Goal: Information Seeking & Learning: Learn about a topic

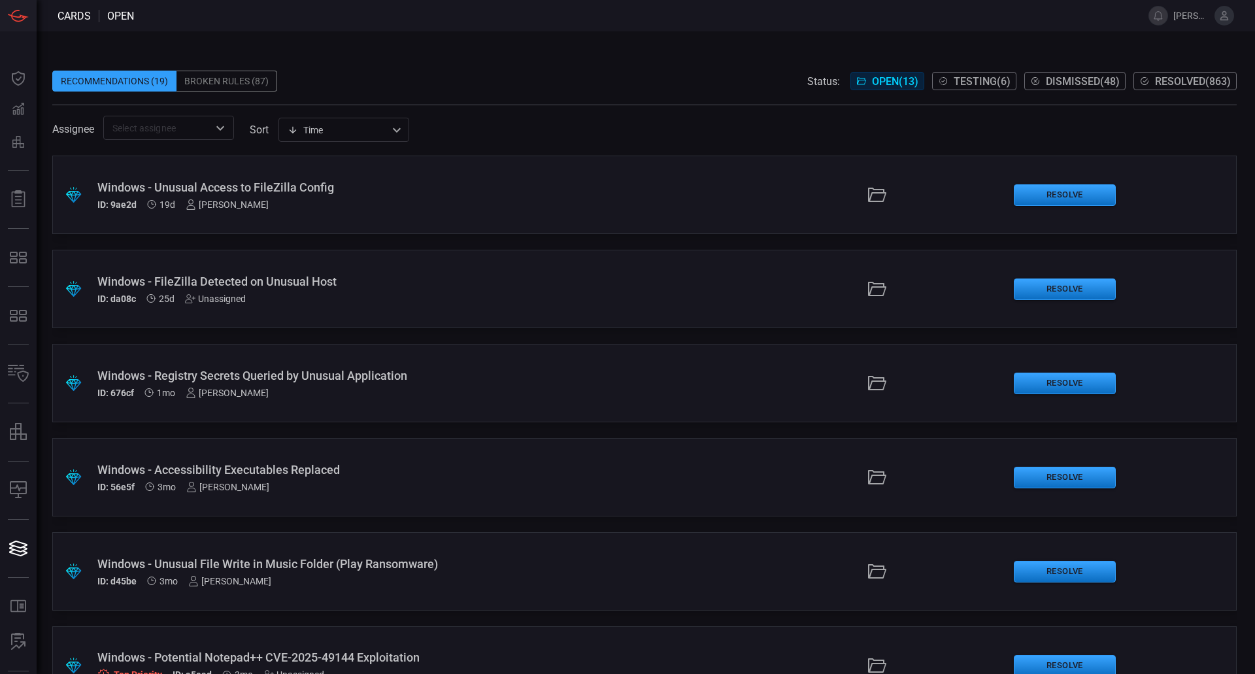
click at [1155, 84] on span "Resolved ( 863 )" at bounding box center [1193, 81] width 76 height 12
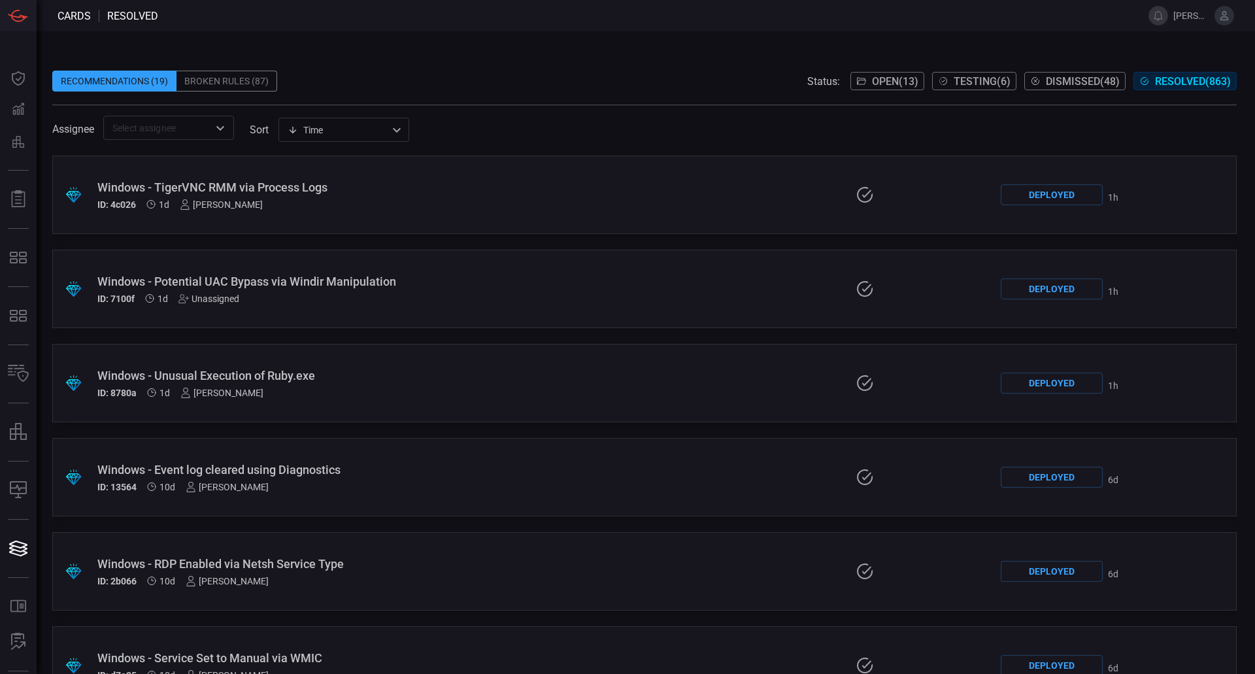
click at [222, 131] on icon "Open" at bounding box center [220, 128] width 16 height 16
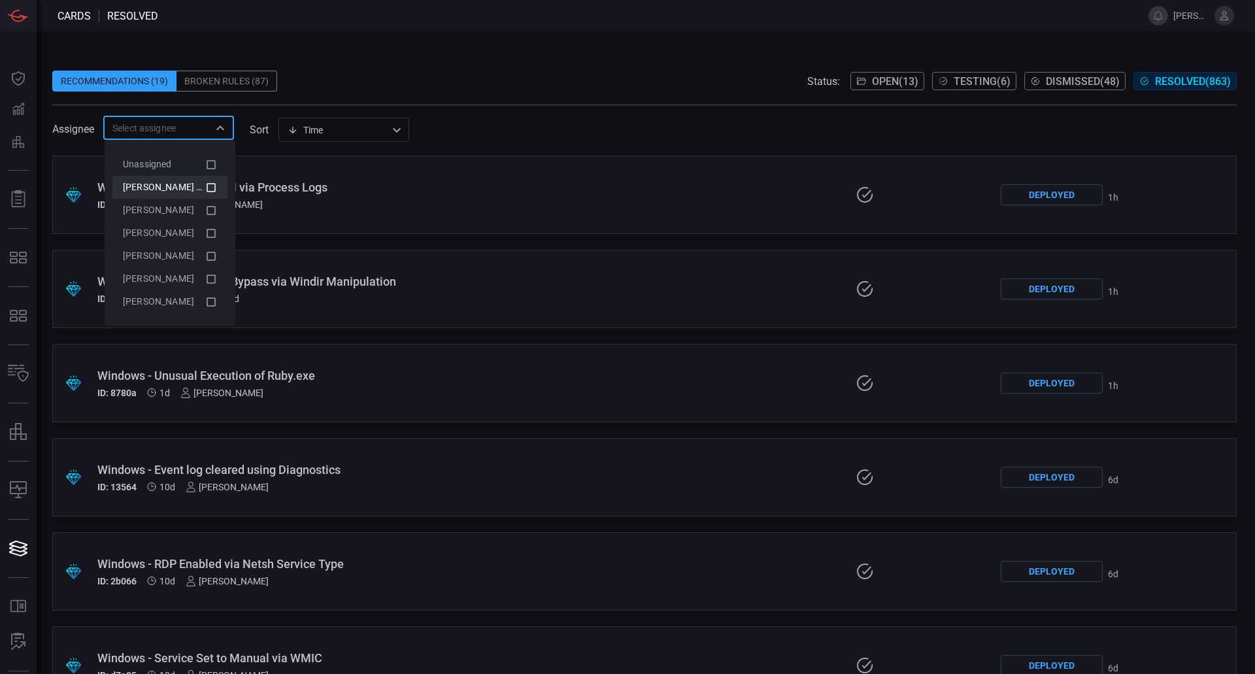
click at [212, 188] on icon at bounding box center [211, 188] width 12 height 16
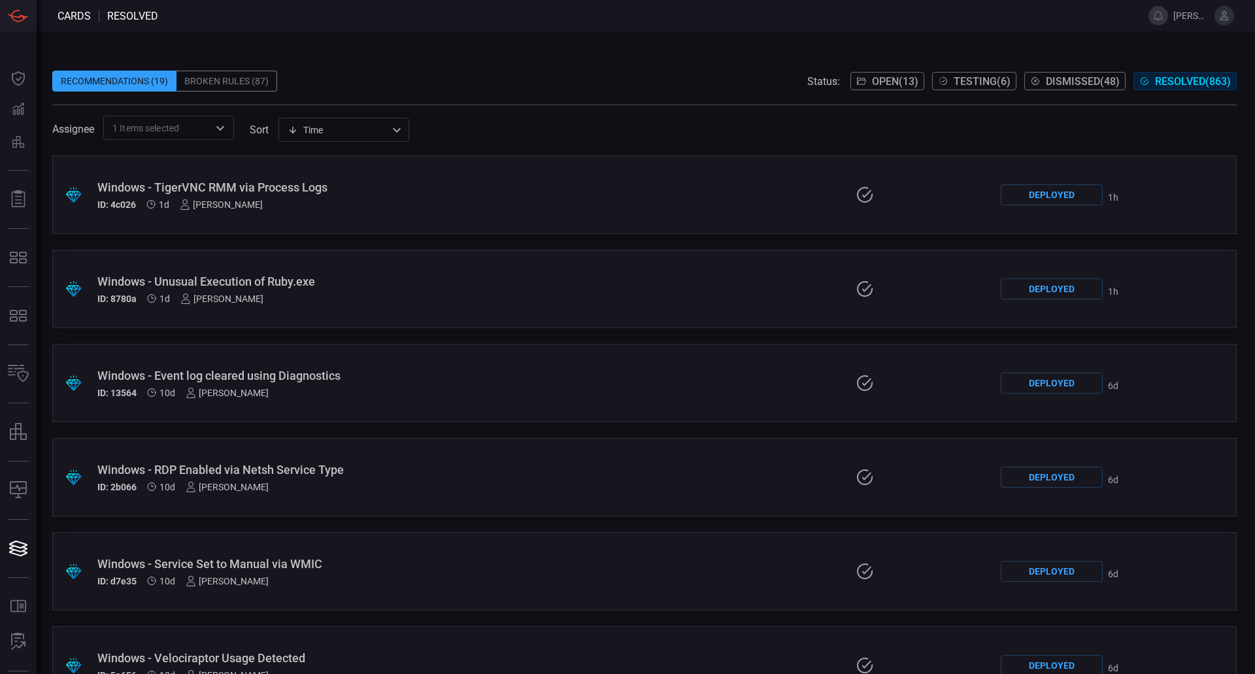
click at [355, 91] on span at bounding box center [644, 97] width 1184 height 13
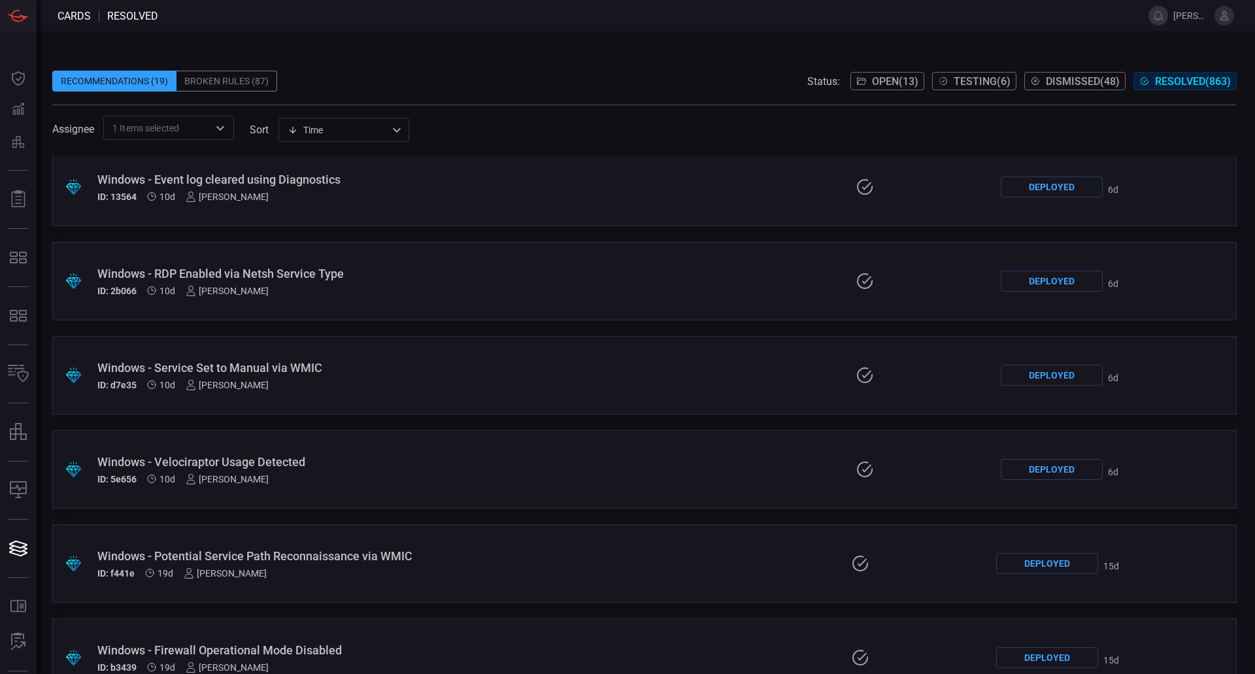
scroll to position [261, 0]
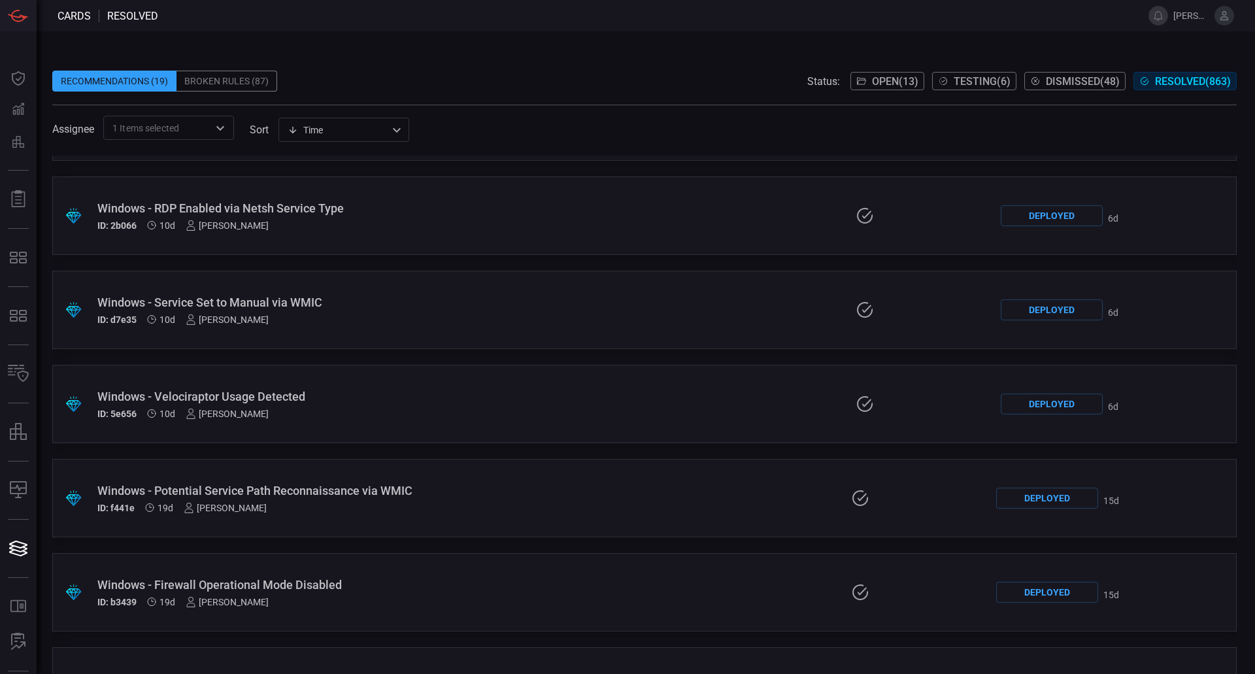
drag, startPoint x: 410, startPoint y: 494, endPoint x: 380, endPoint y: 492, distance: 30.1
click at [380, 492] on div "Windows - Potential Service Path Reconnaissance via WMIC" at bounding box center [299, 491] width 404 height 14
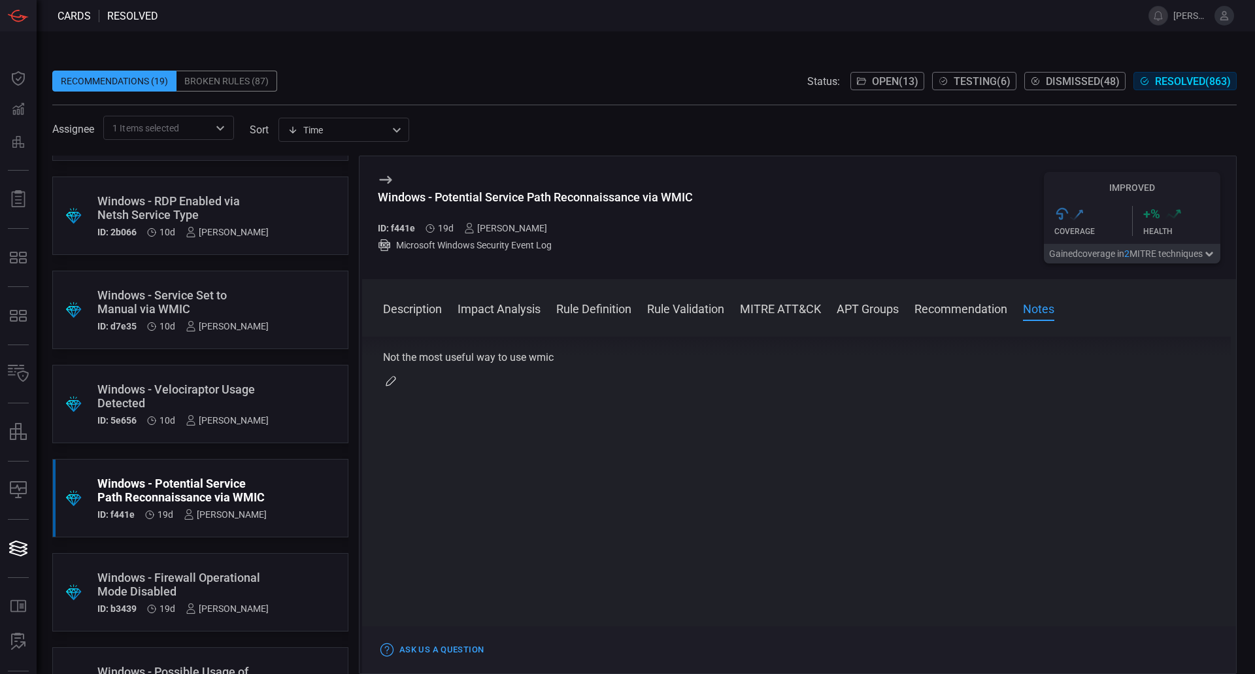
scroll to position [1396, 0]
click at [225, 580] on div "Windows - Firewall Operational Mode Disabled" at bounding box center [182, 583] width 171 height 27
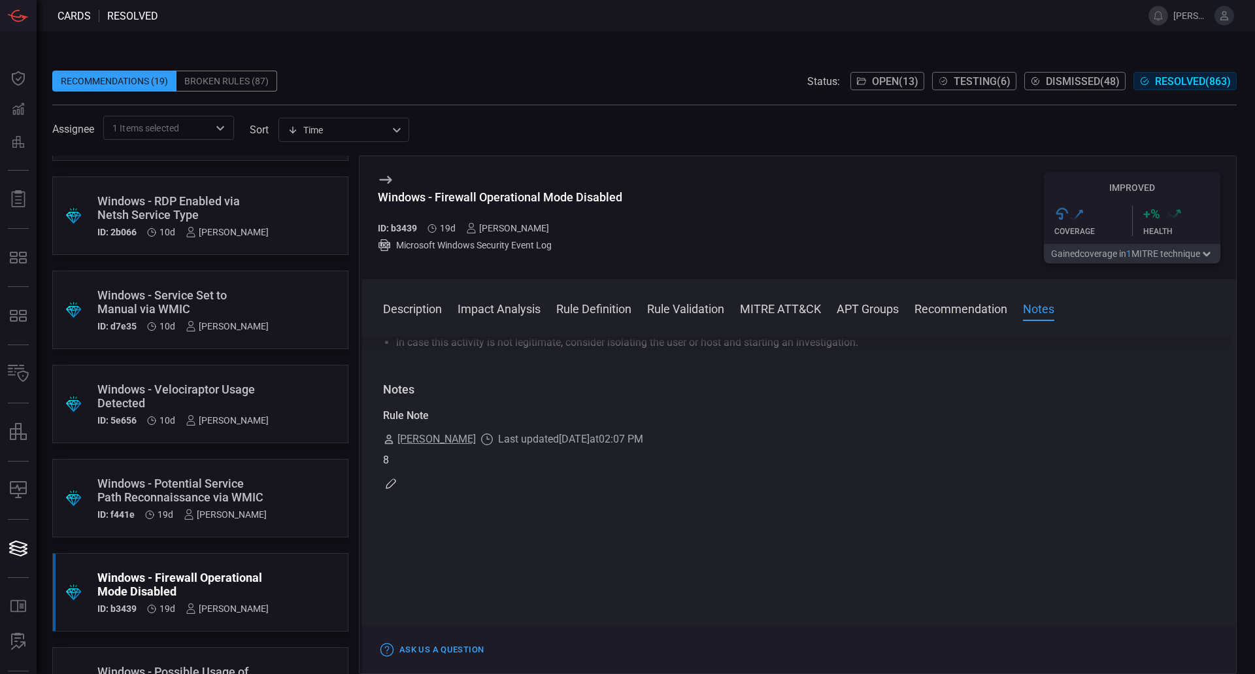
scroll to position [457, 0]
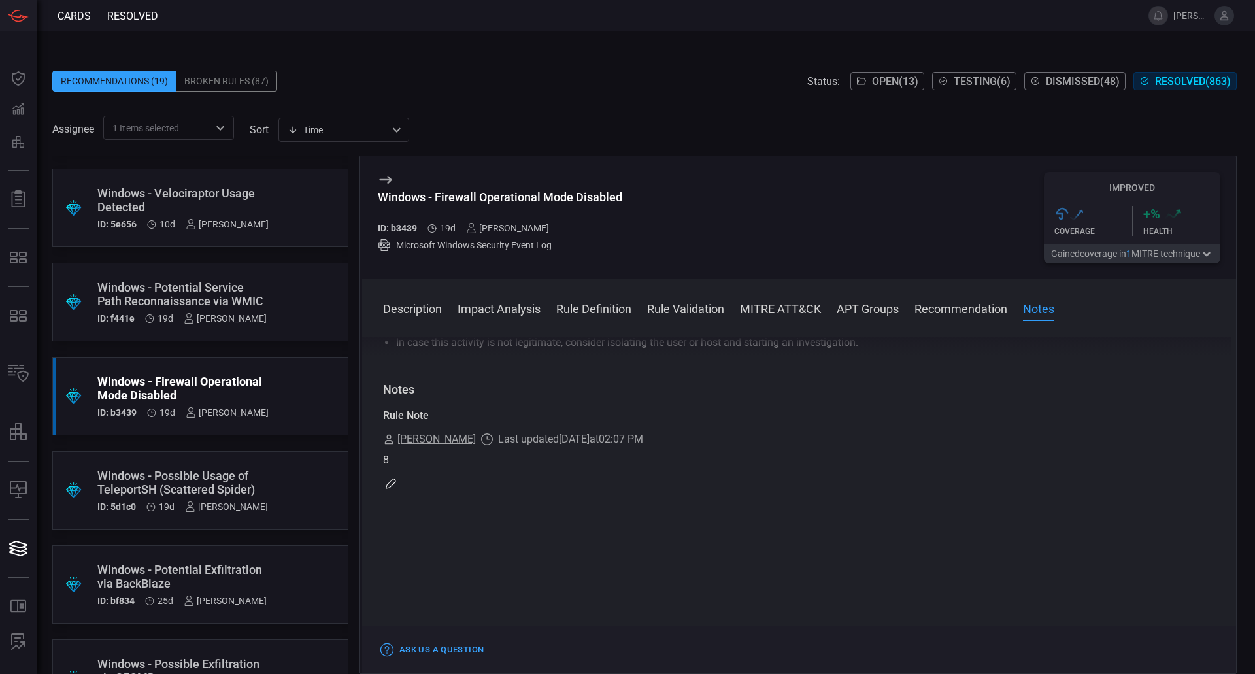
click at [223, 478] on div "Windows - Possible Usage of TeleportSH (Scattered Spider)" at bounding box center [182, 481] width 171 height 27
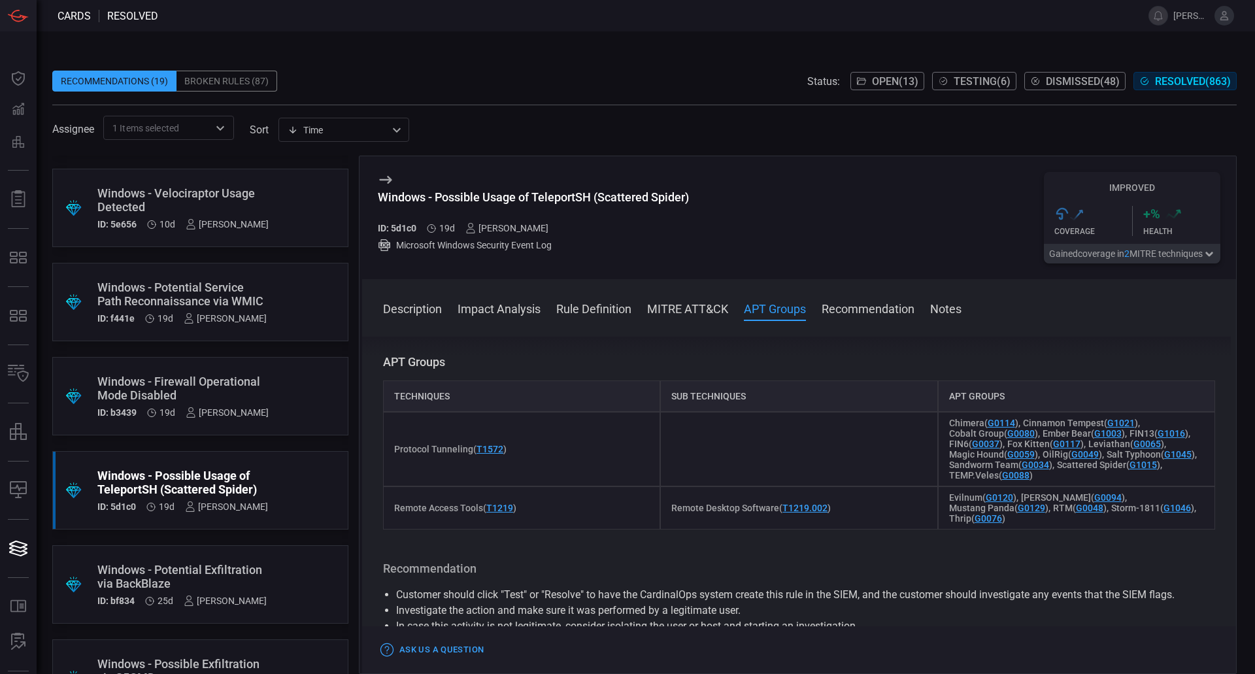
scroll to position [980, 0]
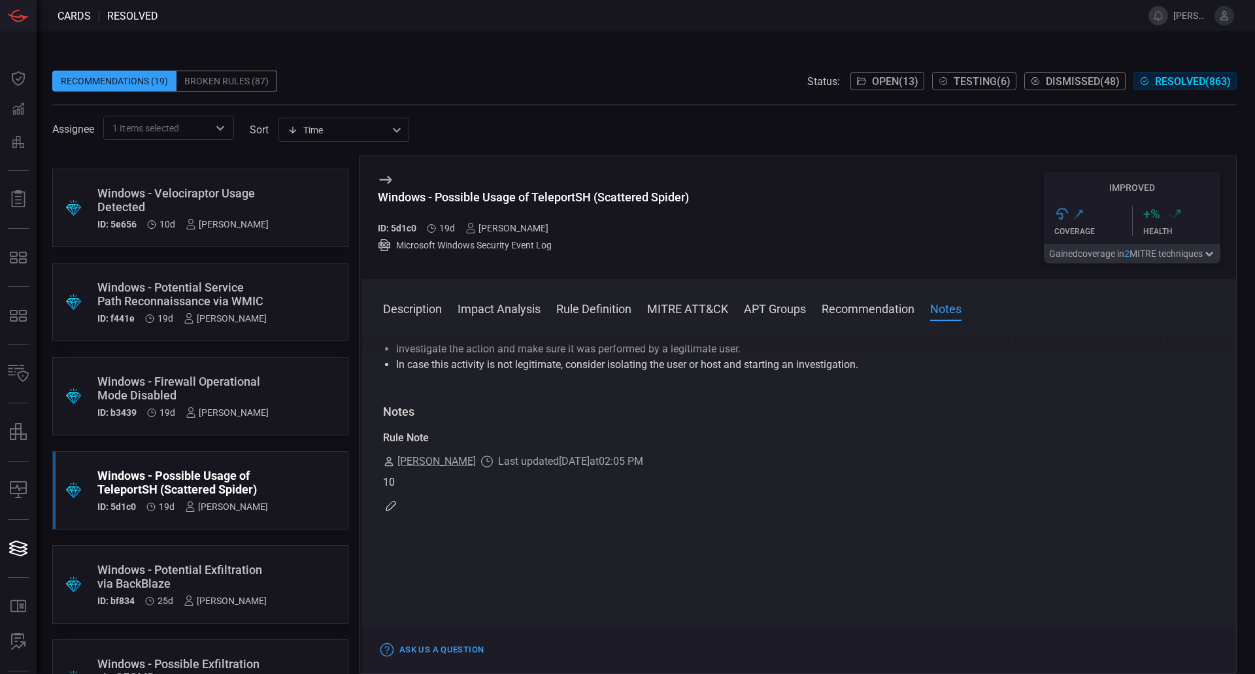
click at [267, 574] on div ".suggested_cards_icon{fill:url(#suggested_cards_icon);} Windows - Potential Exf…" at bounding box center [200, 584] width 296 height 78
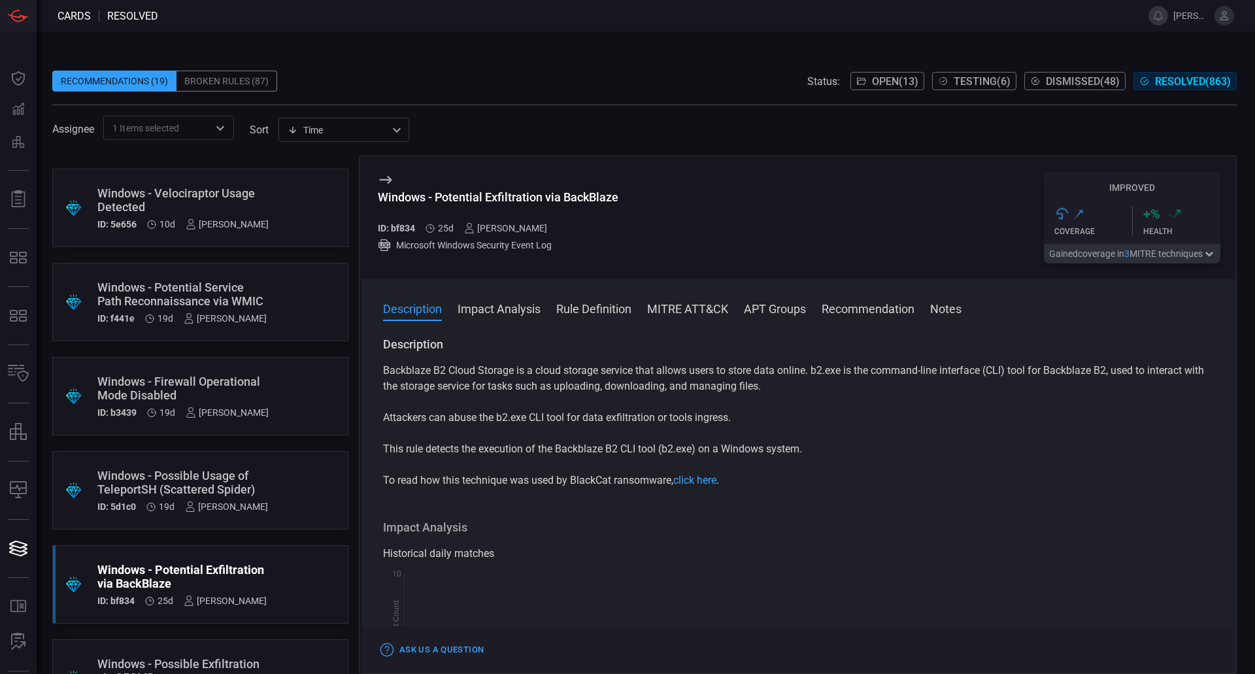
click at [385, 175] on icon at bounding box center [386, 180] width 16 height 16
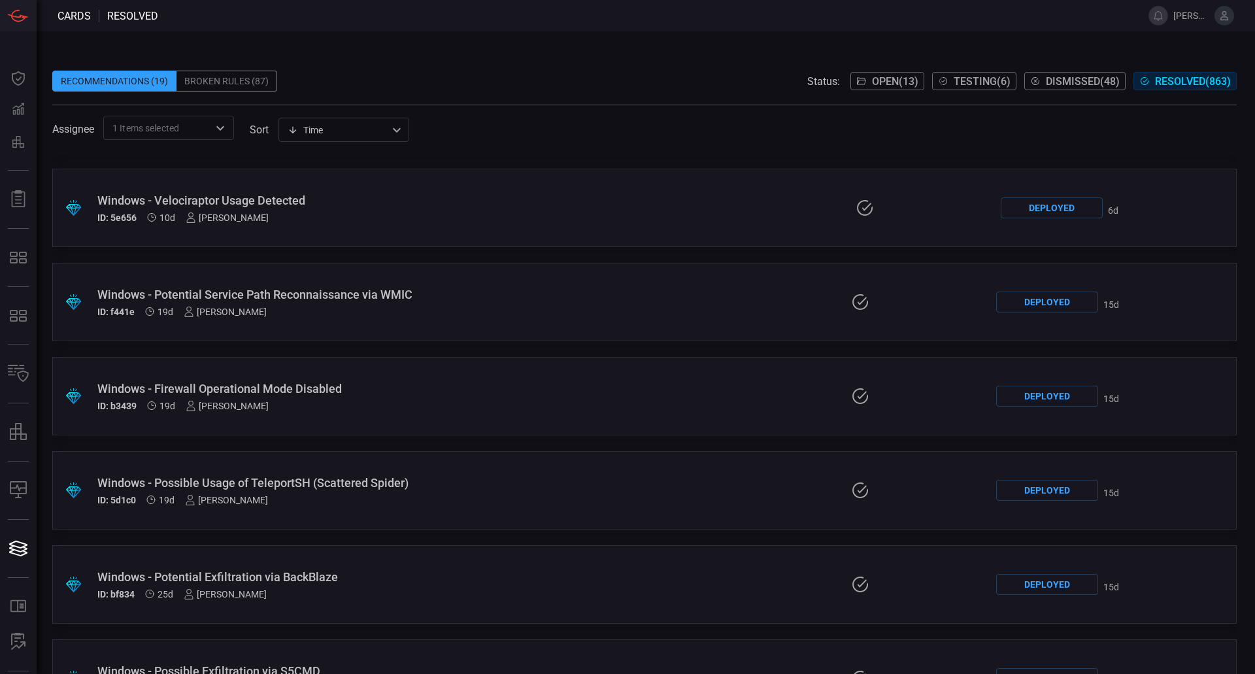
click at [331, 484] on div "Windows - Possible Usage of TeleportSH (Scattered Spider)" at bounding box center [299, 483] width 404 height 14
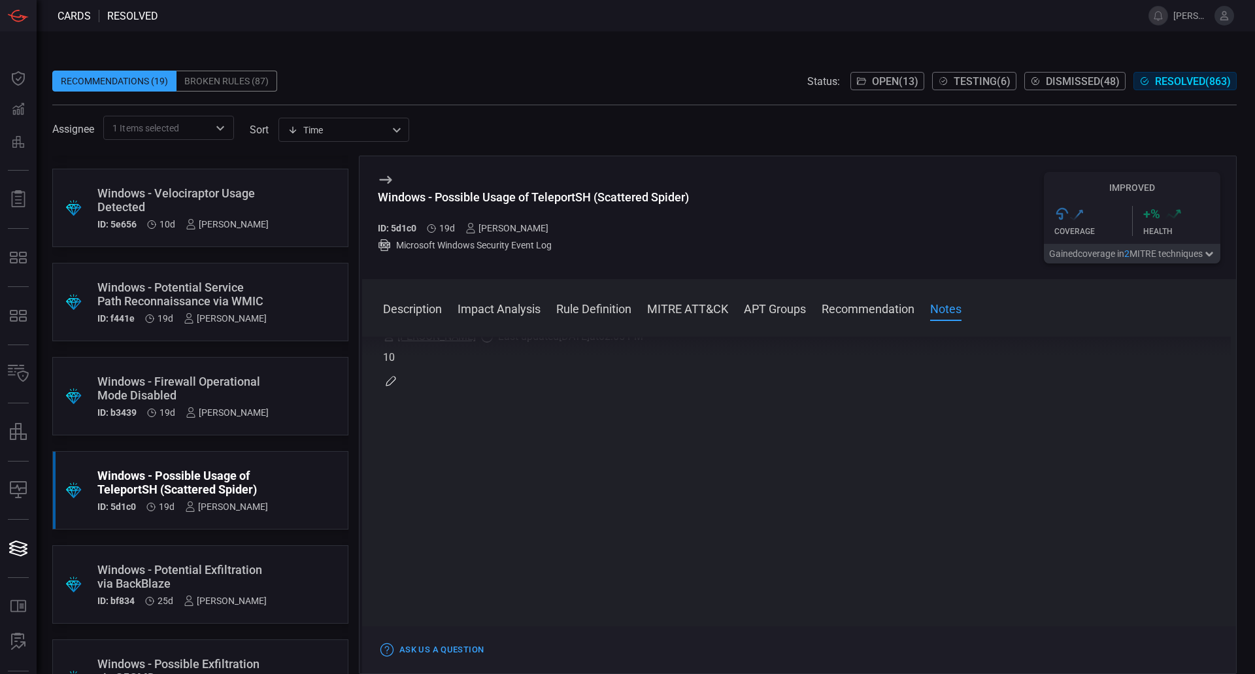
scroll to position [980, 0]
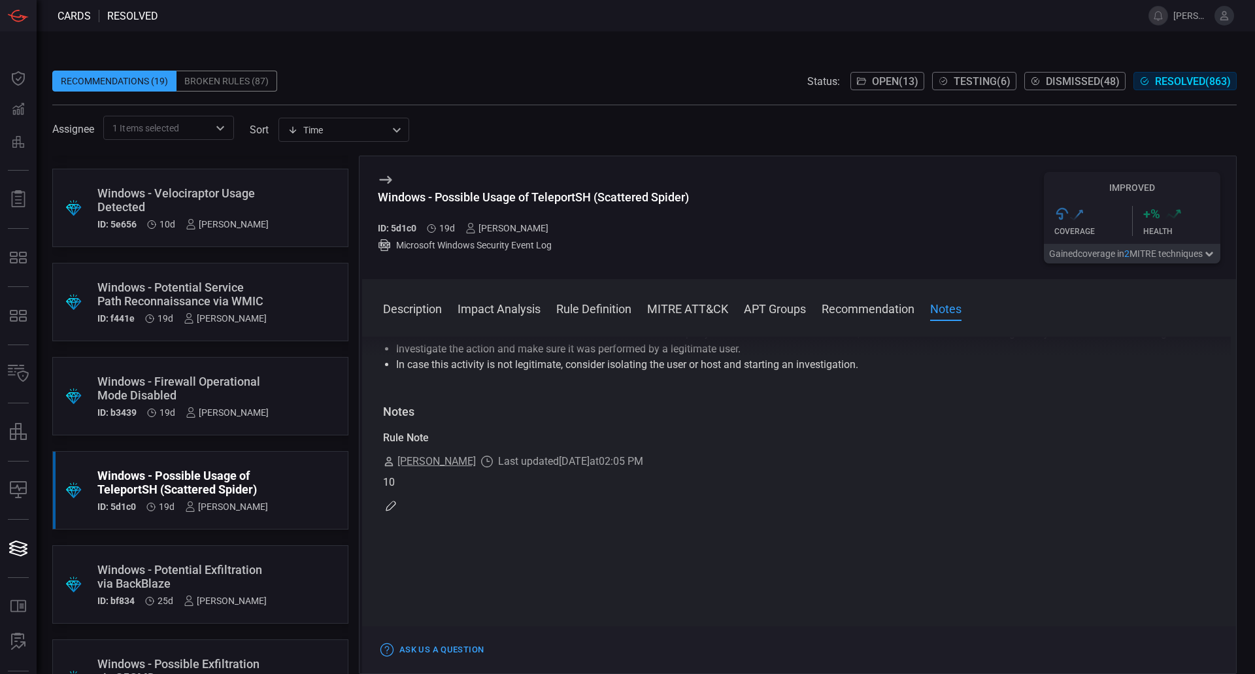
click at [230, 585] on div "Windows - Potential Exfiltration via BackBlaze" at bounding box center [181, 576] width 169 height 27
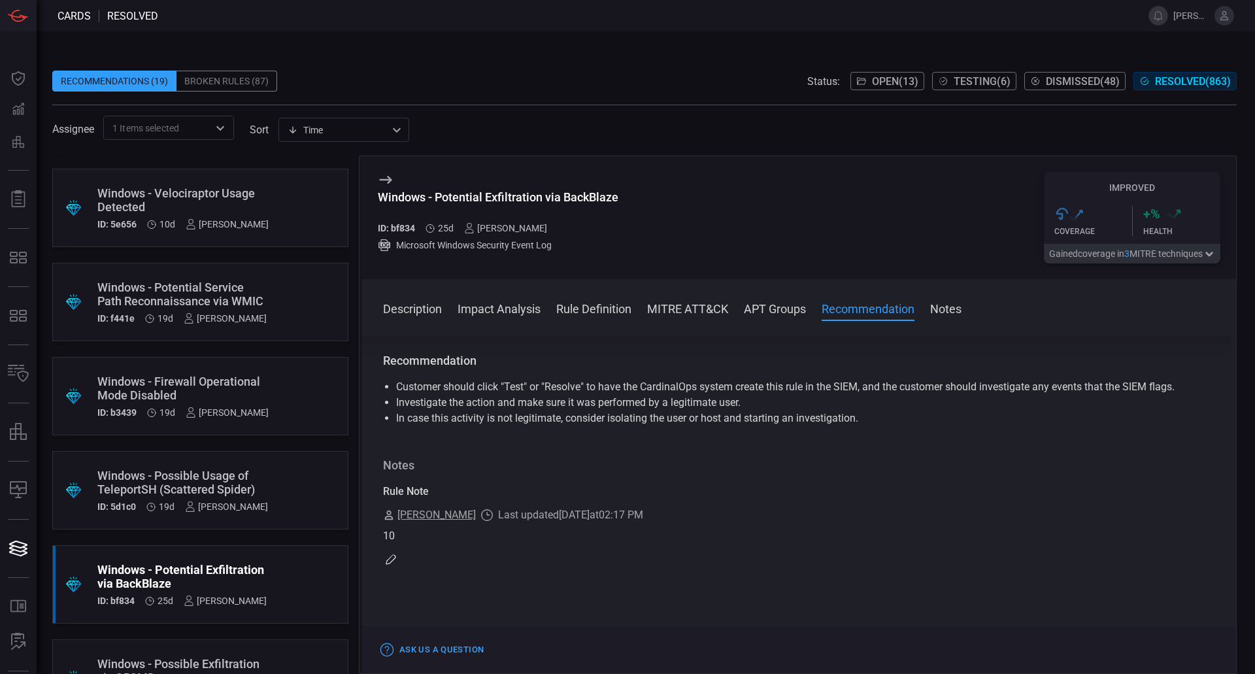
scroll to position [588, 0]
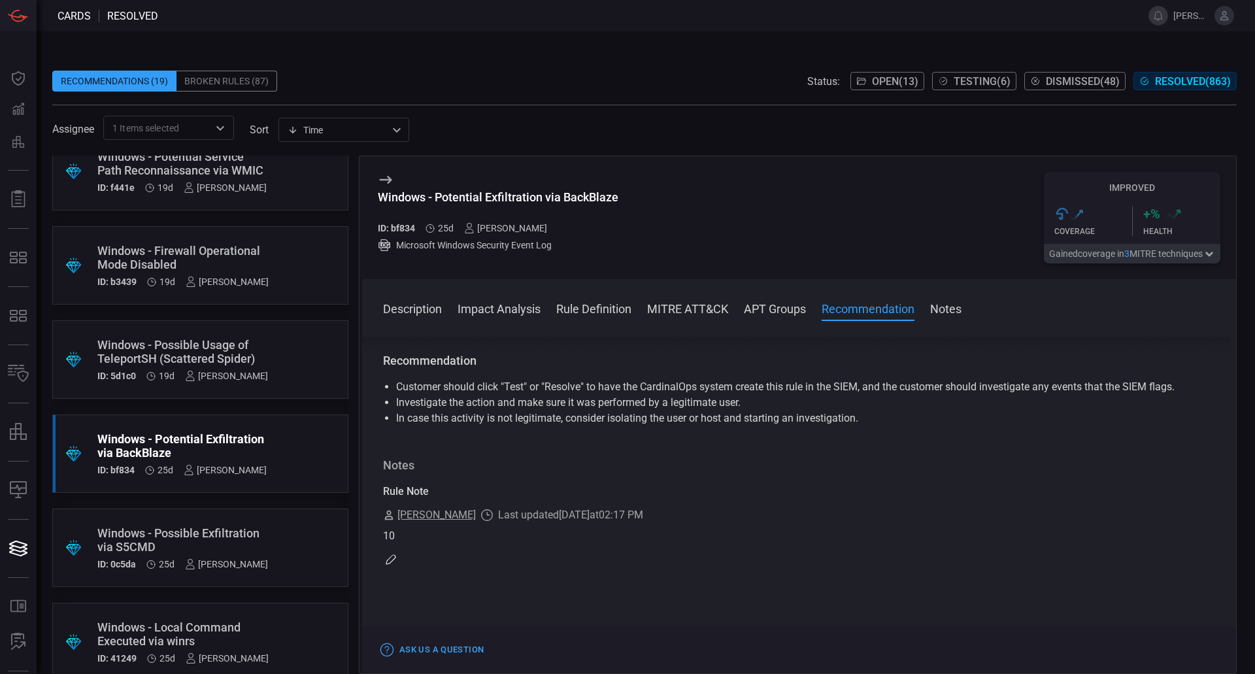
click at [210, 521] on div ".suggested_cards_icon{fill:url(#suggested_cards_icon);} Windows - Possible Exfi…" at bounding box center [200, 547] width 296 height 78
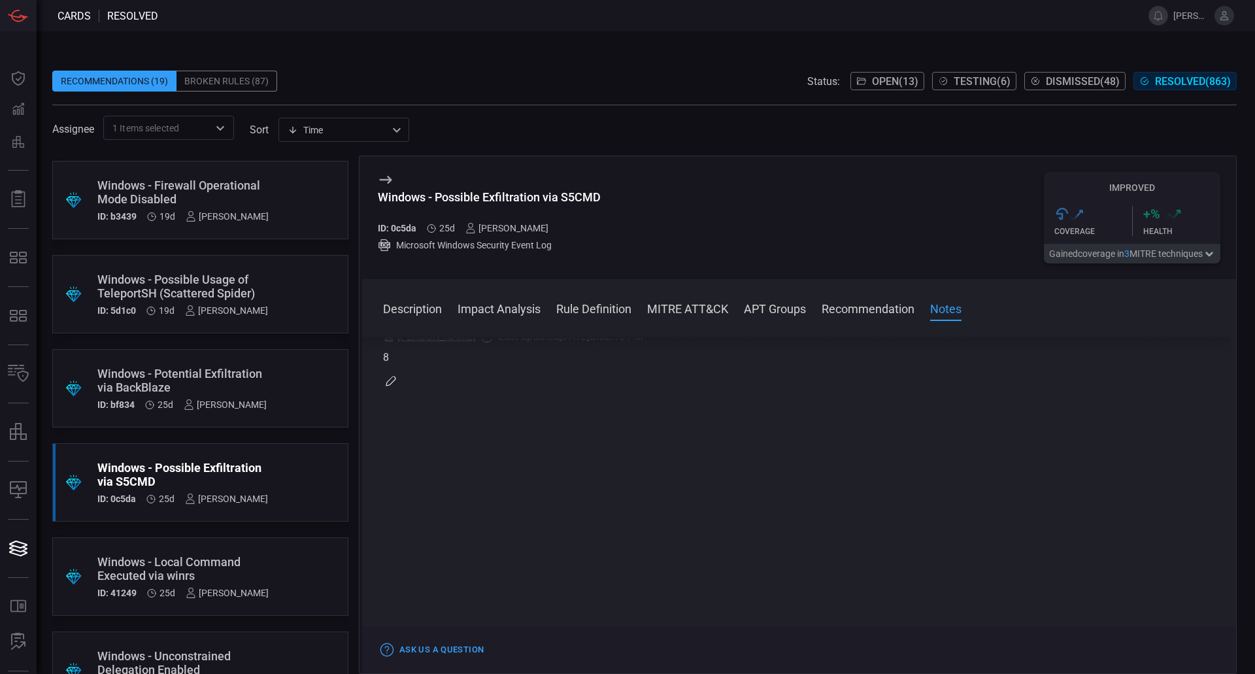
scroll to position [719, 0]
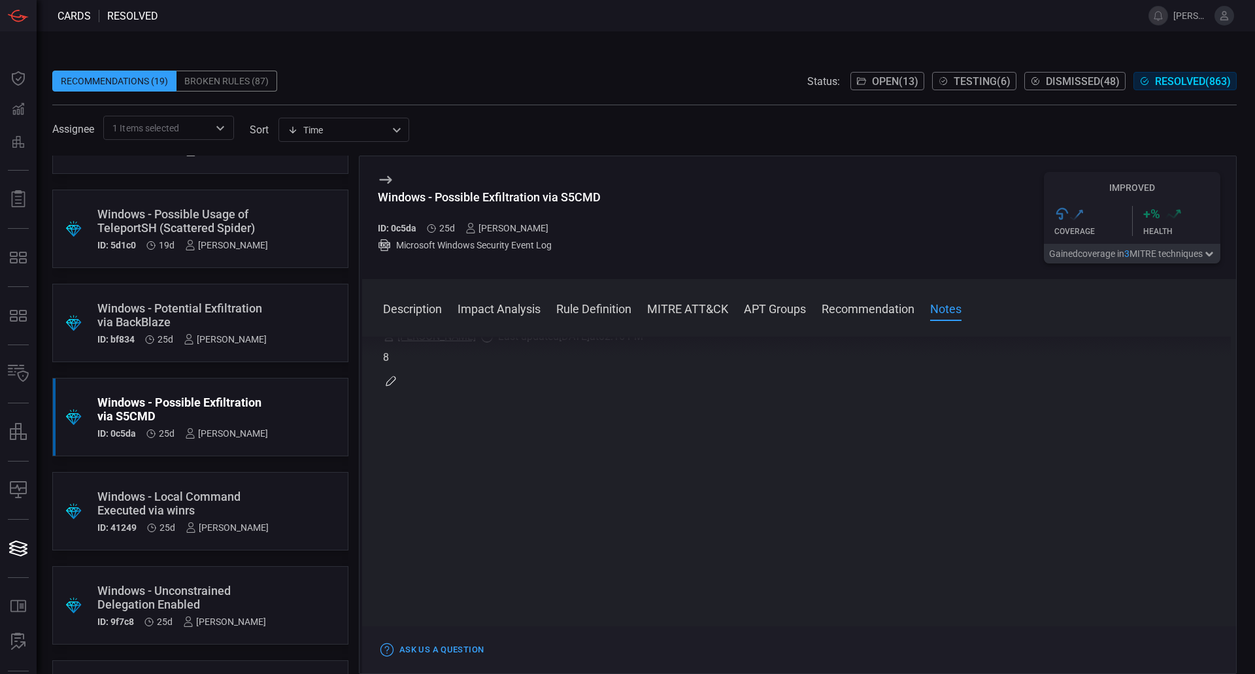
click at [262, 506] on div "Windows - Local Command Executed via winrs" at bounding box center [182, 502] width 171 height 27
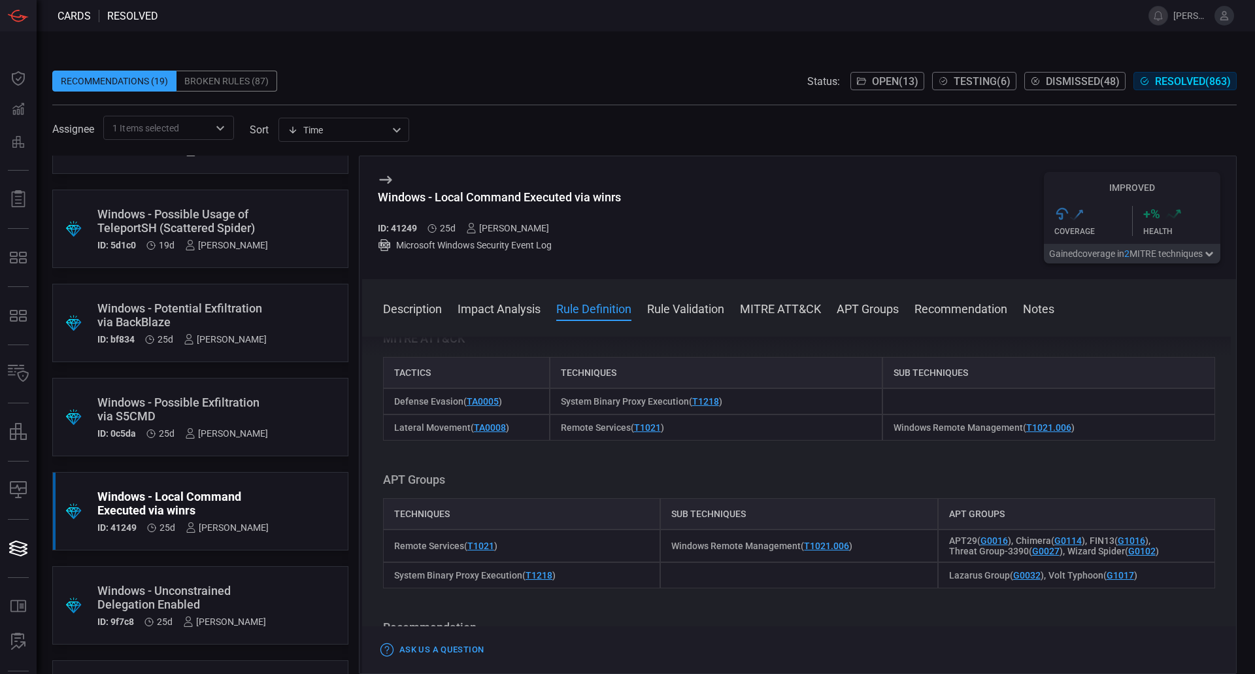
scroll to position [980, 0]
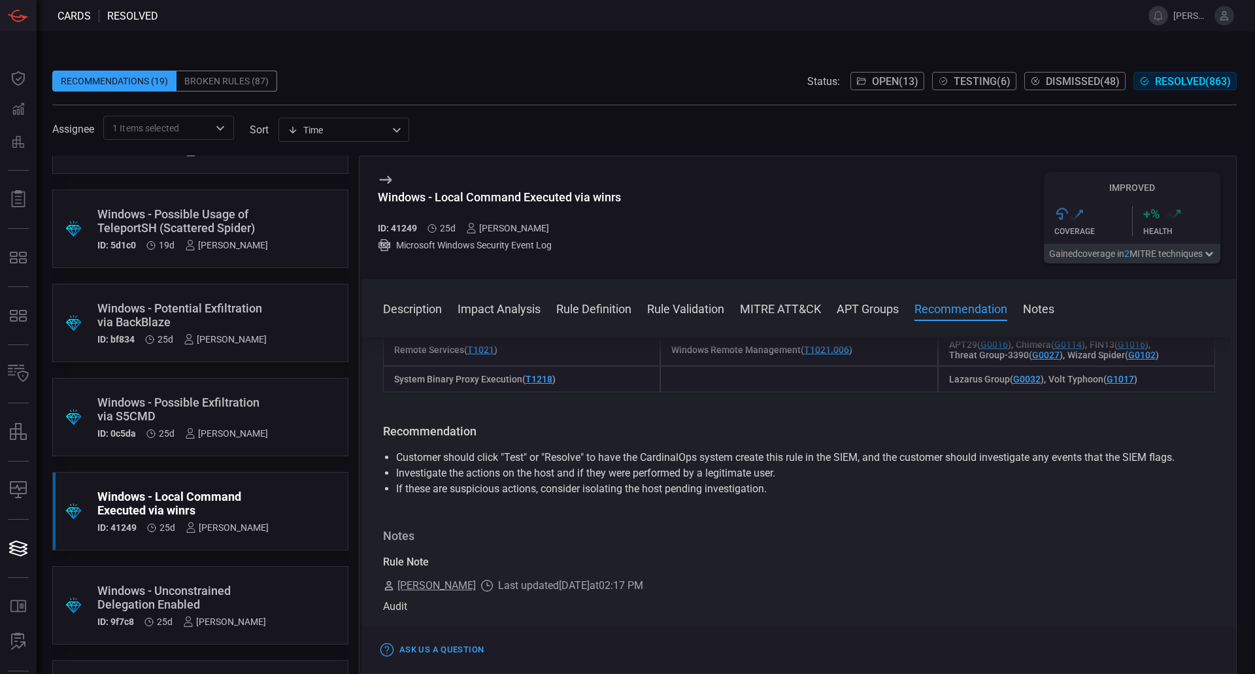
click at [238, 606] on div "Windows - Unconstrained Delegation Enabled" at bounding box center [181, 596] width 169 height 27
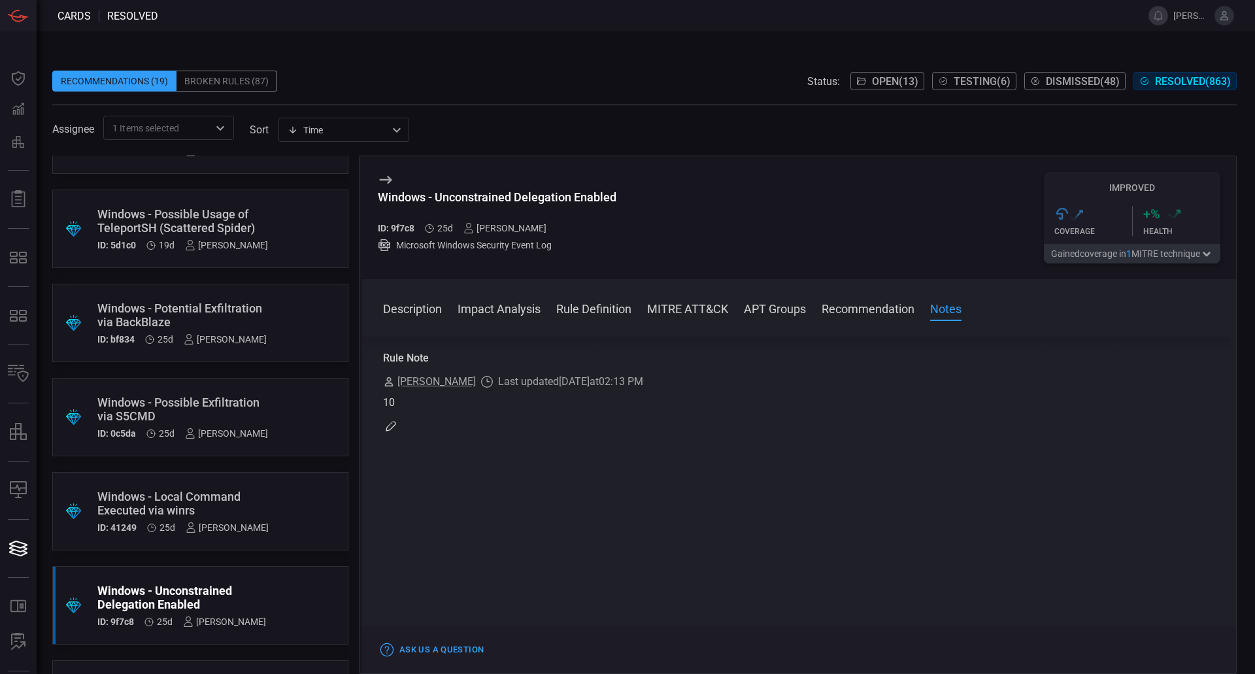
scroll to position [915, 0]
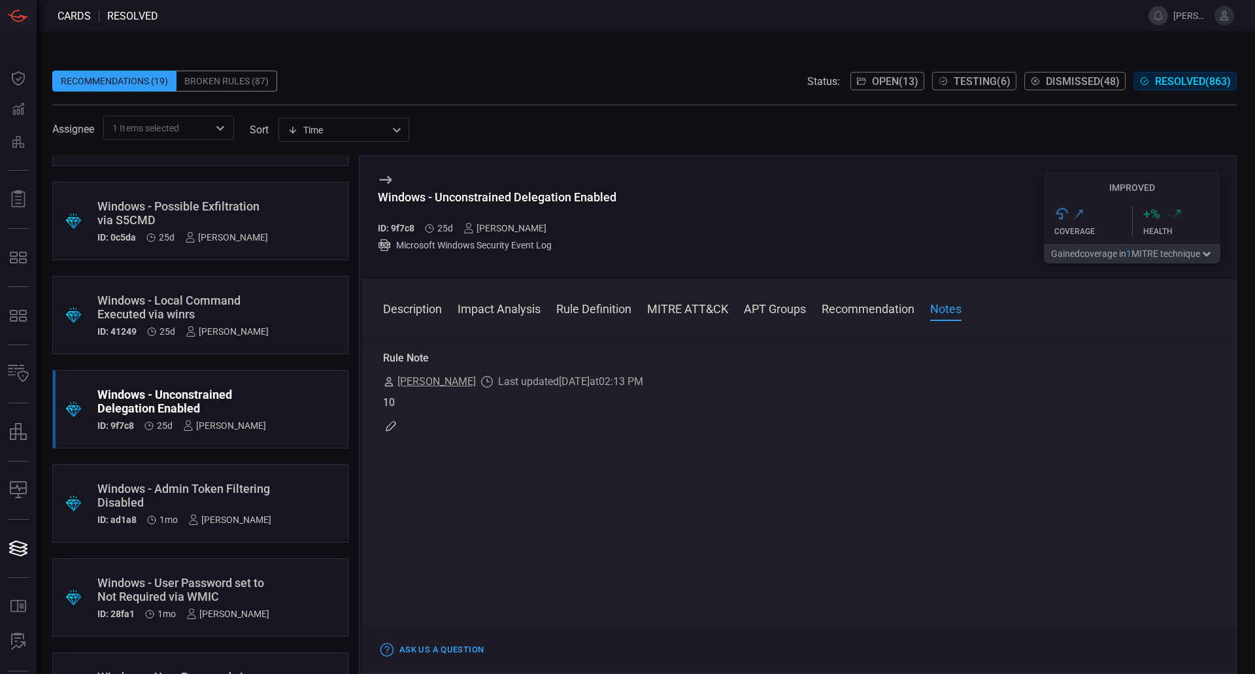
click at [220, 501] on div "Windows - Admin Token Filtering Disabled" at bounding box center [184, 495] width 174 height 27
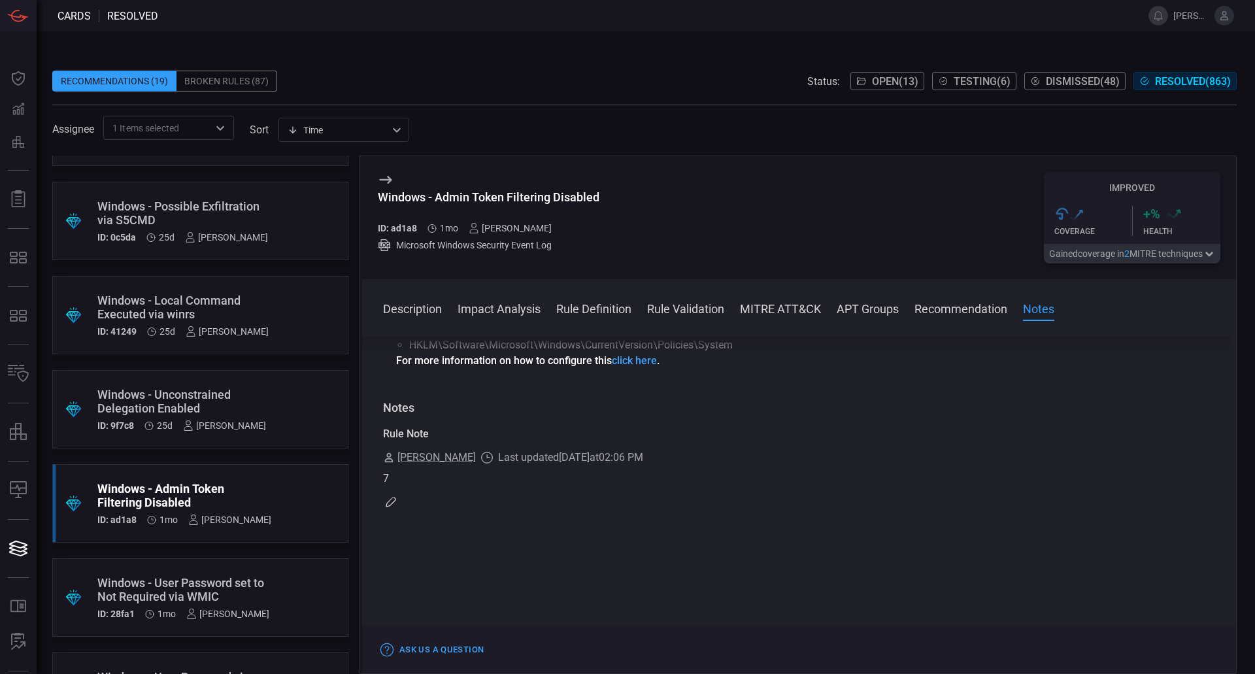
scroll to position [1372, 0]
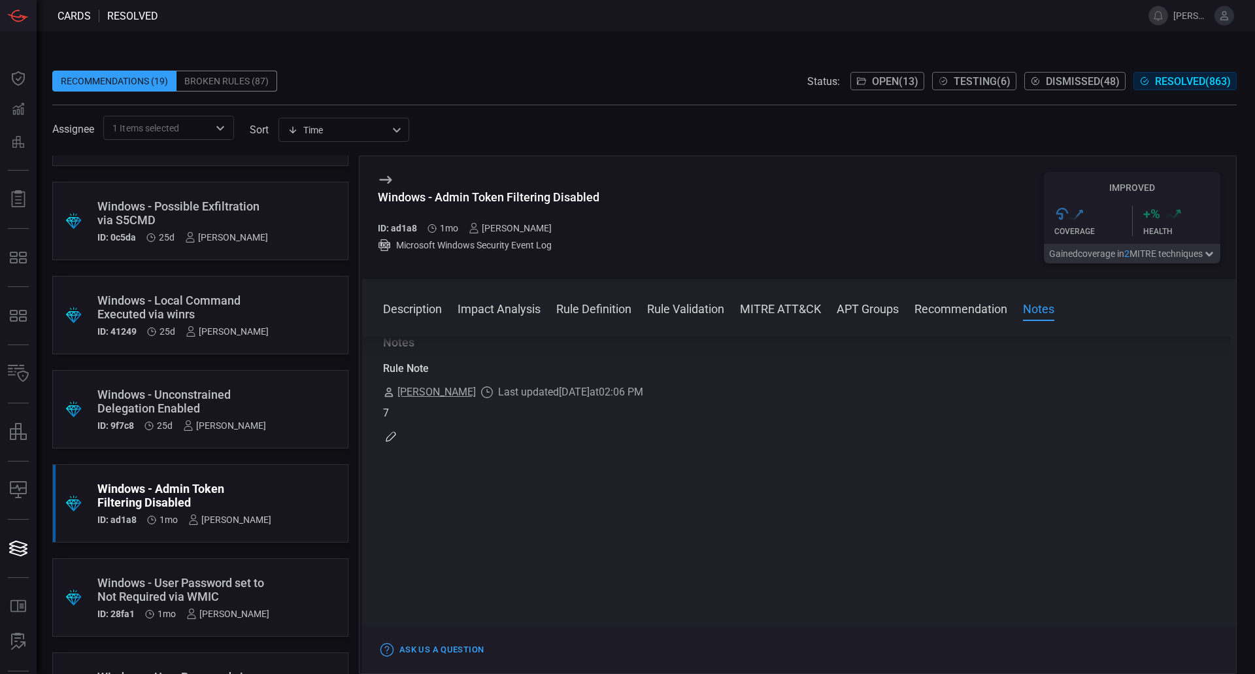
click at [255, 576] on div "Windows - User Password set to Not Required via WMIC" at bounding box center [183, 589] width 172 height 27
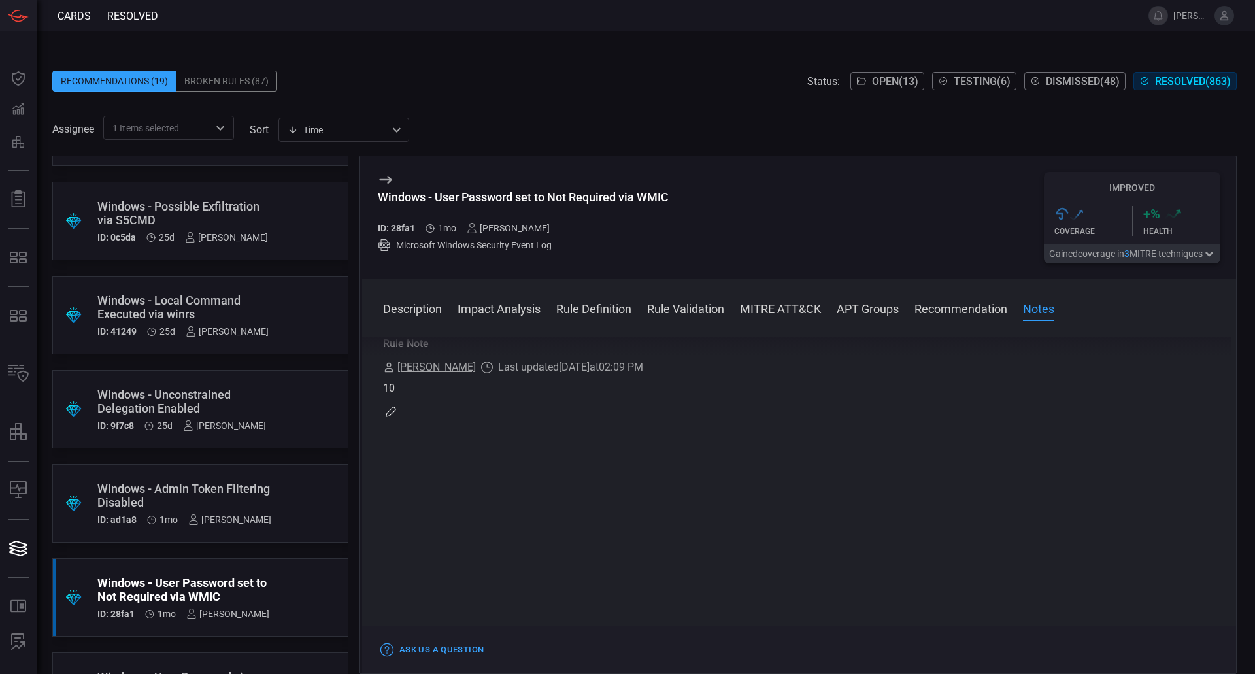
scroll to position [980, 0]
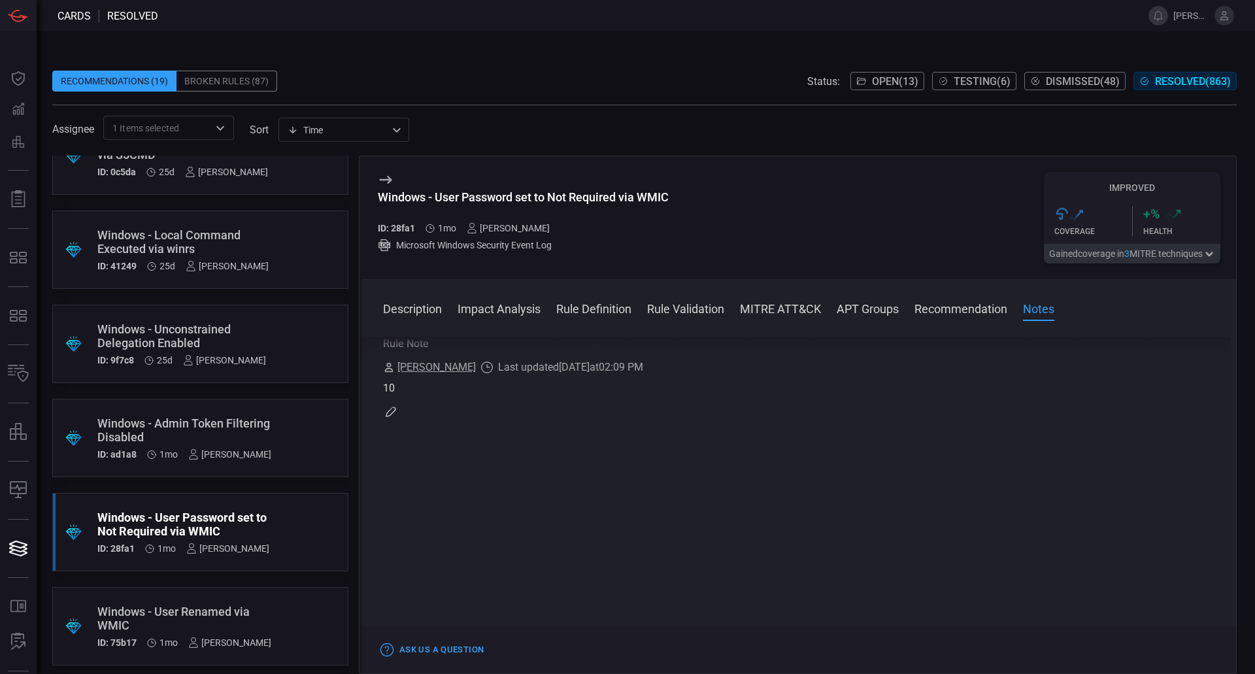
click at [235, 608] on div "Windows - User Renamed via WMIC" at bounding box center [184, 617] width 174 height 27
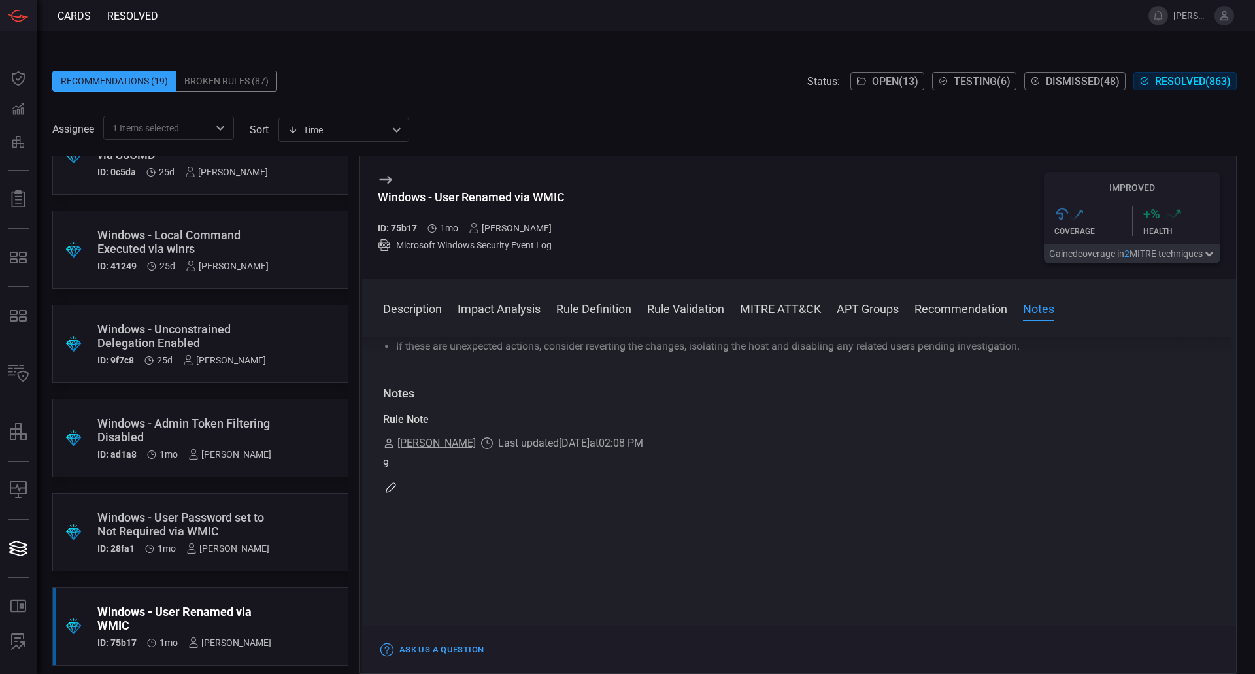
scroll to position [1176, 0]
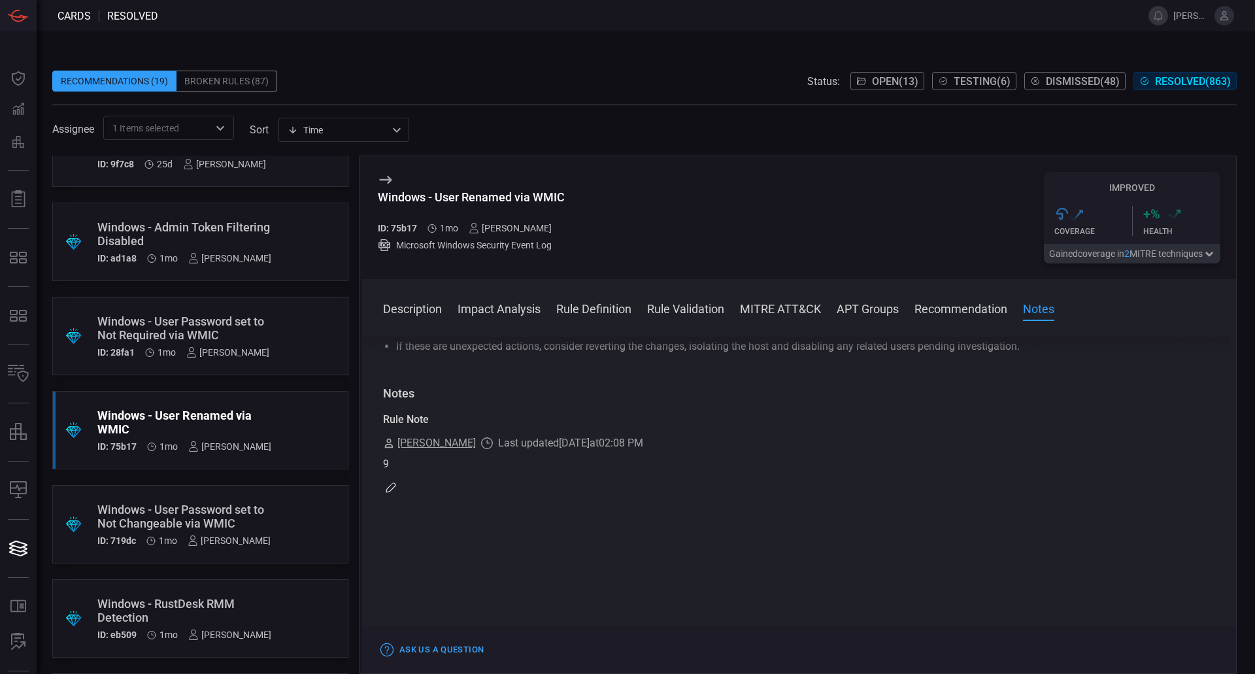
click at [223, 523] on div "Windows - User Password set to Not Changeable via WMIC" at bounding box center [183, 515] width 173 height 27
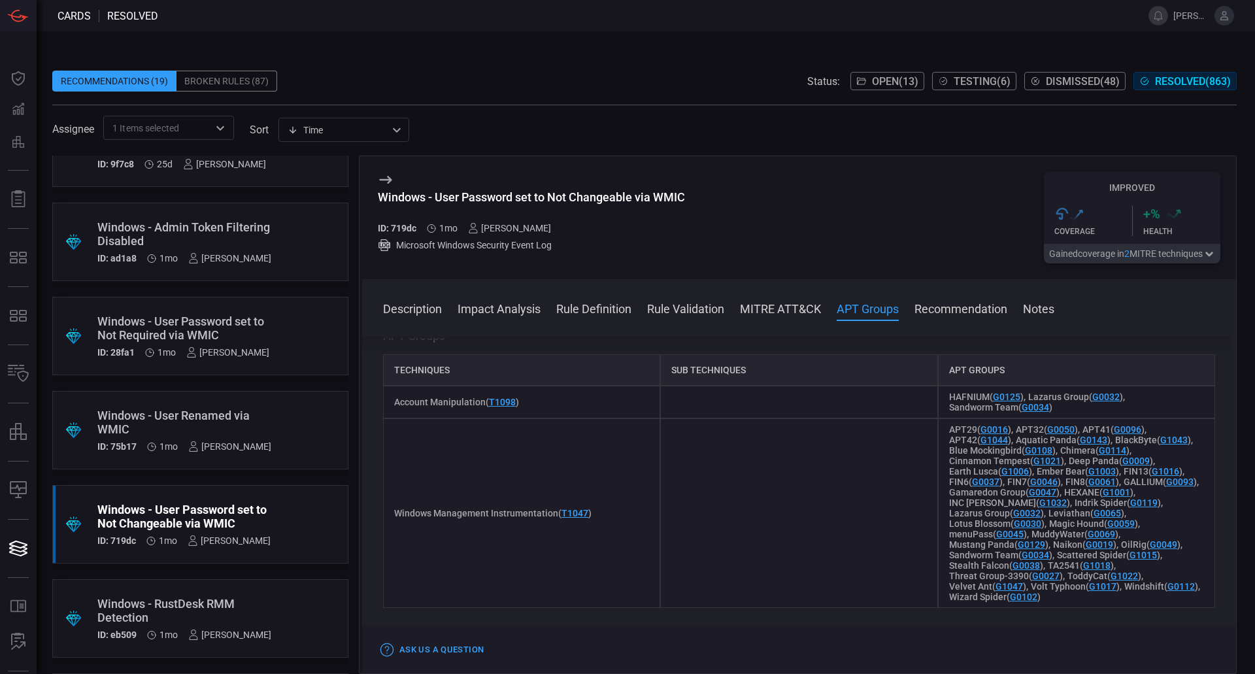
scroll to position [1372, 0]
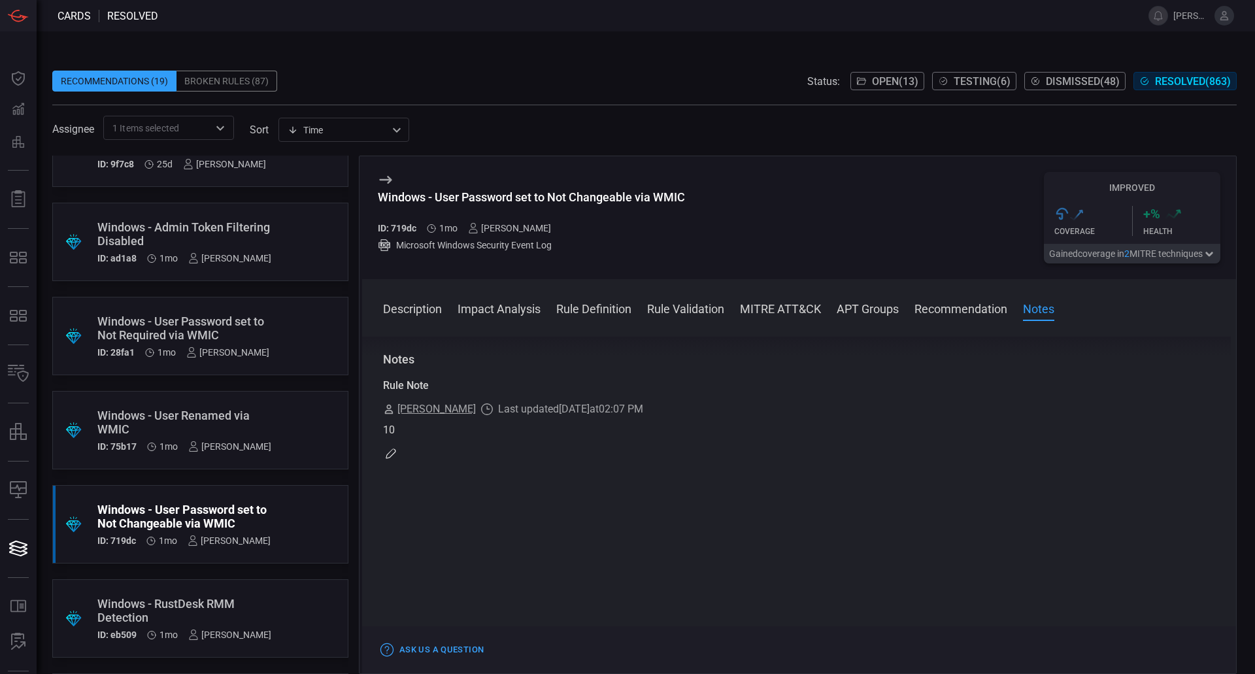
click at [259, 600] on div "Windows - RustDesk RMM Detection" at bounding box center [184, 610] width 174 height 27
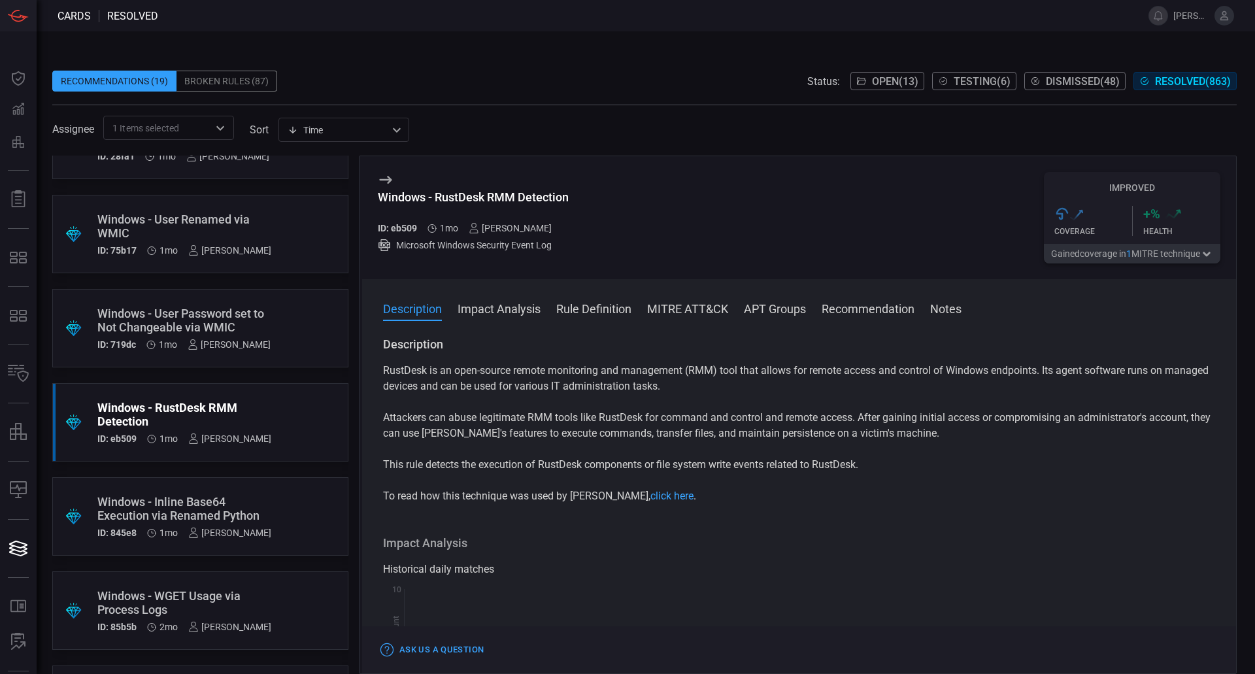
scroll to position [1437, 0]
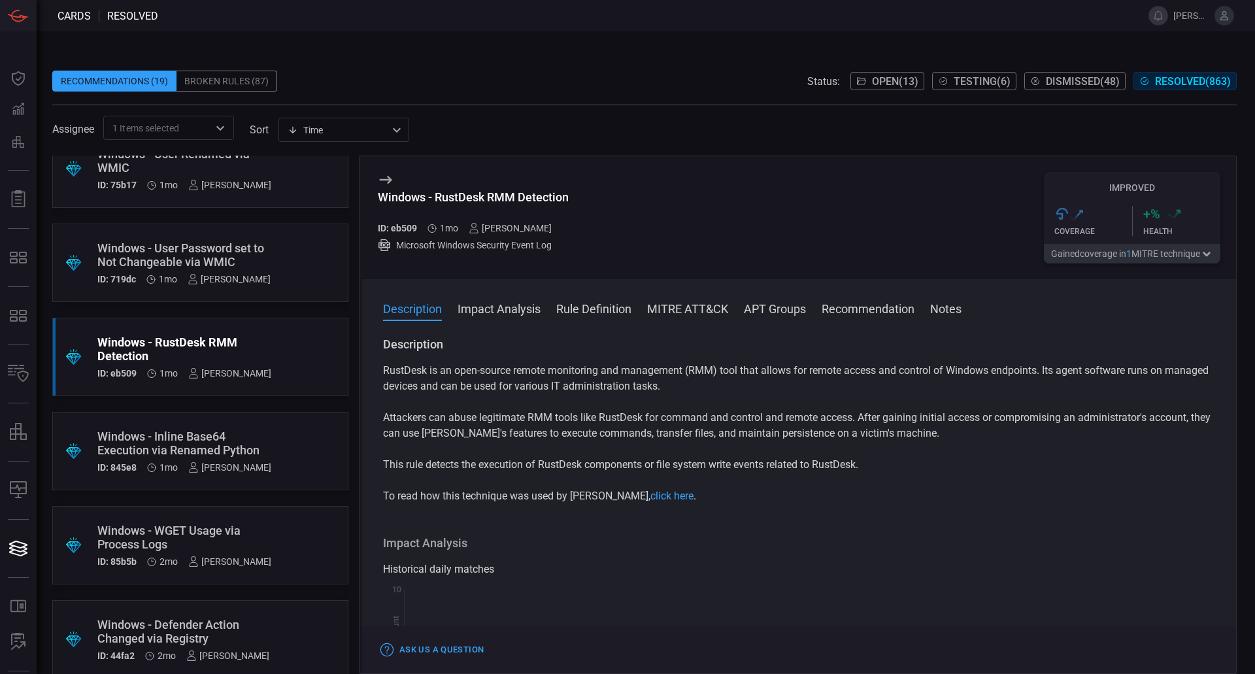
click at [259, 439] on div "Windows - Inline Base64 Execution via Renamed Python" at bounding box center [184, 442] width 174 height 27
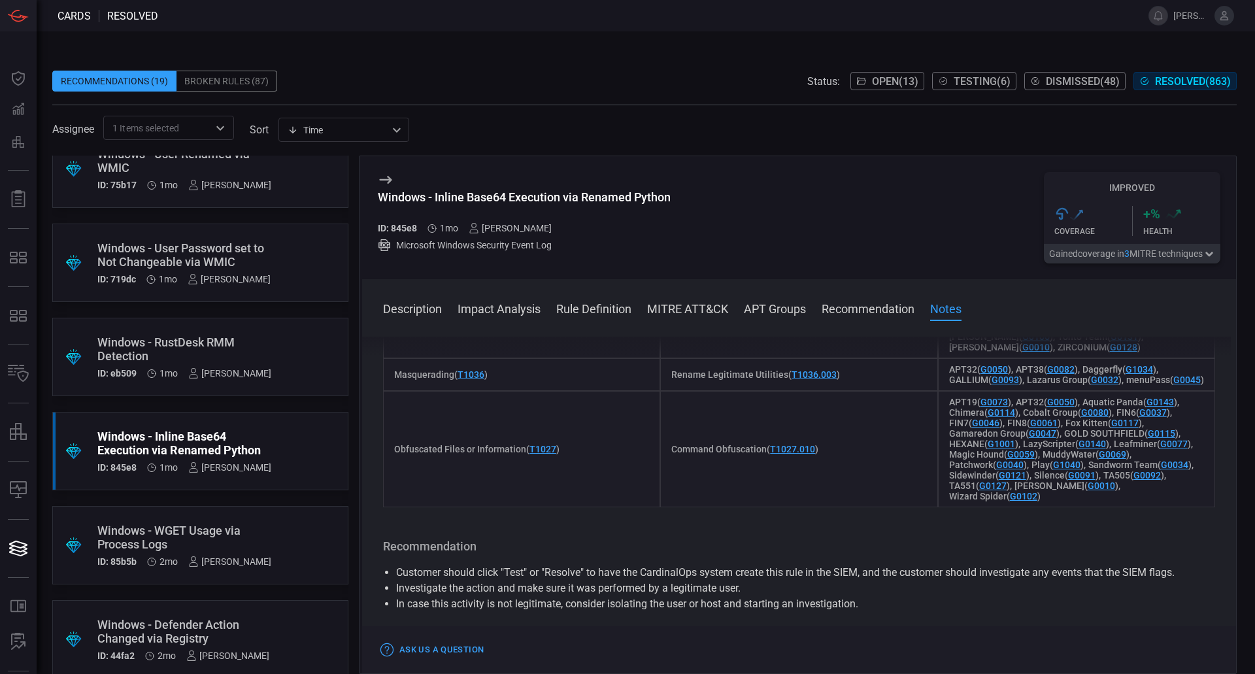
scroll to position [1281, 0]
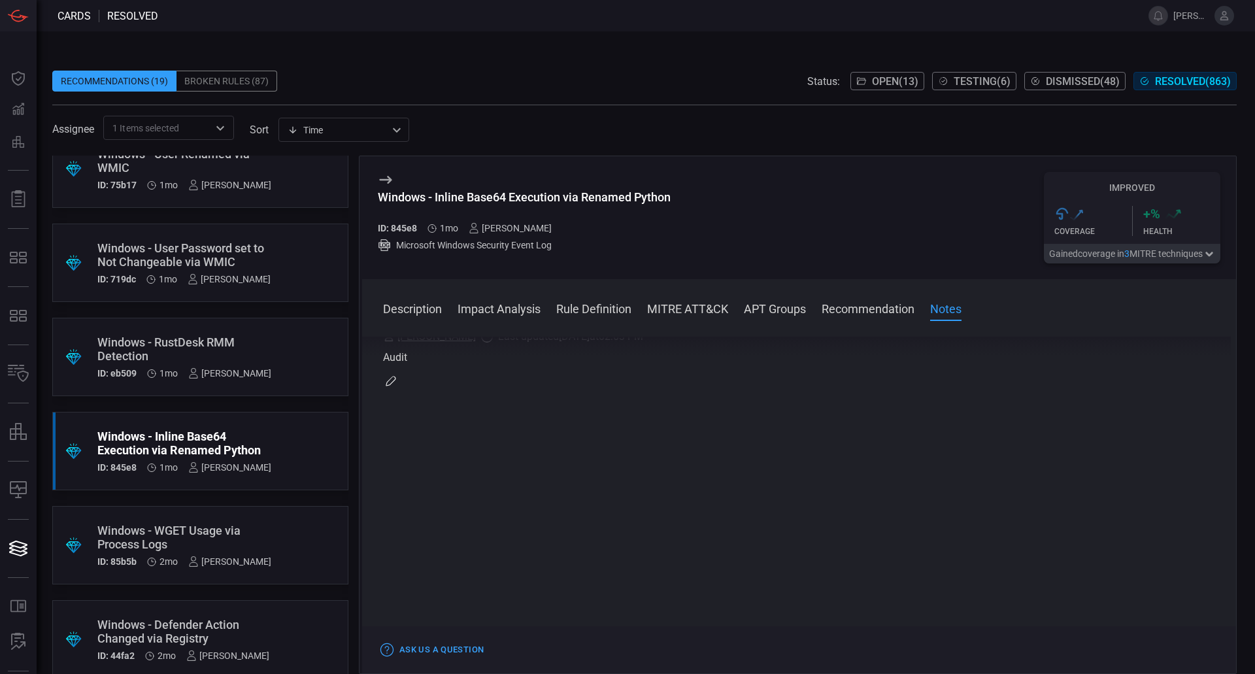
click at [273, 545] on div ".suggested_cards_icon{fill:url(#suggested_cards_icon);} Windows - WGET Usage vi…" at bounding box center [200, 545] width 296 height 78
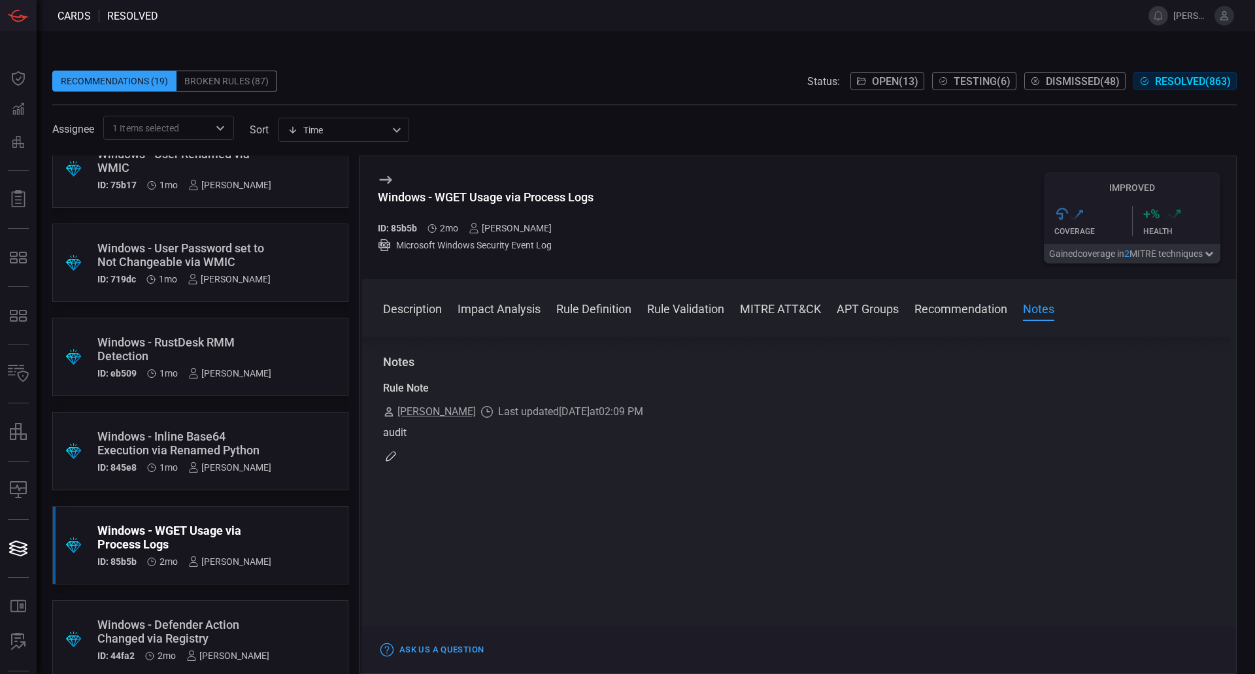
scroll to position [1503, 0]
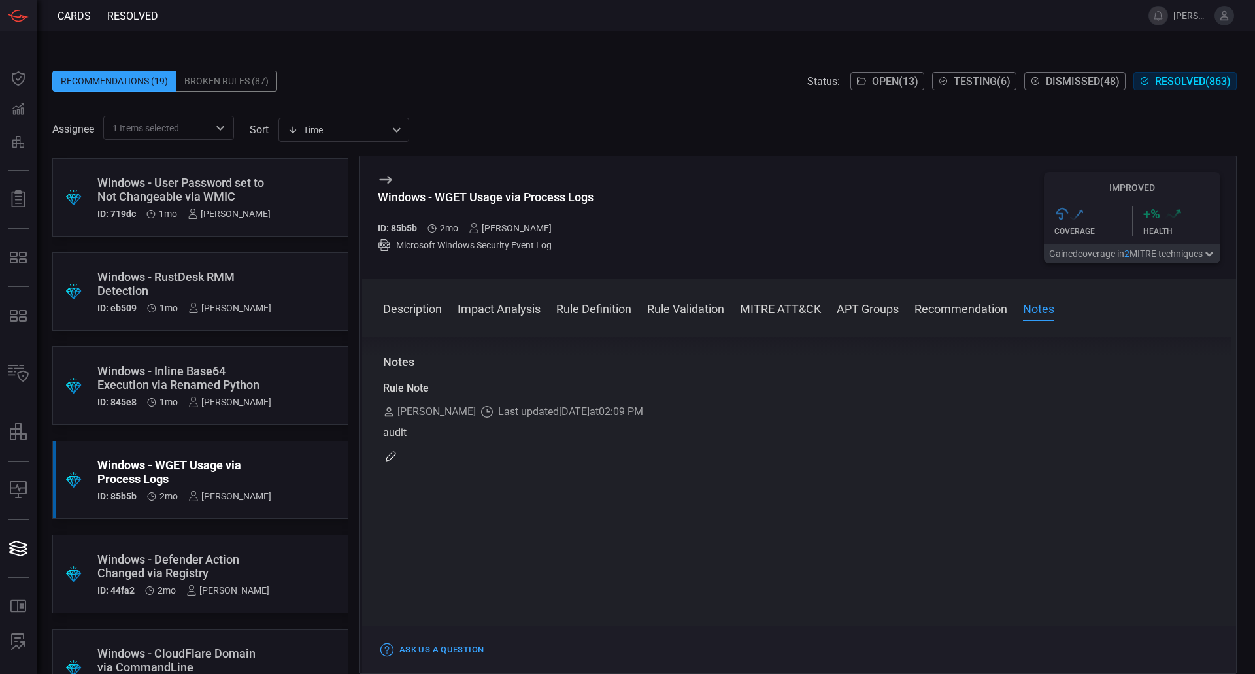
click at [234, 555] on div "Windows - Defender Action Changed via Registry" at bounding box center [183, 565] width 172 height 27
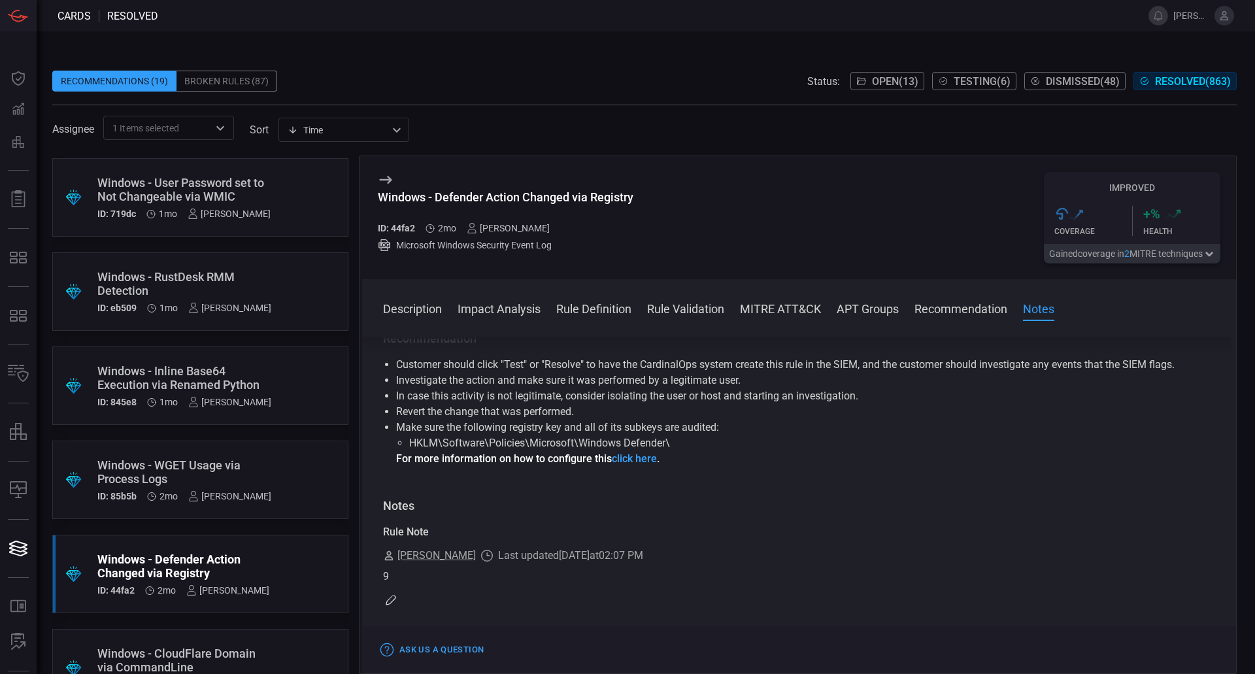
scroll to position [1633, 0]
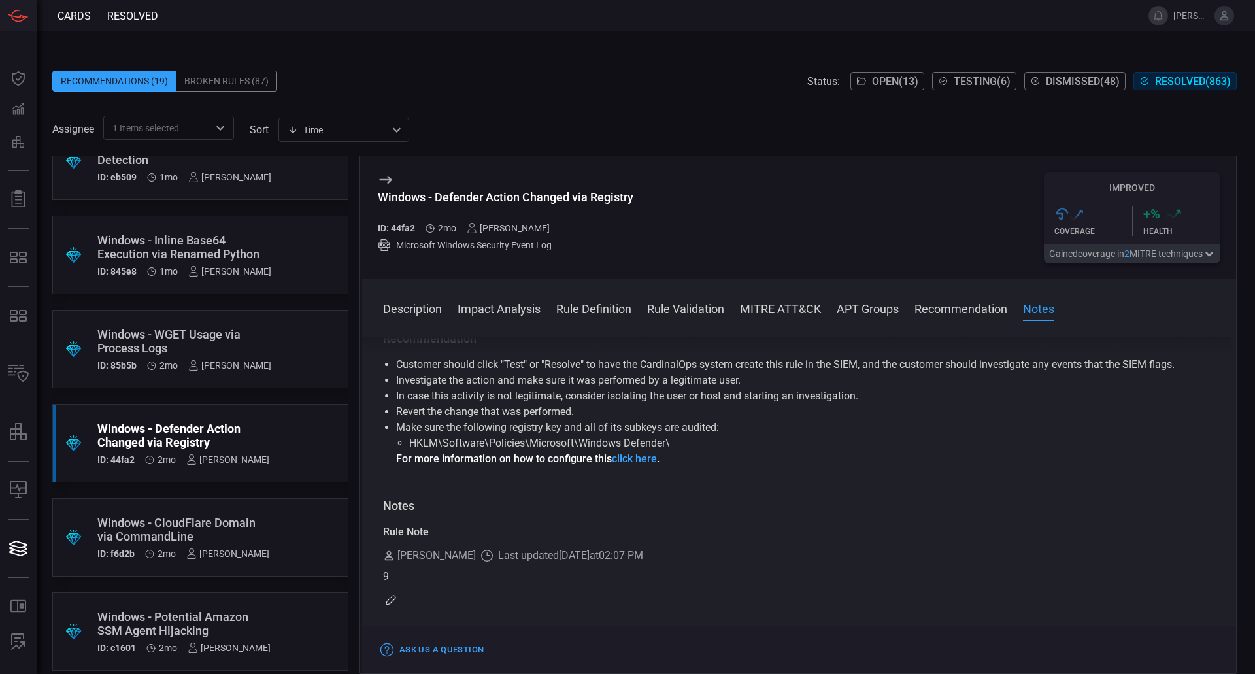
click at [208, 534] on div "Windows - CloudFlare Domain via CommandLine" at bounding box center [183, 529] width 172 height 27
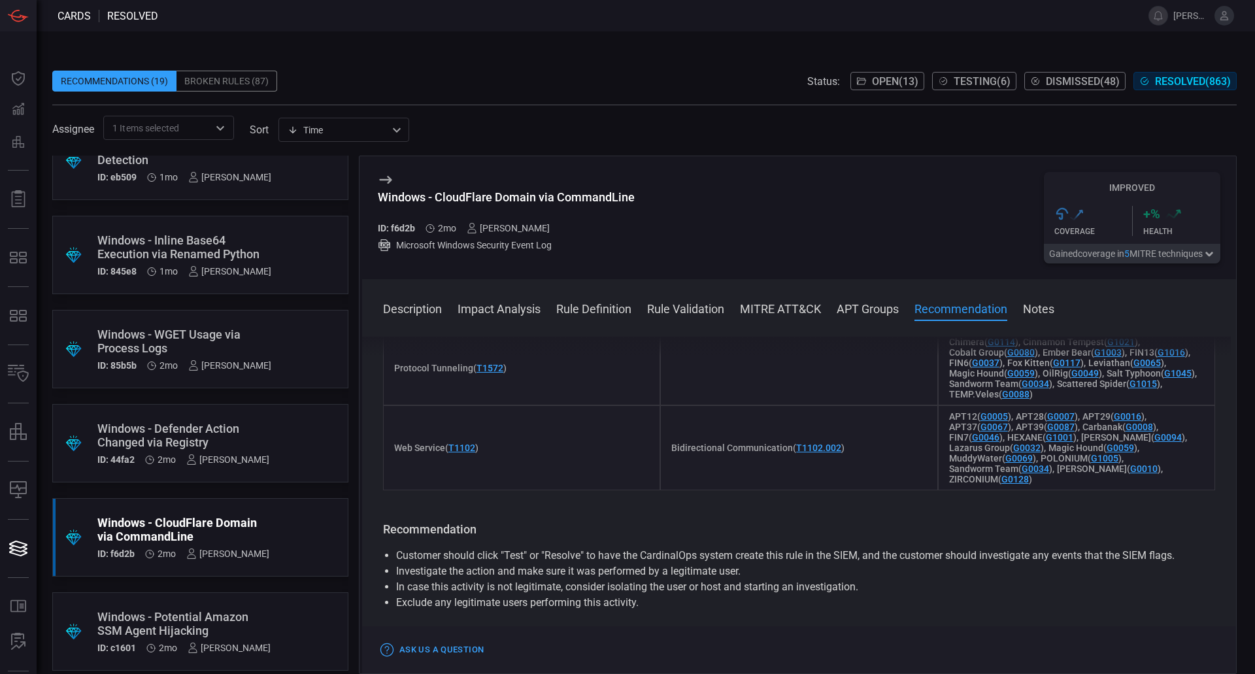
scroll to position [2352, 0]
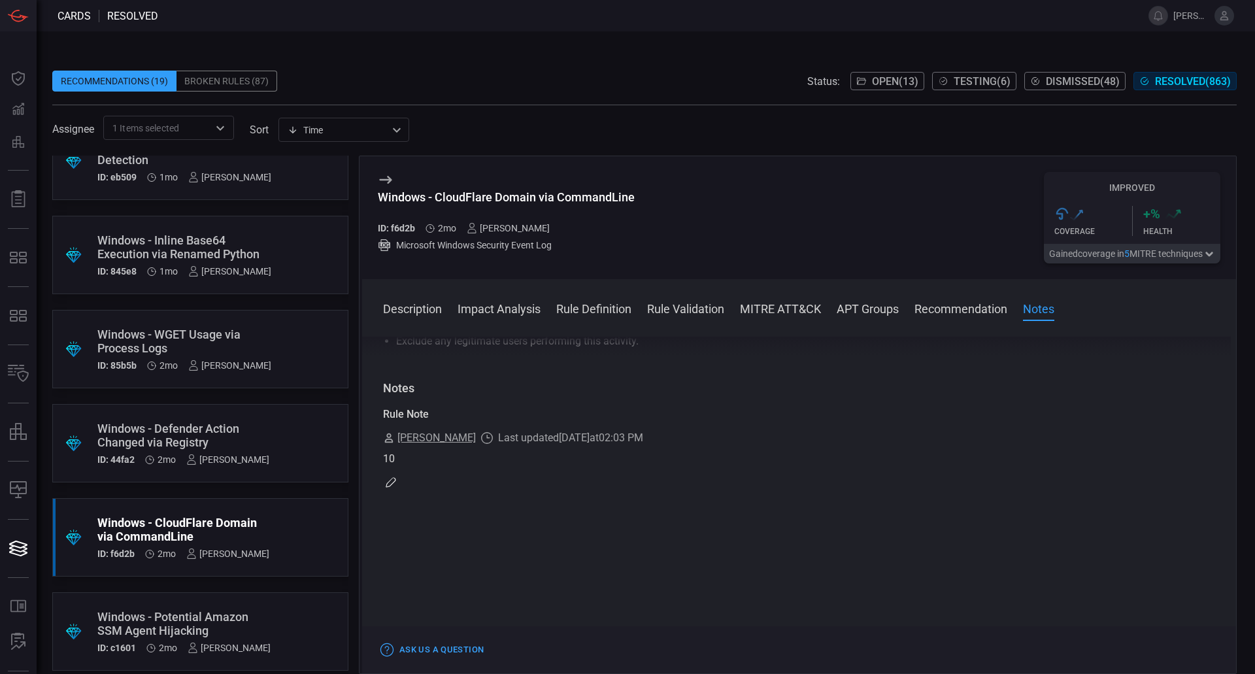
click at [272, 616] on div ".suggested_cards_icon{fill:url(#suggested_cards_icon);} Windows - Potential Ama…" at bounding box center [200, 631] width 296 height 78
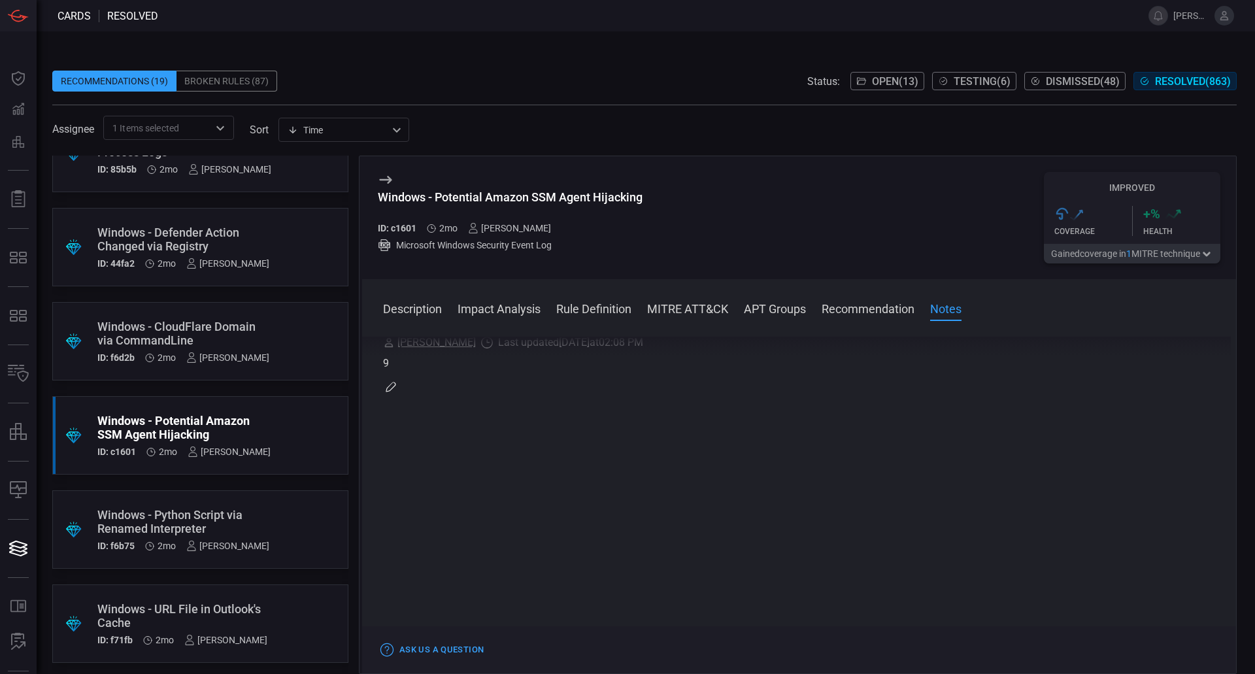
scroll to position [1895, 0]
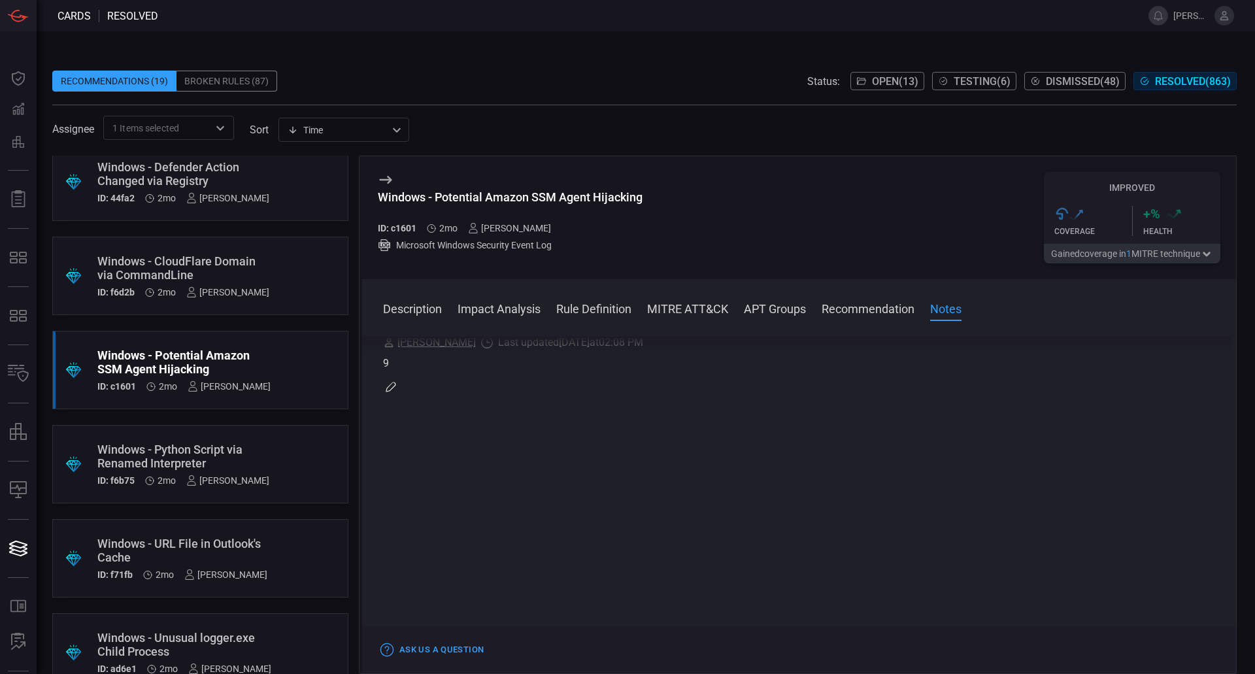
click at [233, 458] on div "Windows - Python Script via Renamed Interpreter" at bounding box center [183, 455] width 172 height 27
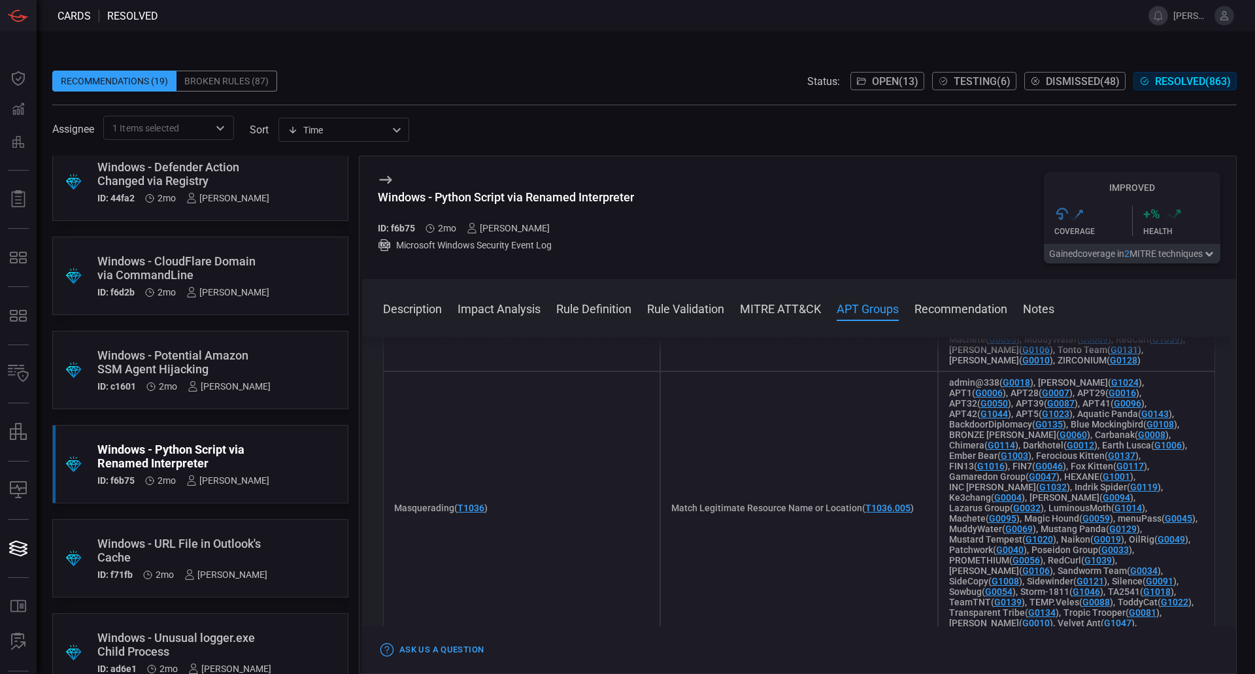
scroll to position [1437, 0]
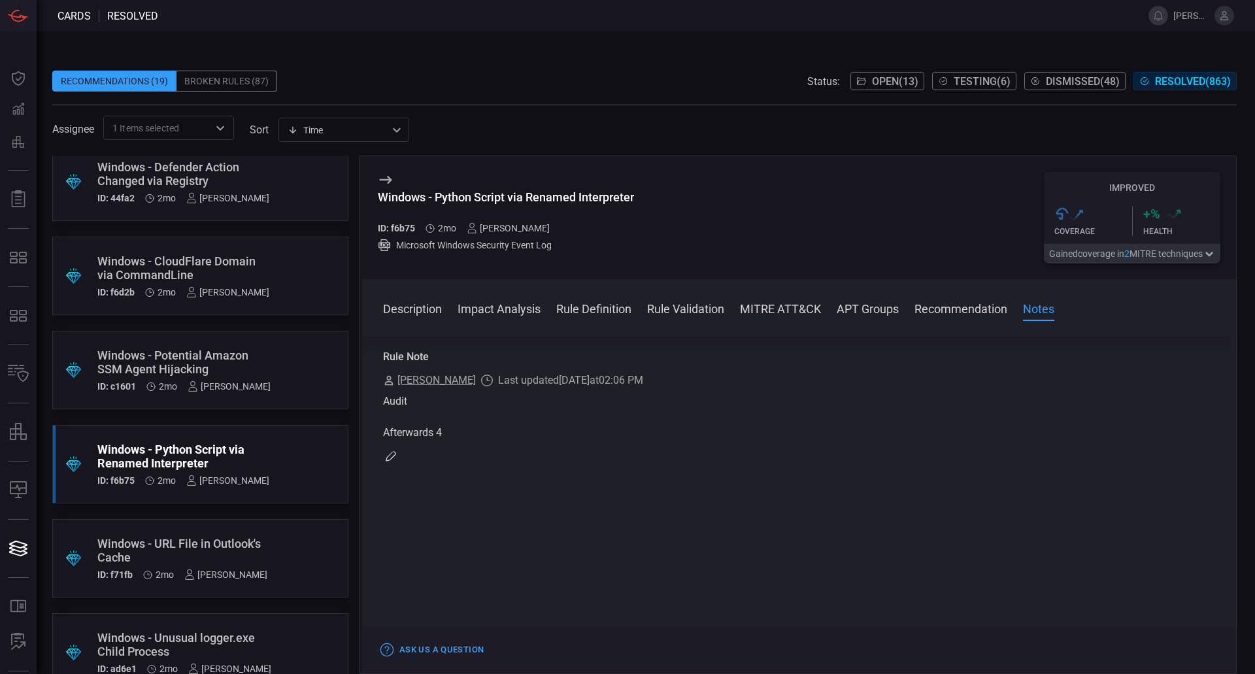
click at [237, 542] on div "Windows - URL File in Outlook's Cache" at bounding box center [182, 549] width 170 height 27
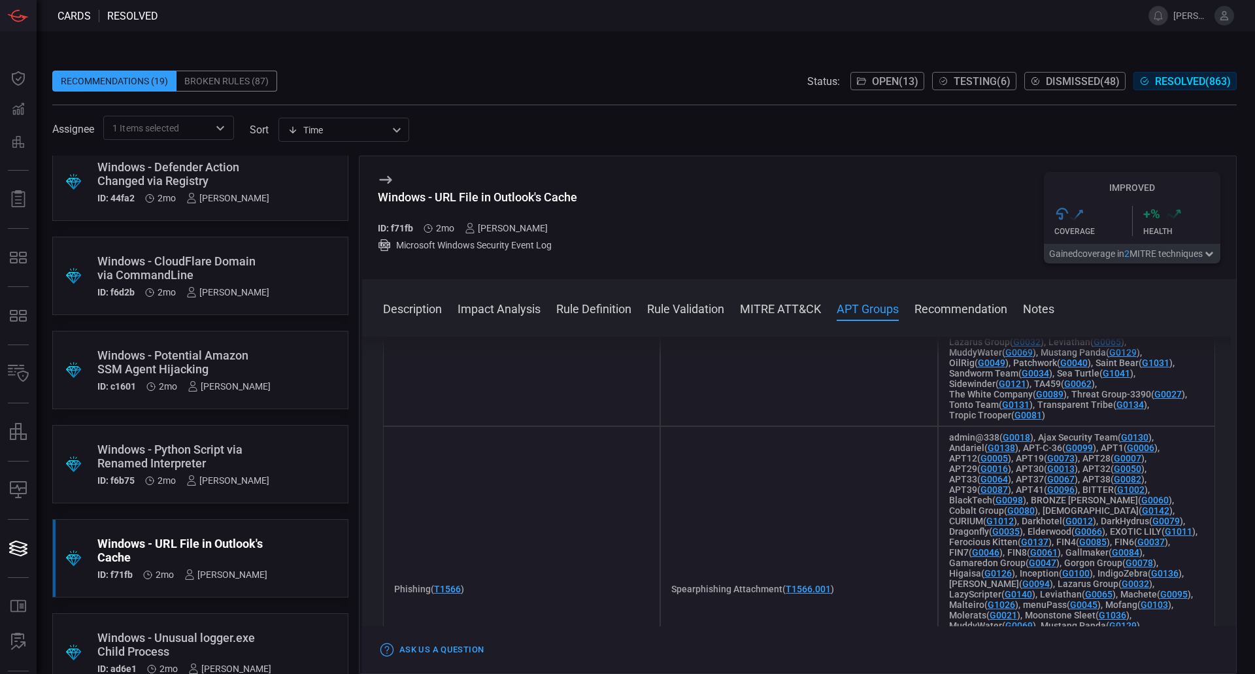
scroll to position [1568, 0]
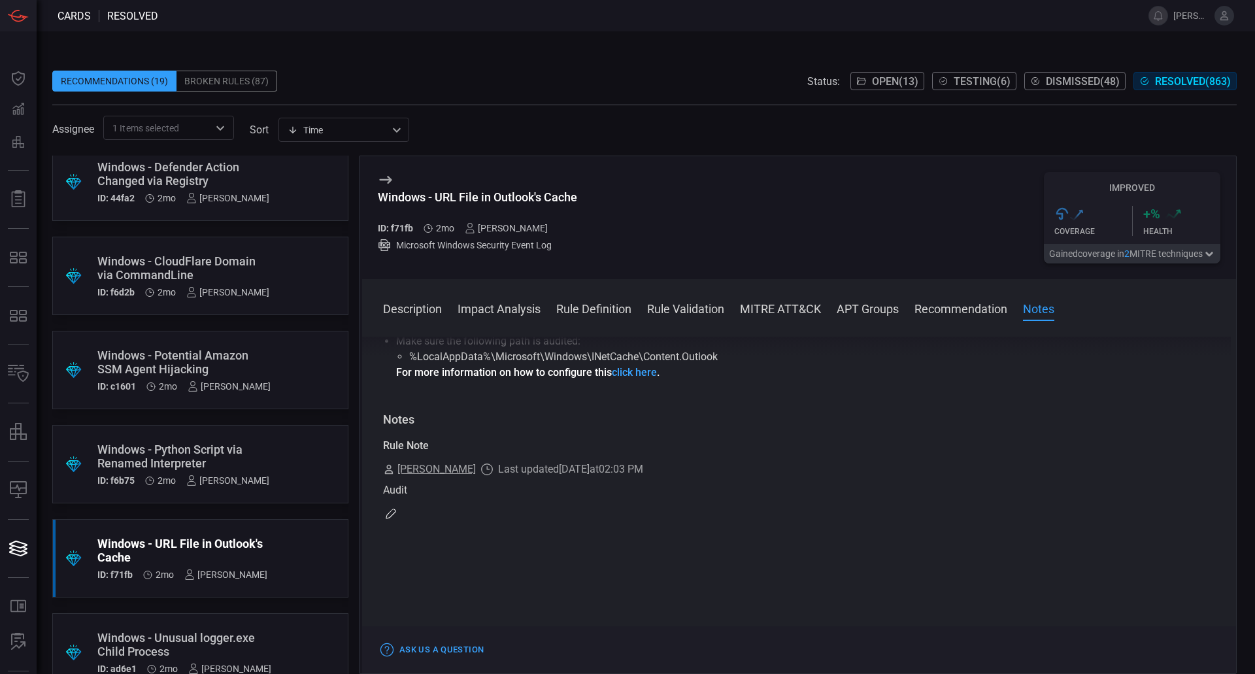
click at [386, 182] on icon at bounding box center [386, 180] width 16 height 16
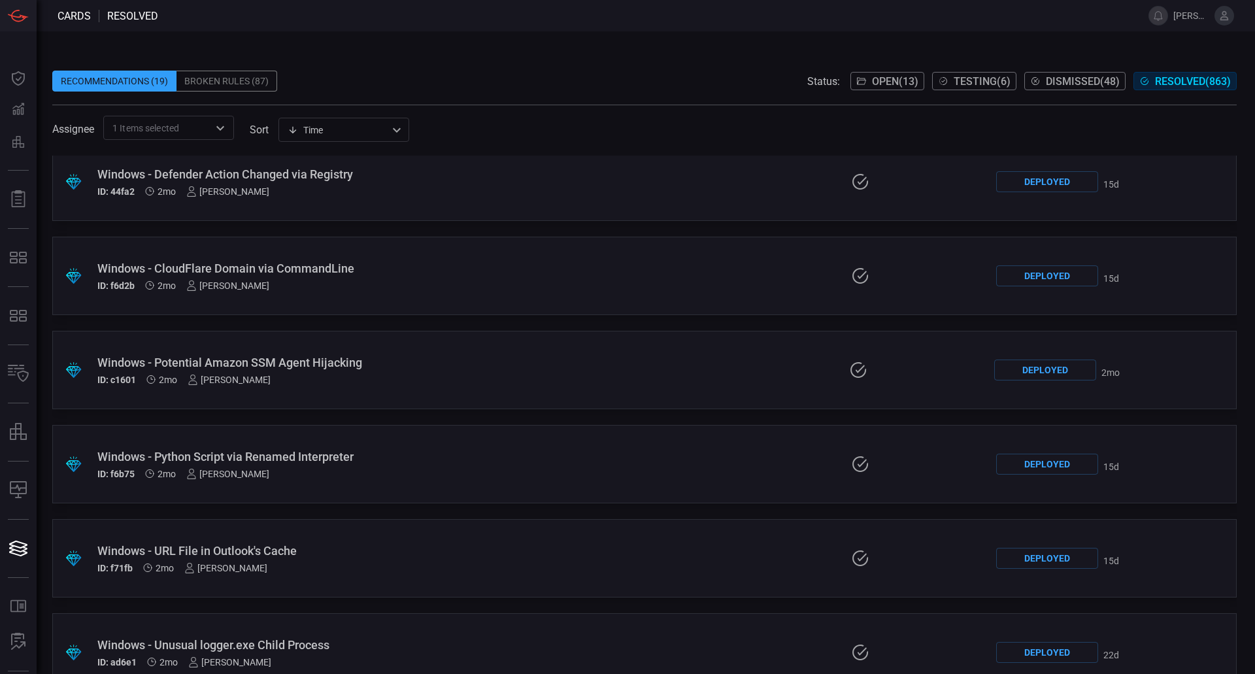
click at [542, 642] on div ".suggested_cards_icon{fill:url(#suggested_cards_icon);} Windows - Unusual logge…" at bounding box center [644, 652] width 1184 height 78
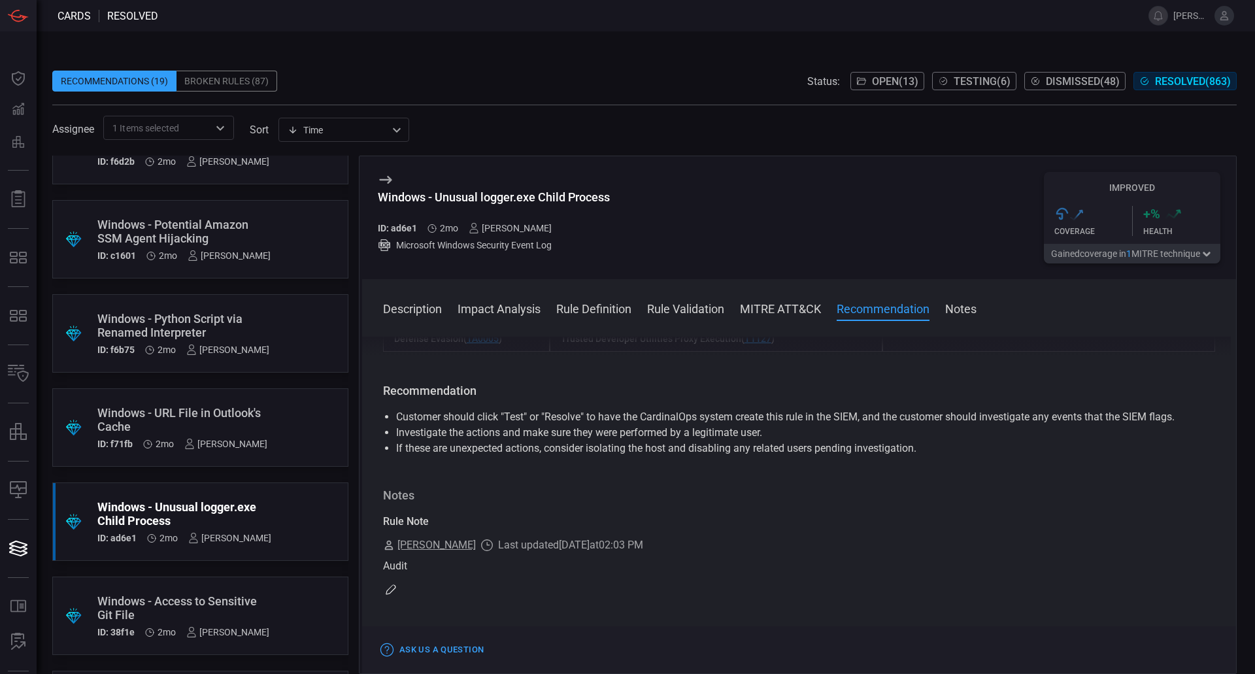
scroll to position [2091, 0]
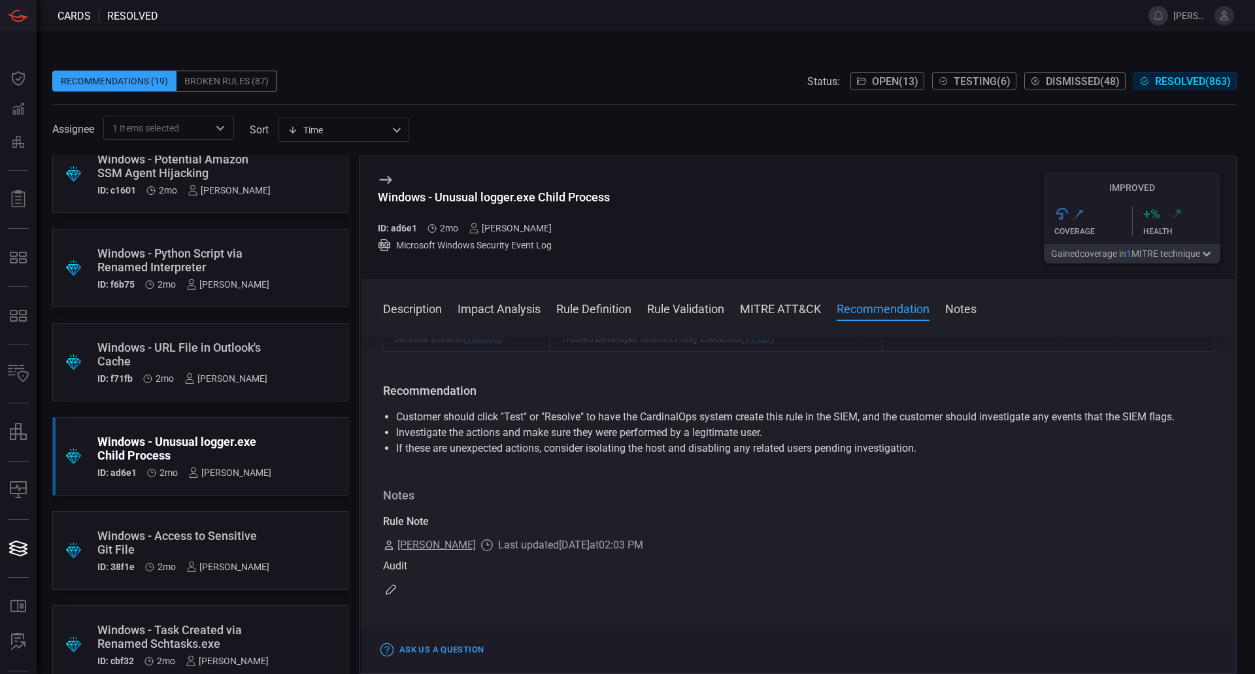
click at [205, 535] on div "Windows - Access to Sensitive Git File" at bounding box center [183, 542] width 172 height 27
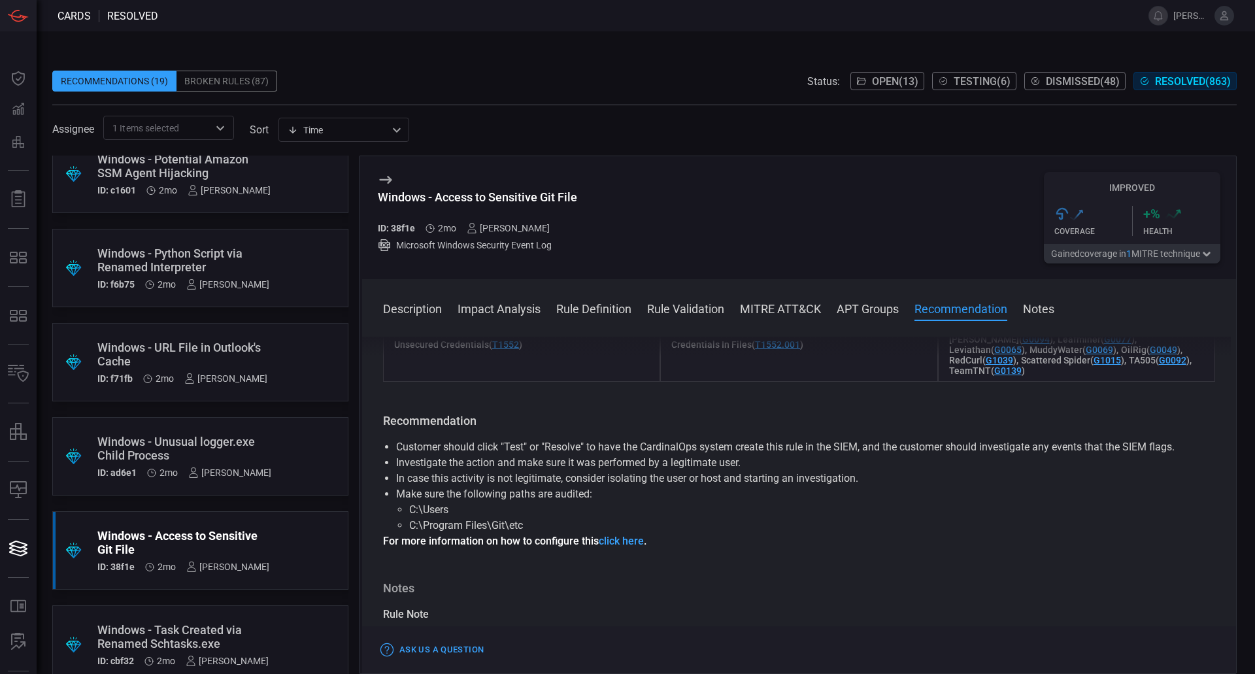
scroll to position [1275, 0]
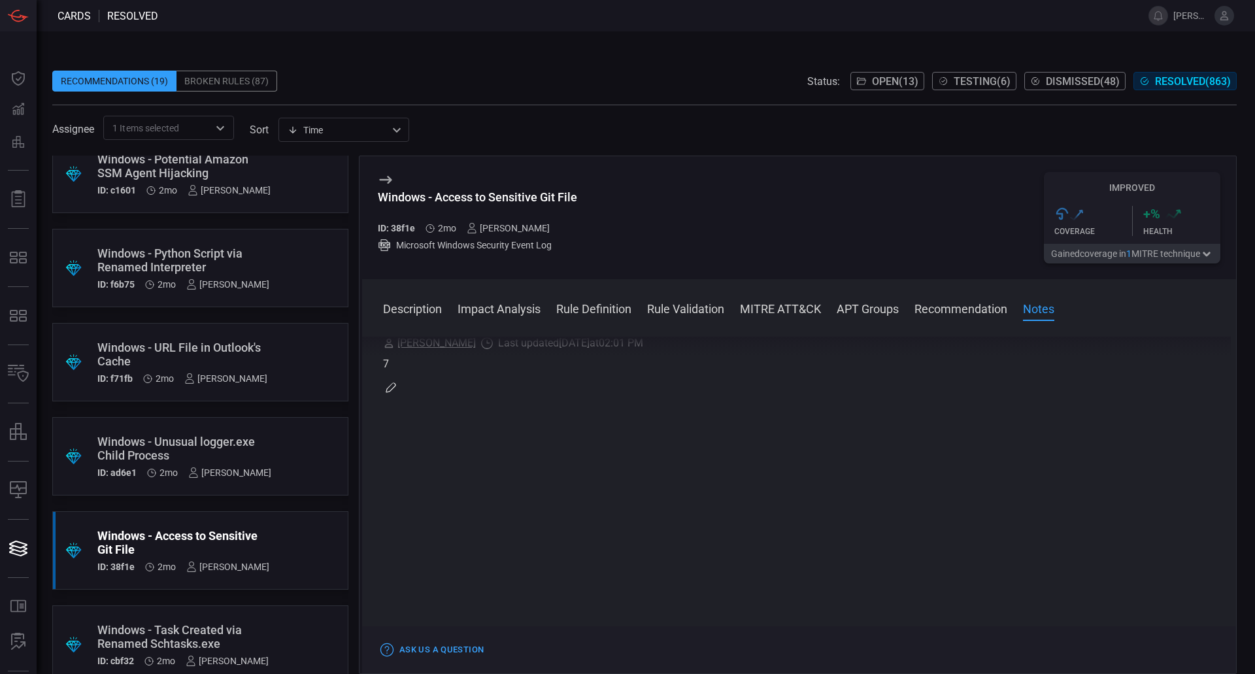
click at [246, 625] on div "Windows - Task Created via Renamed Schtasks.exe" at bounding box center [182, 636] width 171 height 27
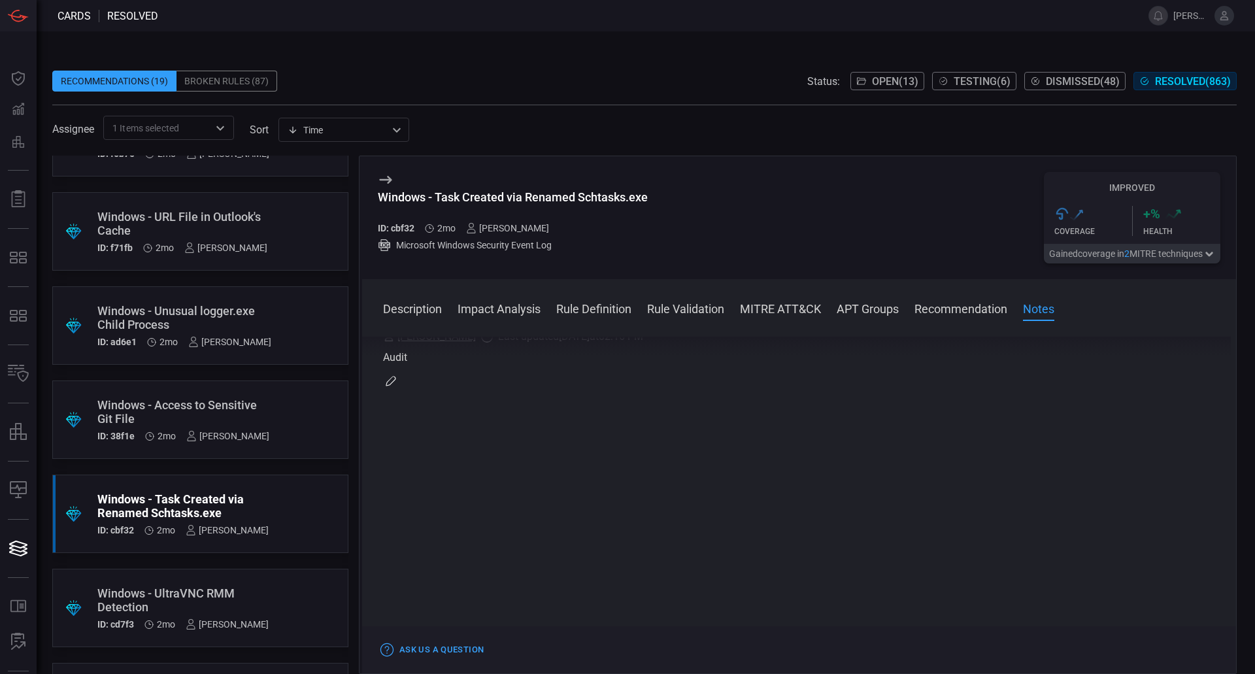
scroll to position [2352, 0]
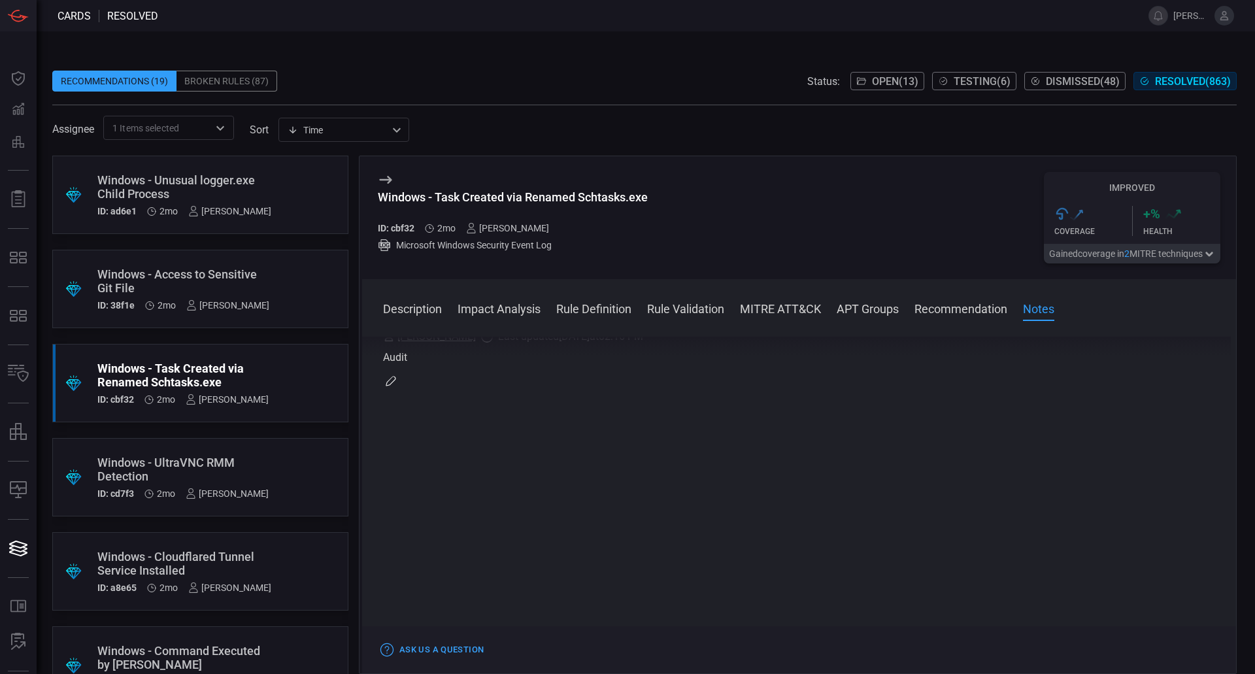
click at [213, 461] on div "Windows - UltraVNC RMM Detection" at bounding box center [182, 468] width 171 height 27
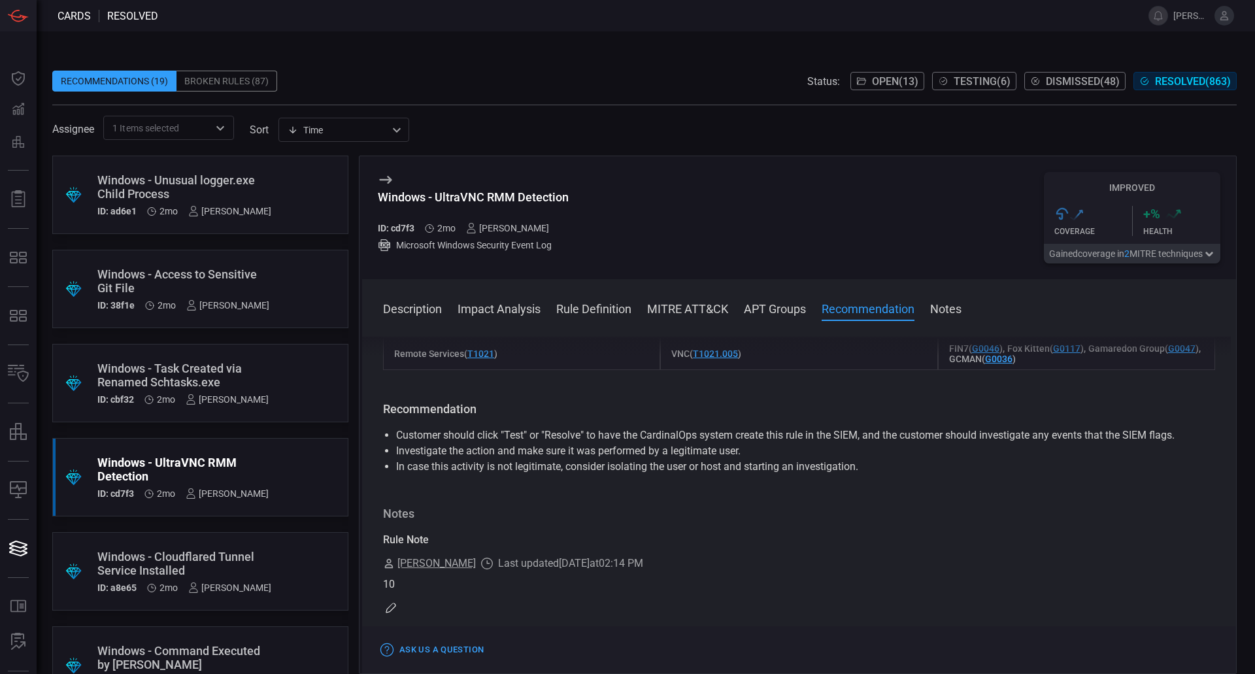
scroll to position [980, 0]
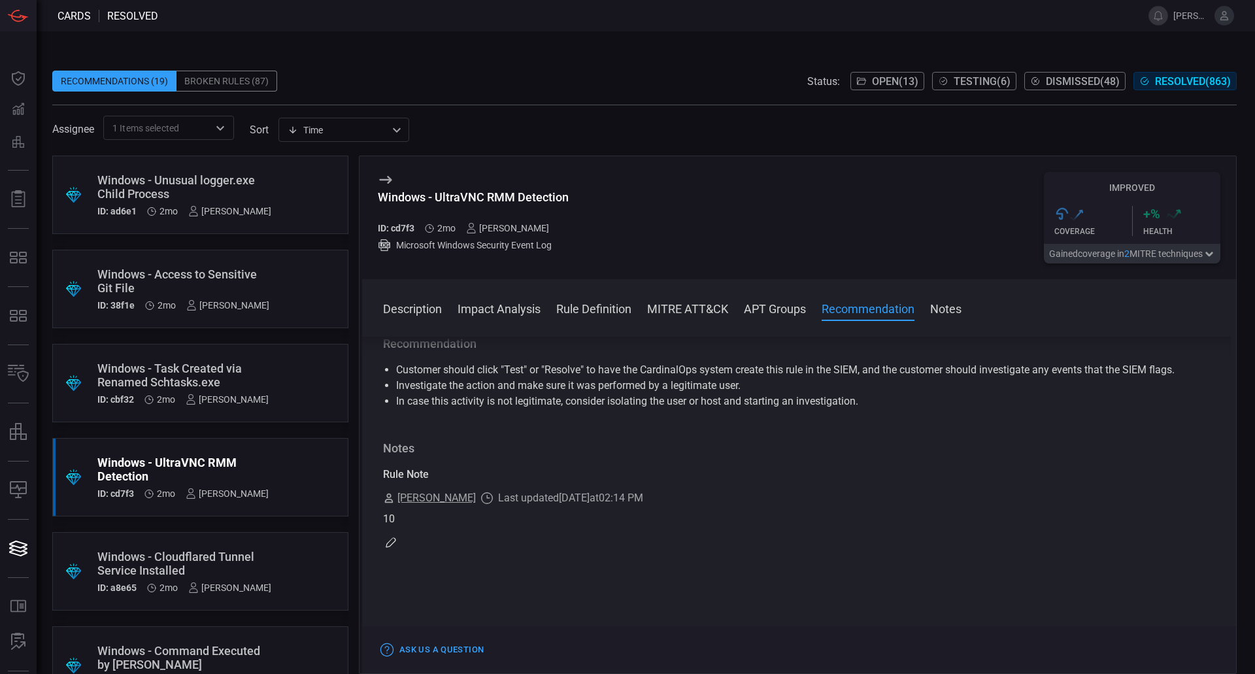
drag, startPoint x: 212, startPoint y: 561, endPoint x: 348, endPoint y: 465, distance: 165.9
click at [212, 561] on div "Windows - Cloudflared Tunnel Service Installed" at bounding box center [184, 563] width 174 height 27
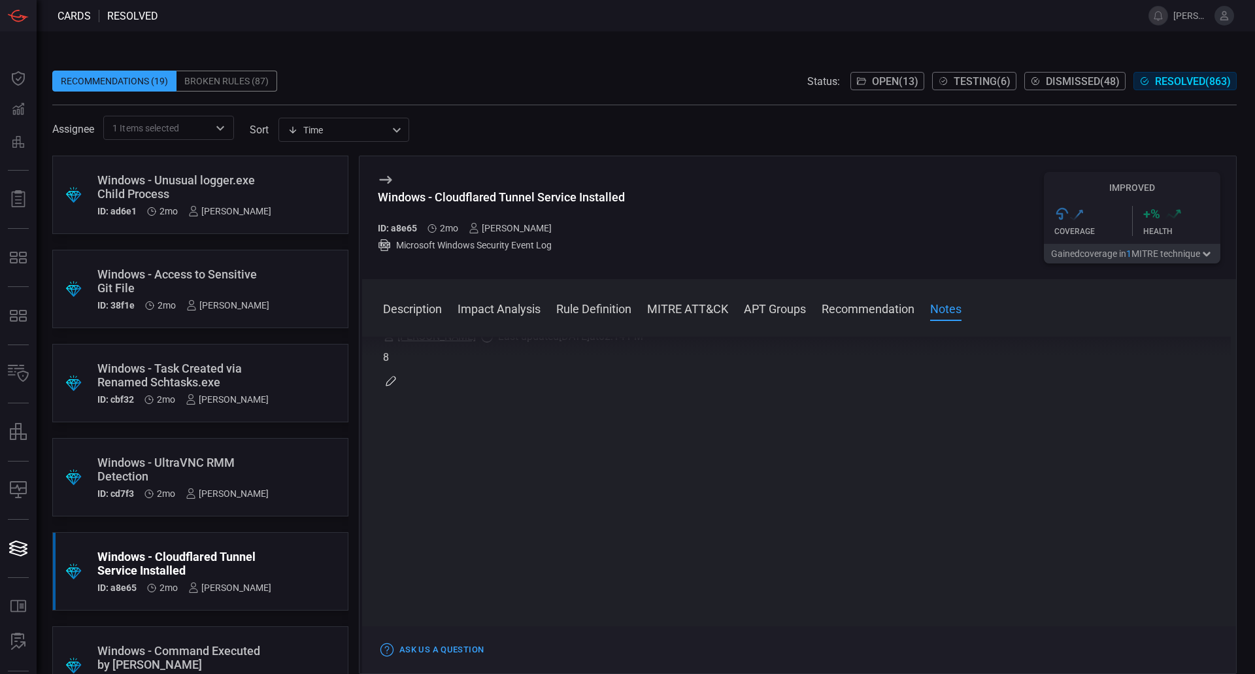
scroll to position [2548, 0]
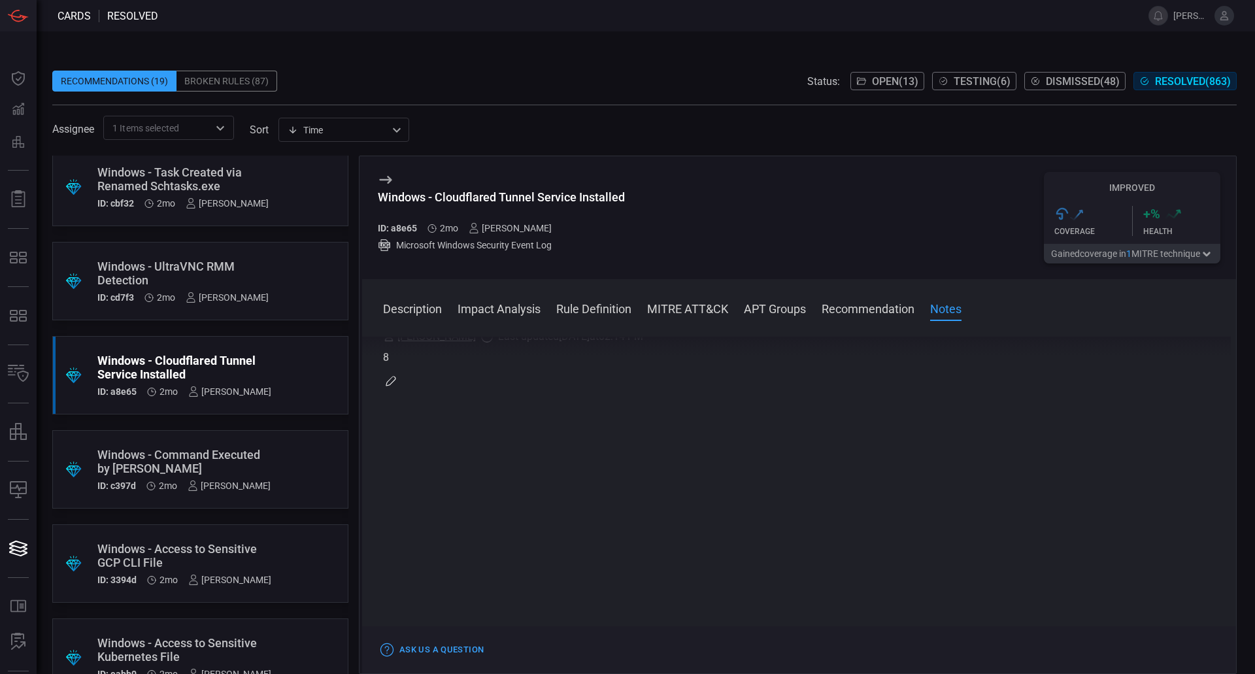
click at [243, 464] on div "Windows - Command Executed by [PERSON_NAME]" at bounding box center [183, 461] width 173 height 27
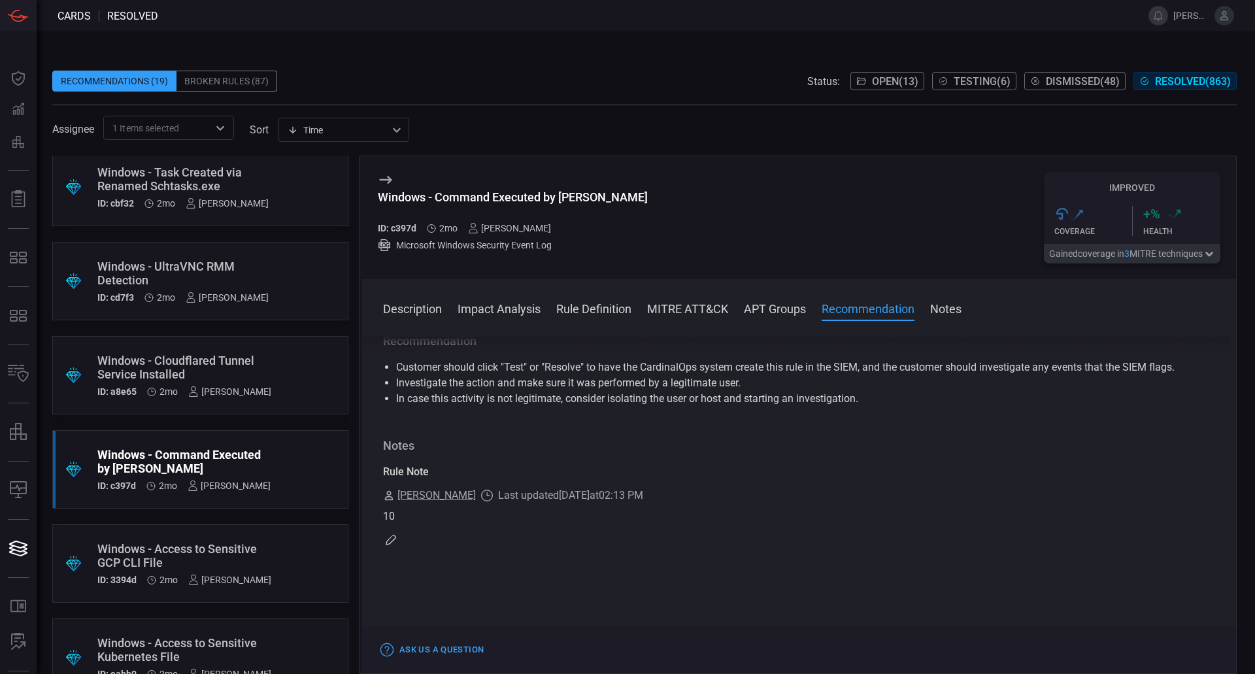
scroll to position [2614, 0]
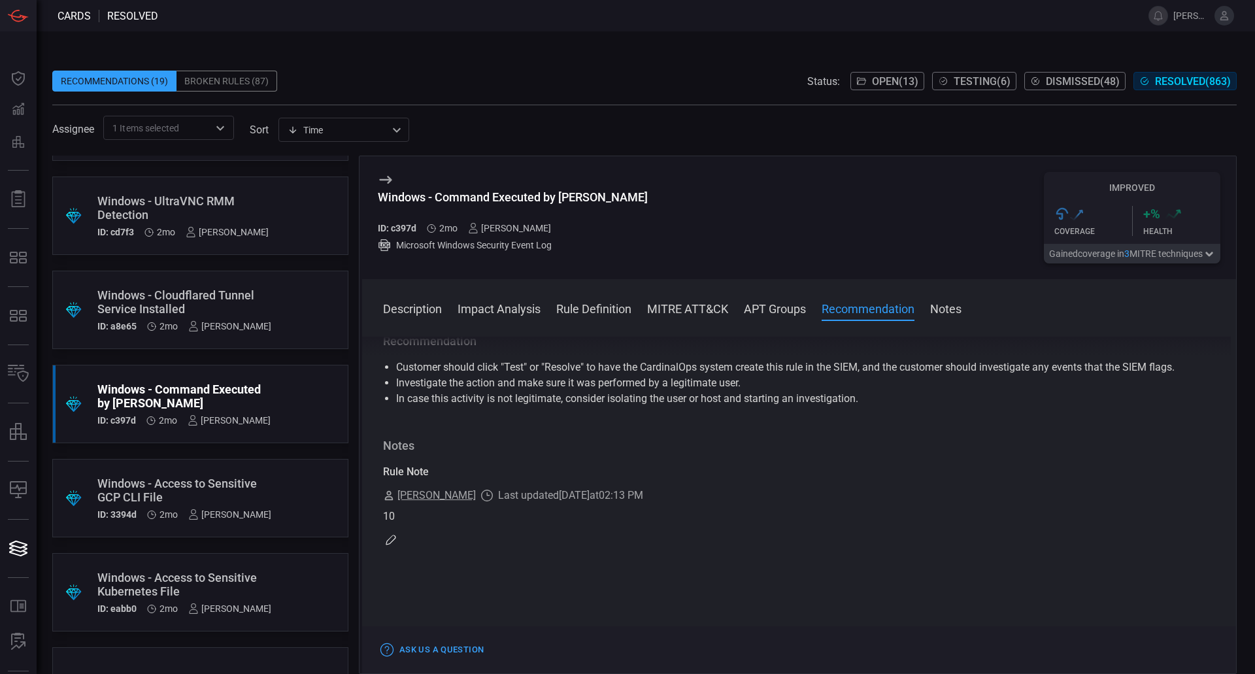
click at [195, 493] on div "Windows - Access to Sensitive GCP CLI File" at bounding box center [184, 489] width 174 height 27
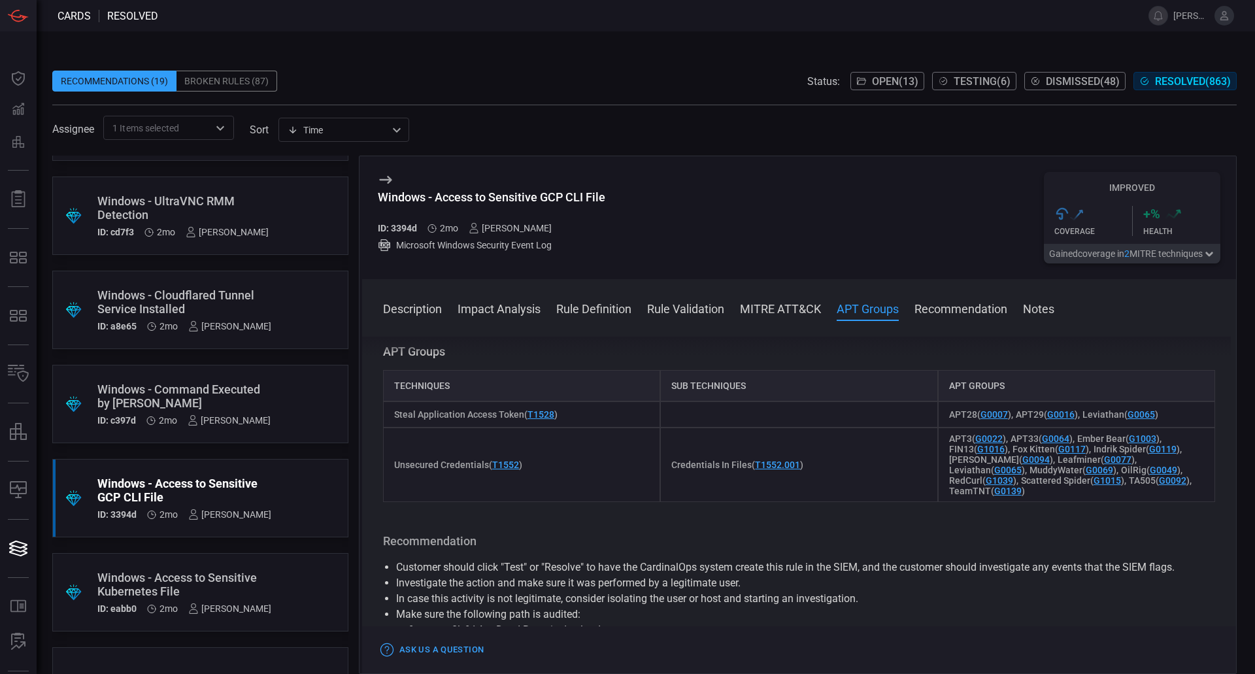
scroll to position [1176, 0]
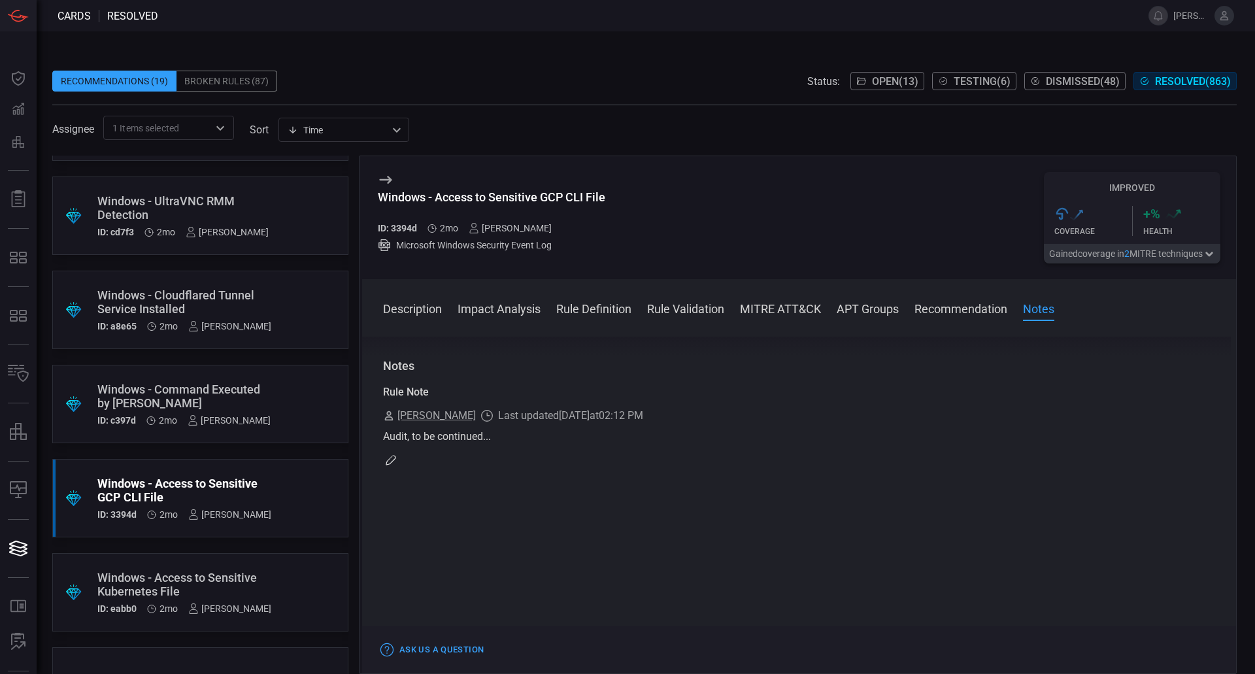
click at [269, 578] on div ".suggested_cards_icon{fill:url(#suggested_cards_icon);} Windows - Access to Sen…" at bounding box center [200, 592] width 296 height 78
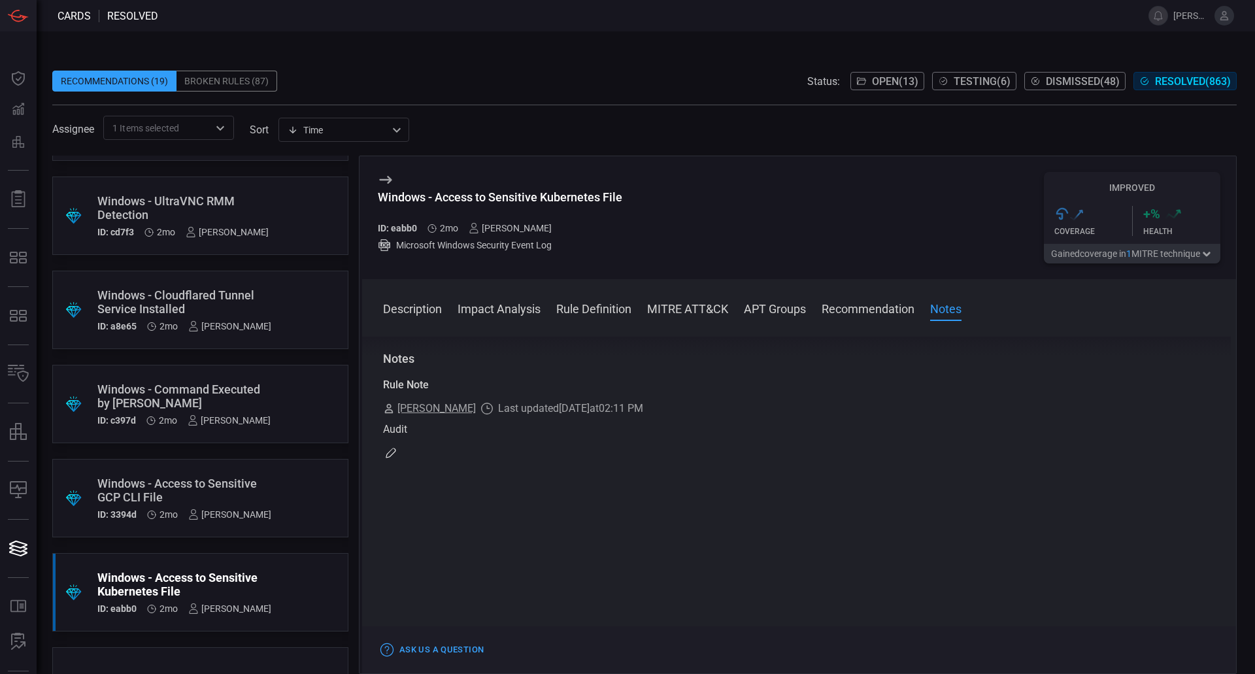
scroll to position [2810, 0]
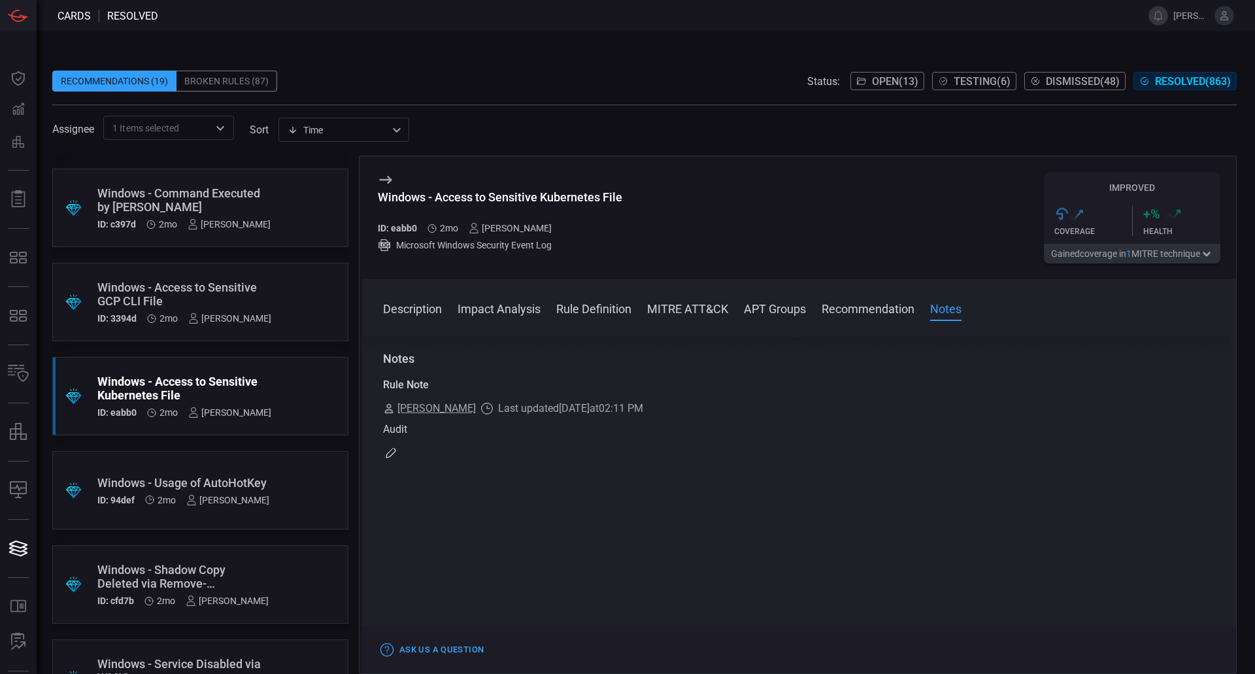
click at [259, 497] on div "Windows - Usage of AutoHotKey ID: 94def 2mo [PERSON_NAME]" at bounding box center [183, 490] width 172 height 29
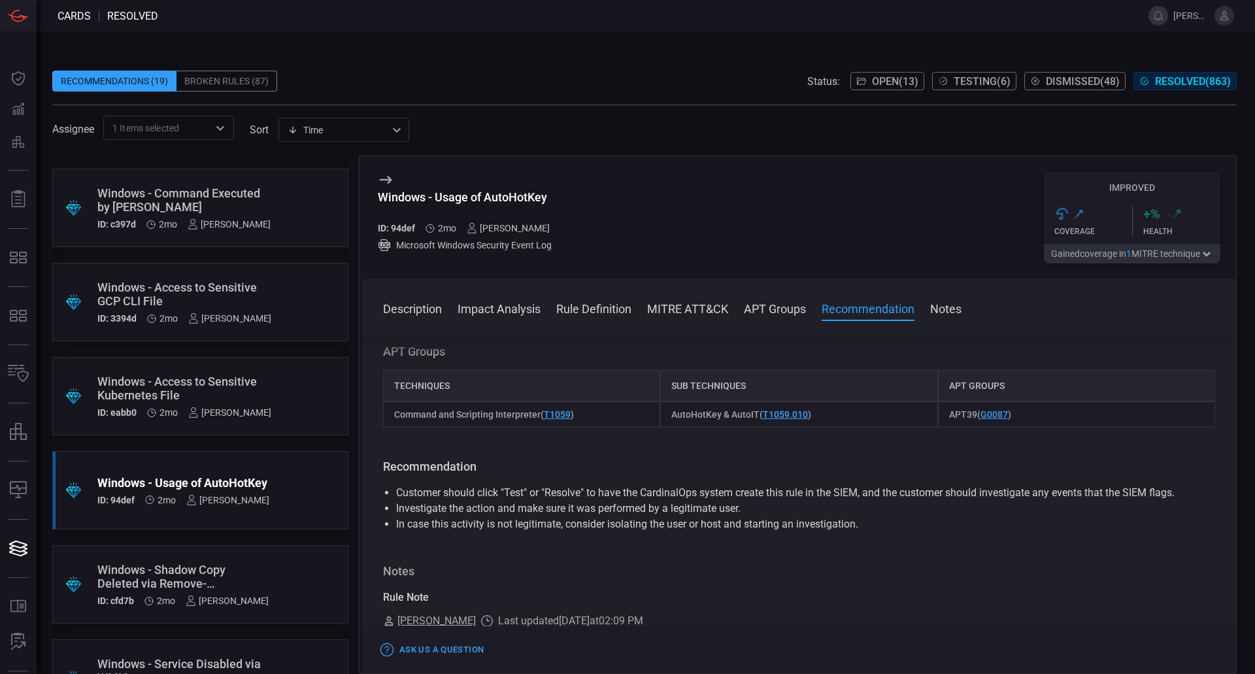
scroll to position [784, 0]
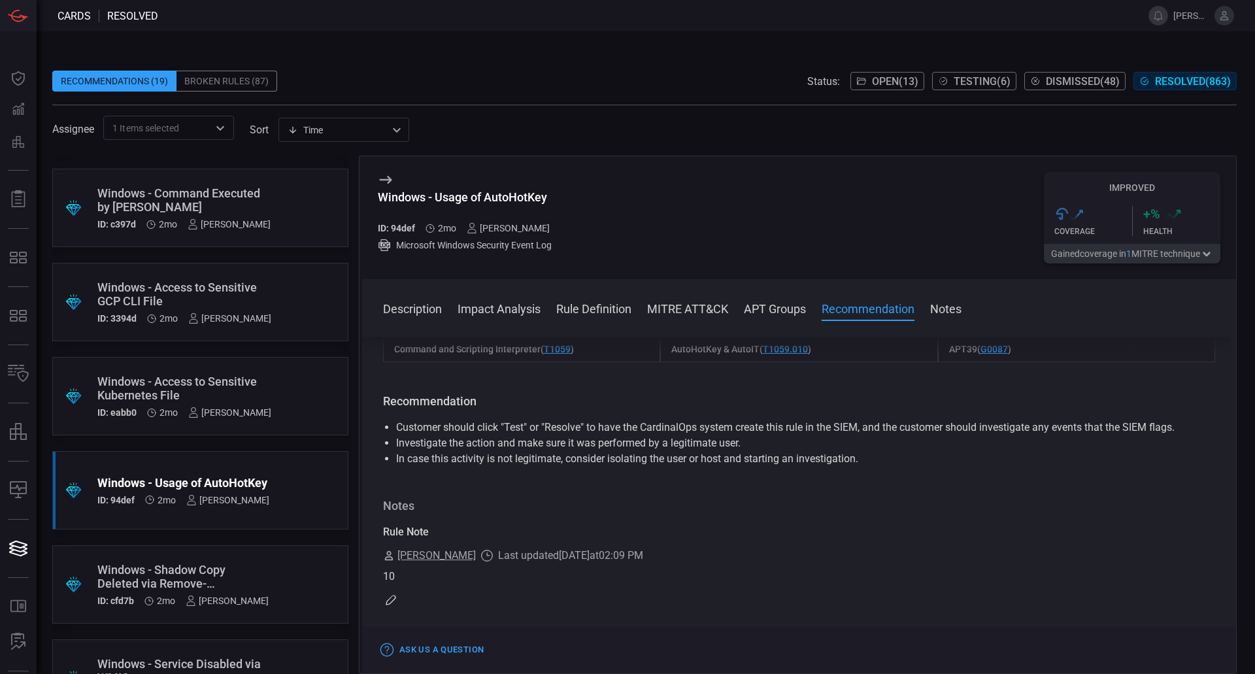
click at [283, 572] on div ".suggested_cards_icon{fill:url(#suggested_cards_icon);} Windows - Shadow Copy D…" at bounding box center [200, 584] width 296 height 78
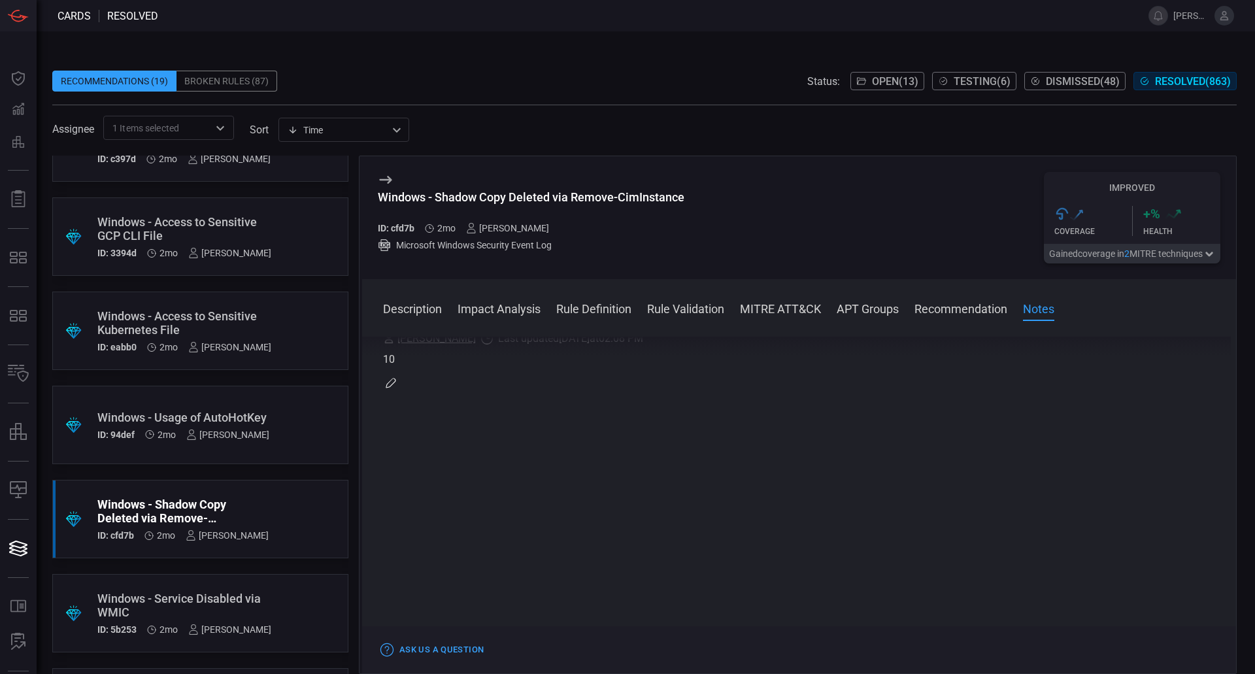
scroll to position [2940, 0]
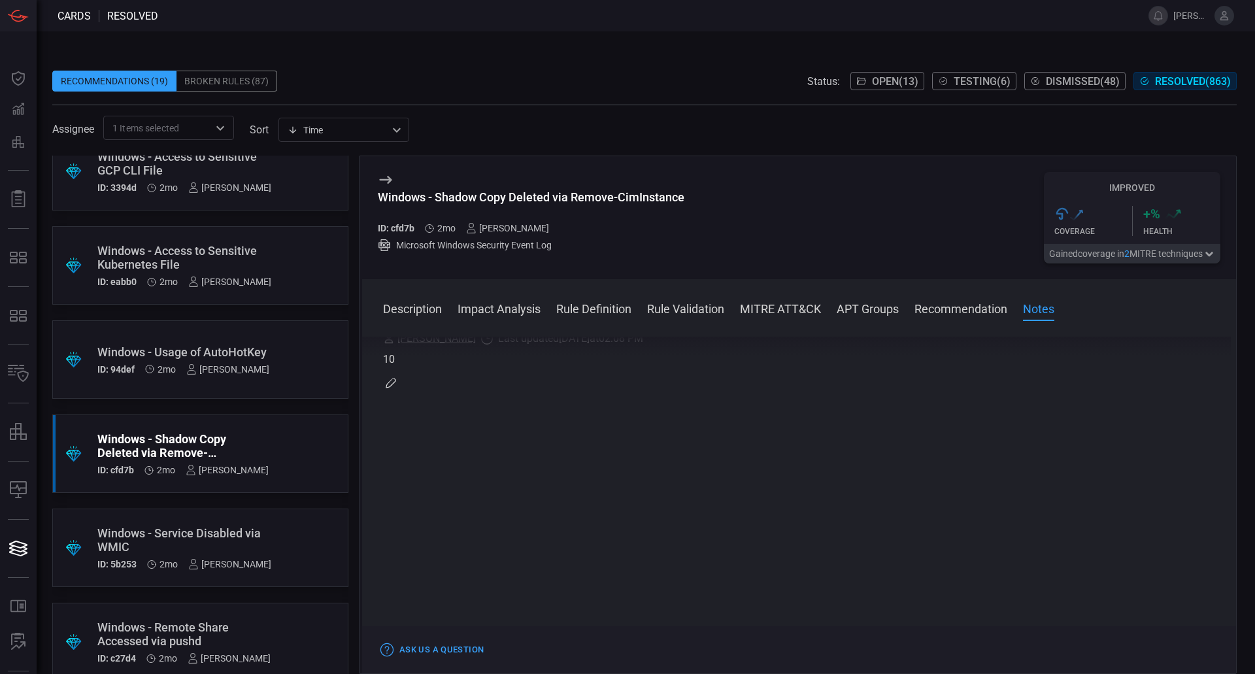
click at [264, 537] on div "Windows - Service Disabled via WMIC" at bounding box center [184, 539] width 174 height 27
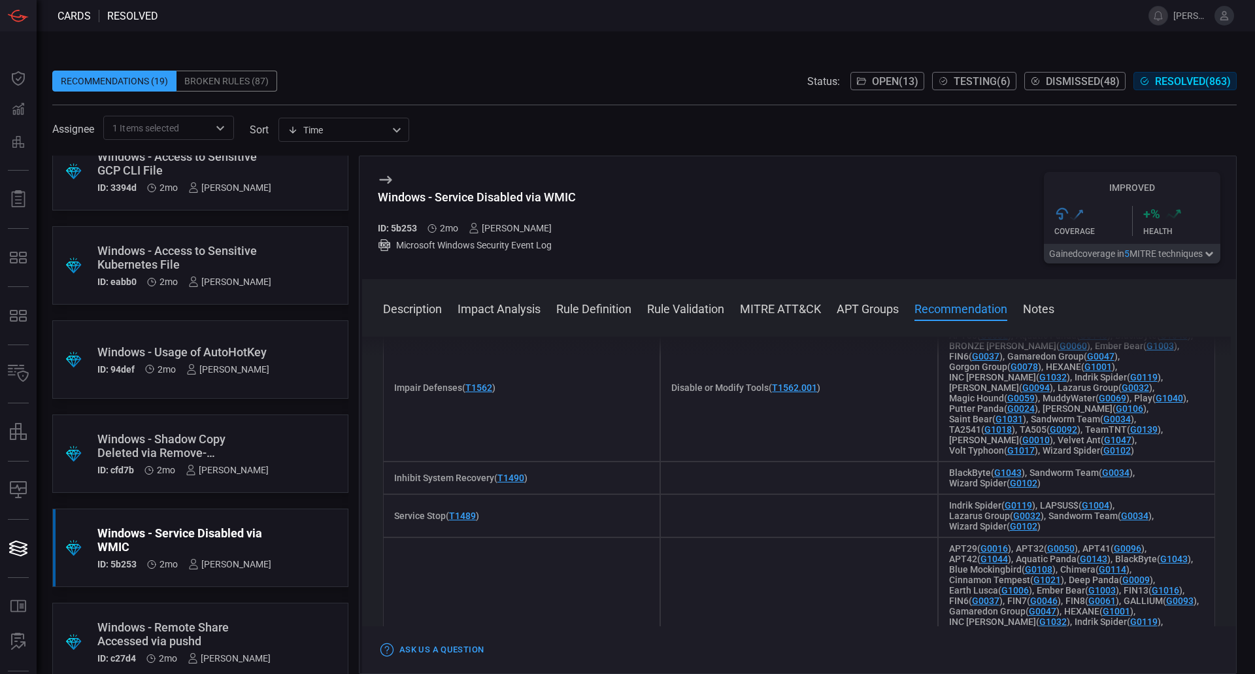
scroll to position [1633, 0]
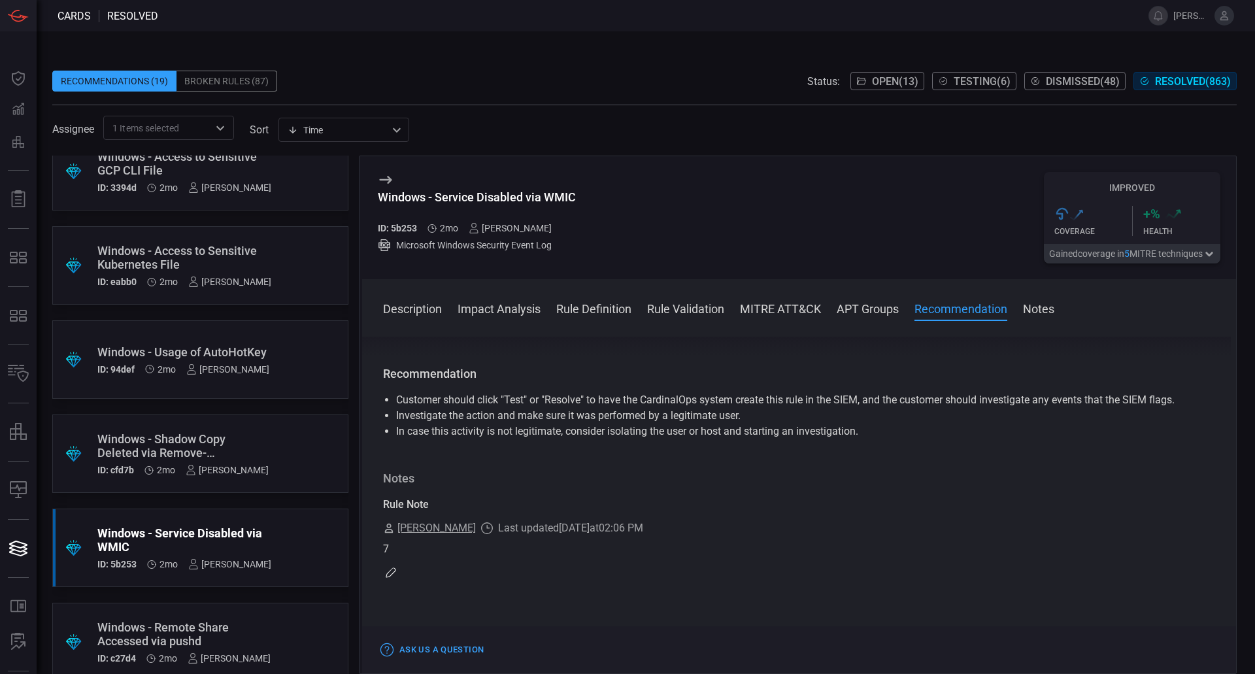
click at [389, 178] on icon at bounding box center [385, 180] width 12 height 8
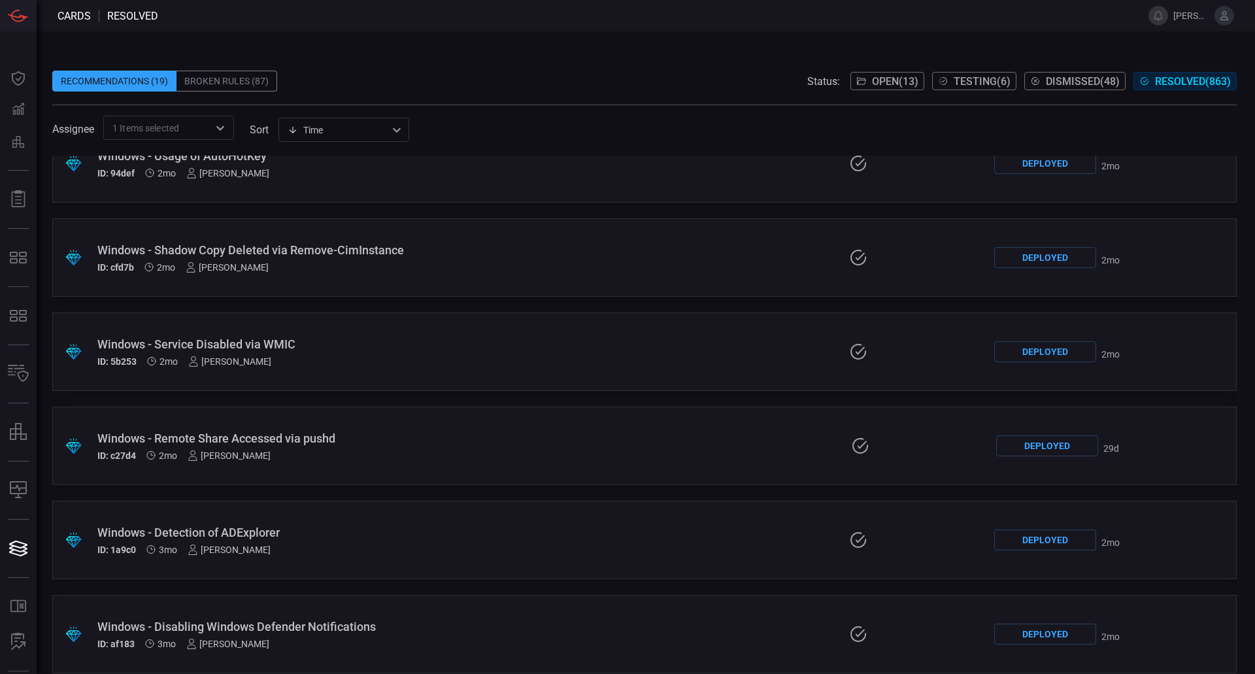
scroll to position [3071, 0]
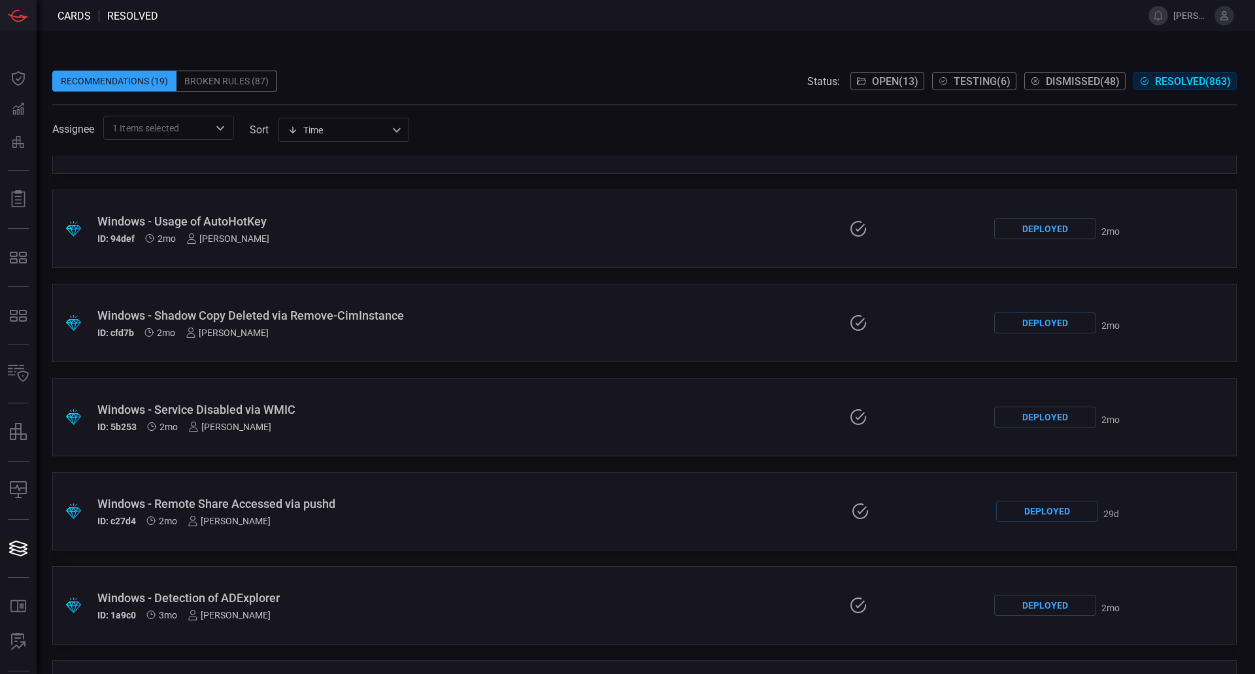
click at [287, 323] on div "Windows - Shadow Copy Deleted via Remove-CimInstance ID: cfd7b 2mo [PERSON_NAME]" at bounding box center [298, 322] width 402 height 29
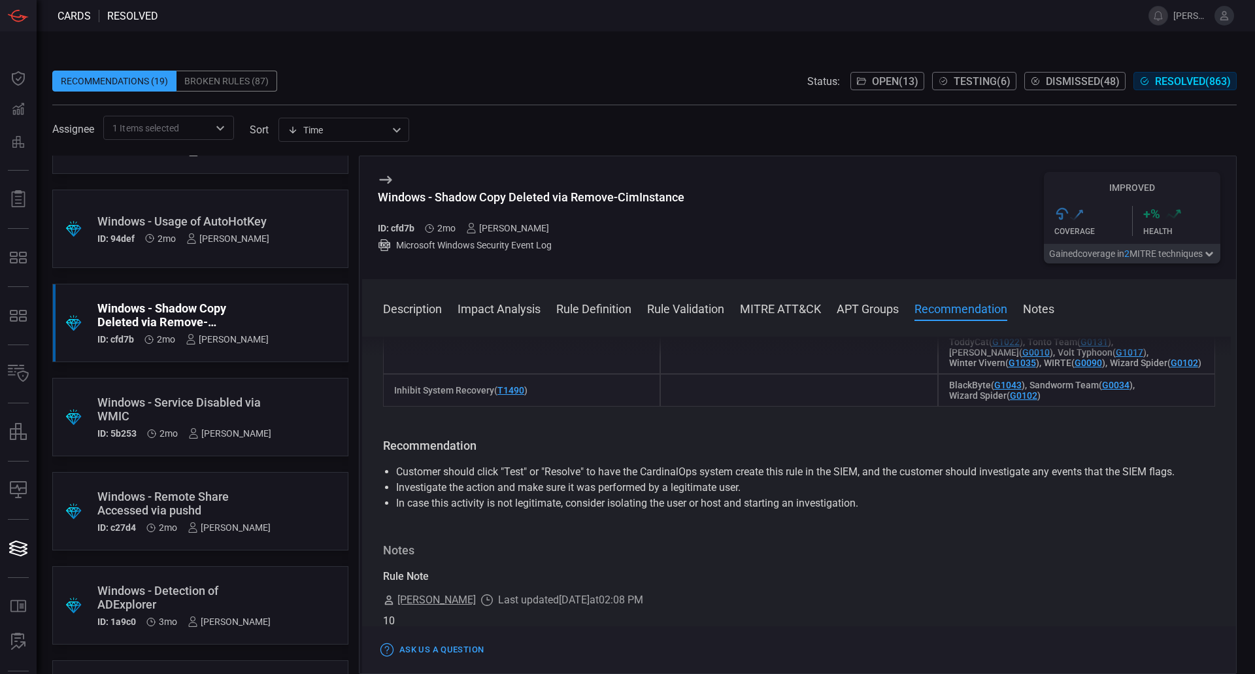
scroll to position [1568, 0]
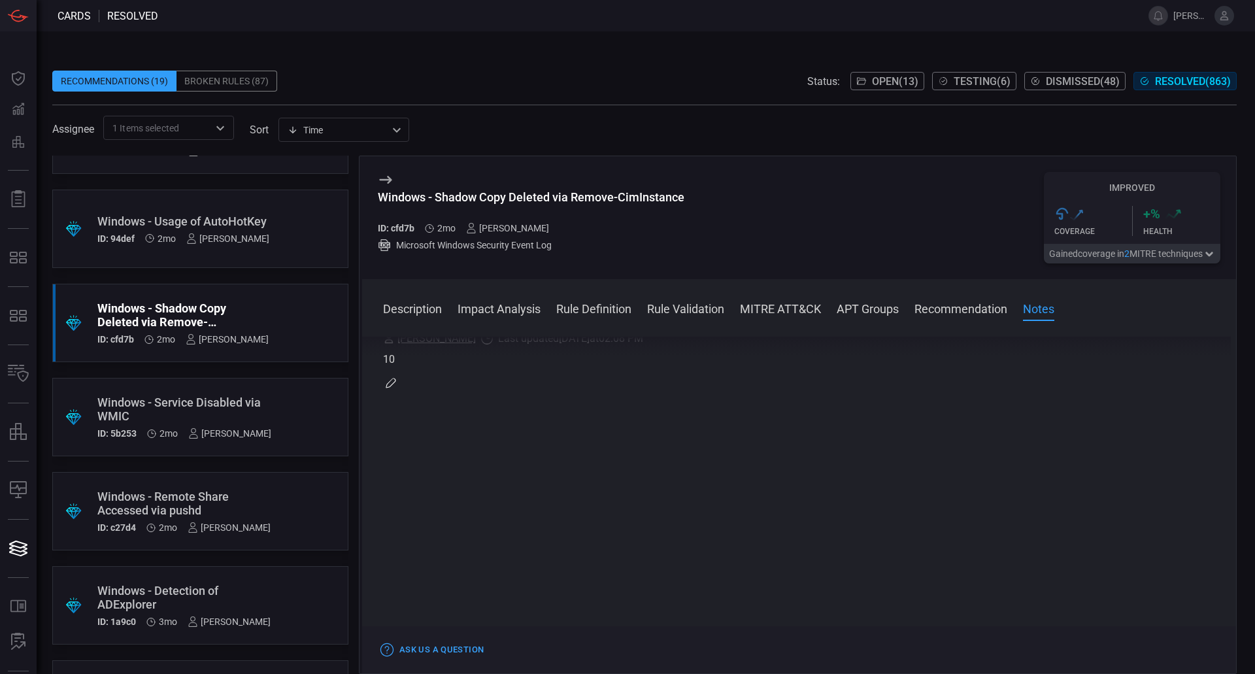
click at [291, 206] on div ".suggested_cards_icon{fill:url(#suggested_cards_icon);} Windows - Usage of Auto…" at bounding box center [200, 228] width 296 height 78
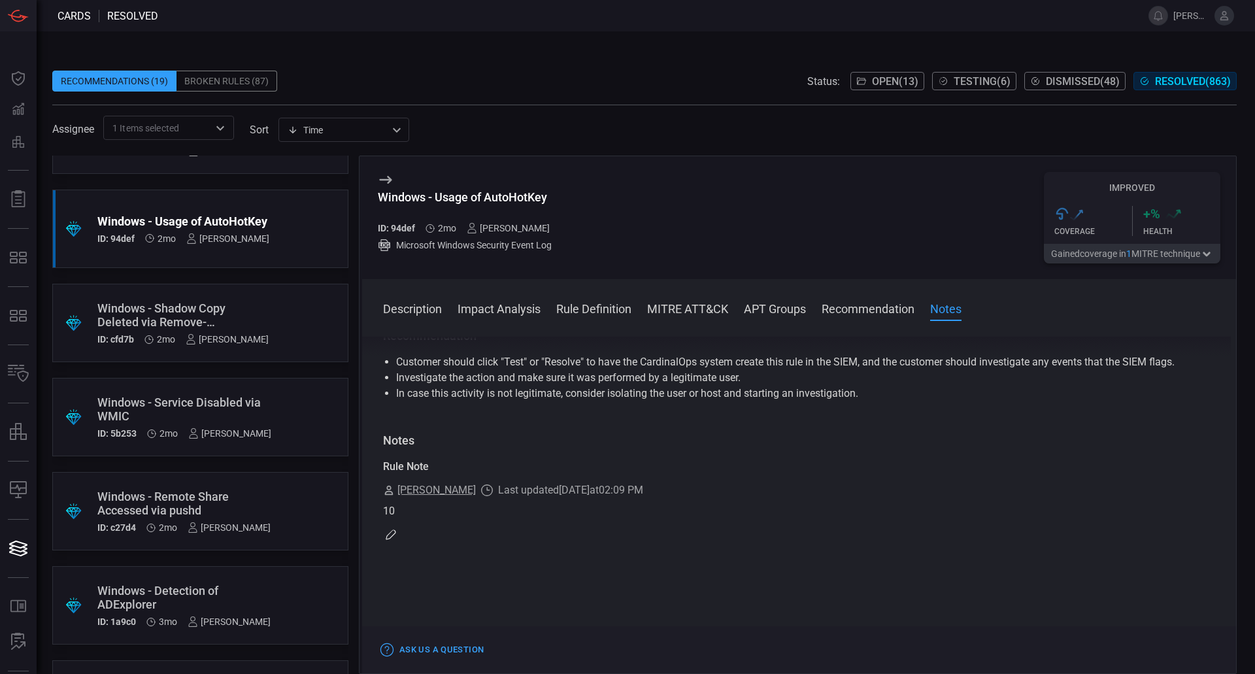
scroll to position [3006, 0]
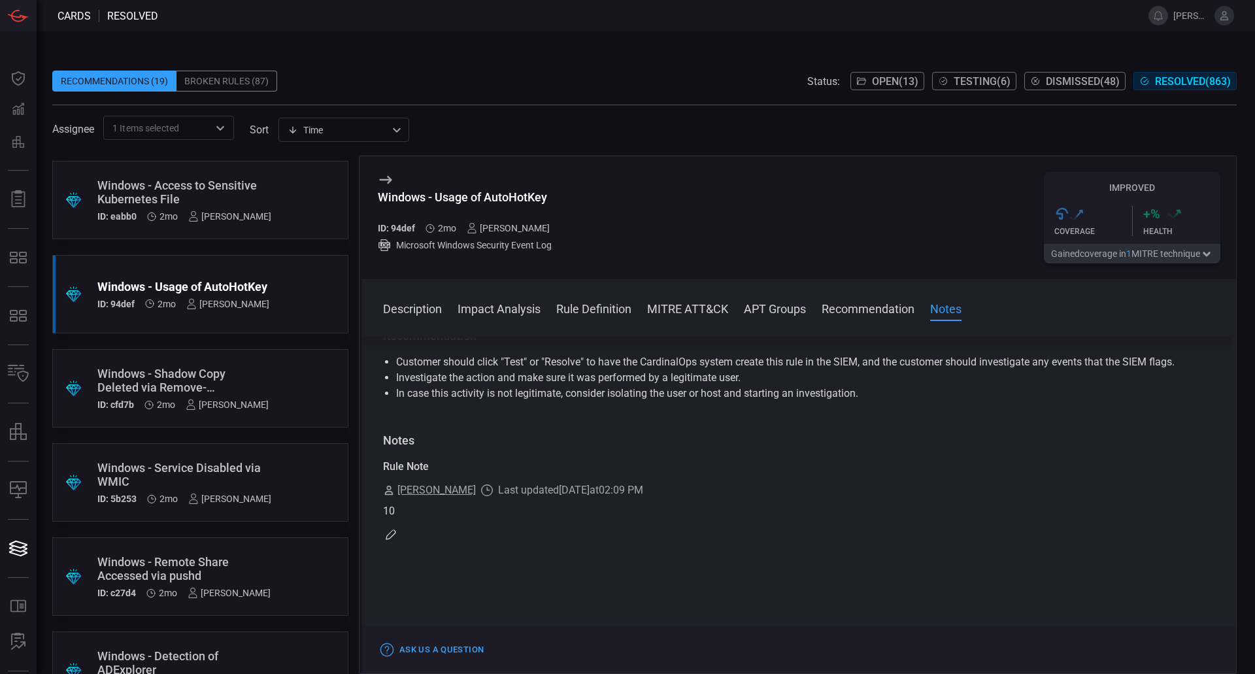
click at [279, 201] on div ".suggested_cards_icon{fill:url(#suggested_cards_icon);} Windows - Access to Sen…" at bounding box center [200, 200] width 296 height 78
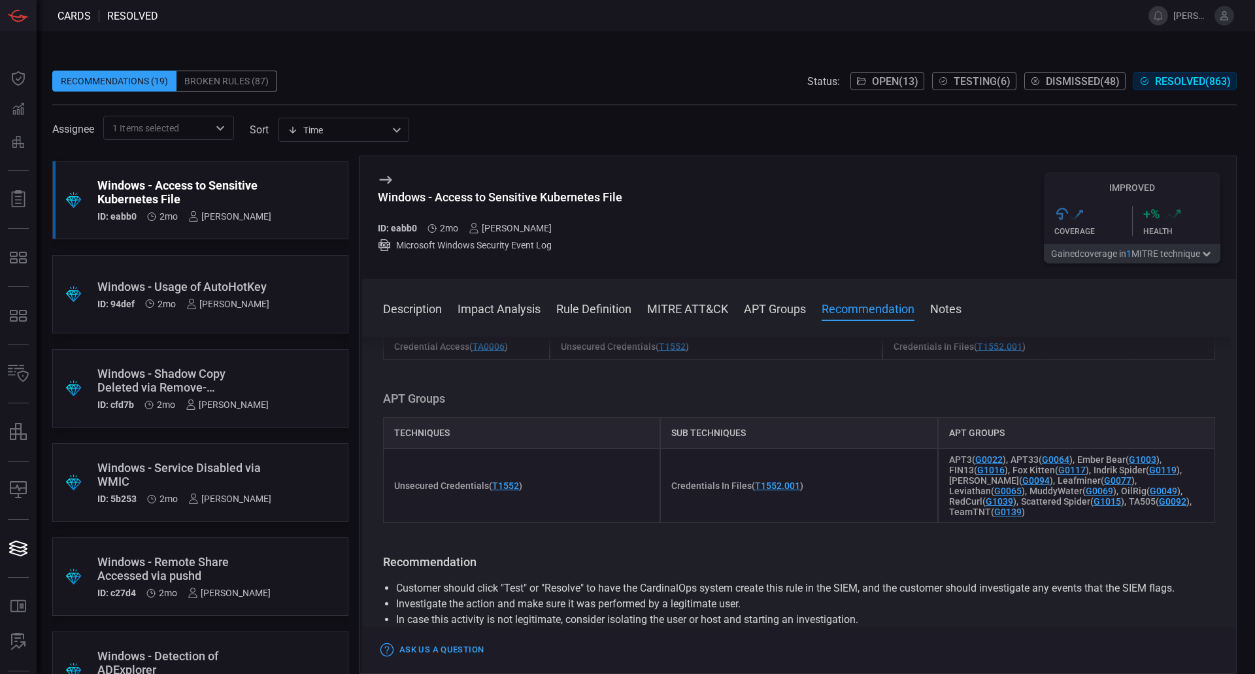
scroll to position [980, 0]
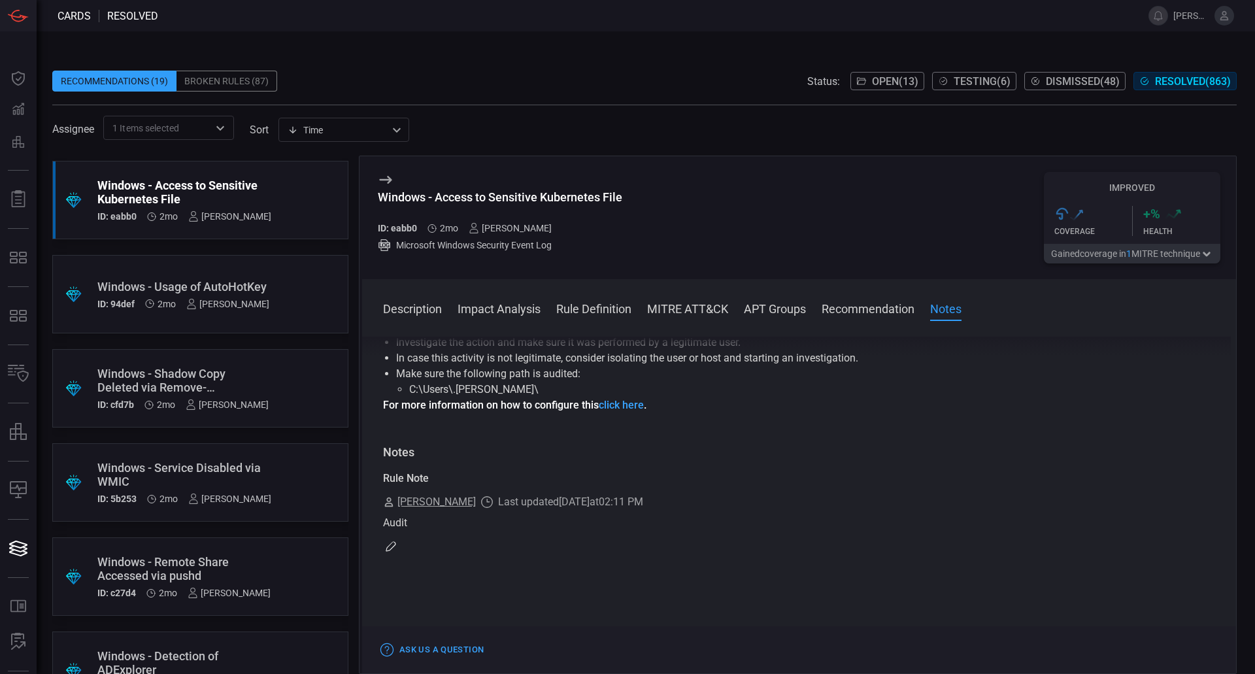
click at [382, 180] on icon at bounding box center [385, 180] width 12 height 8
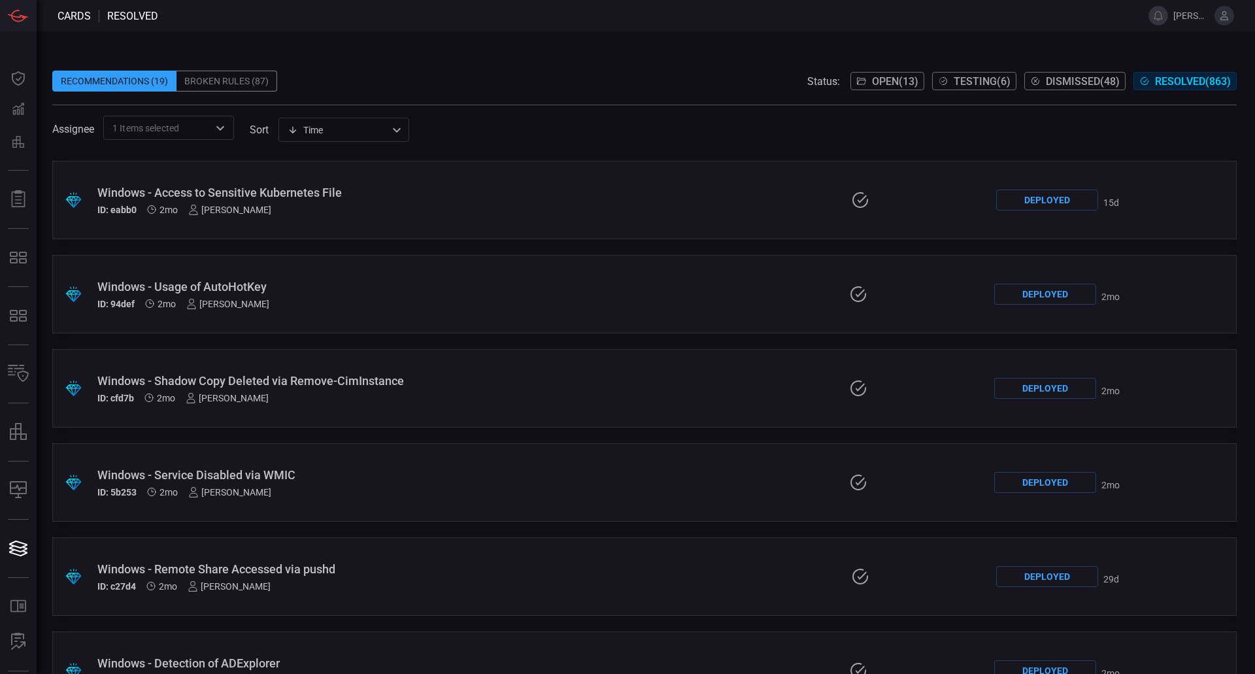
scroll to position [3071, 0]
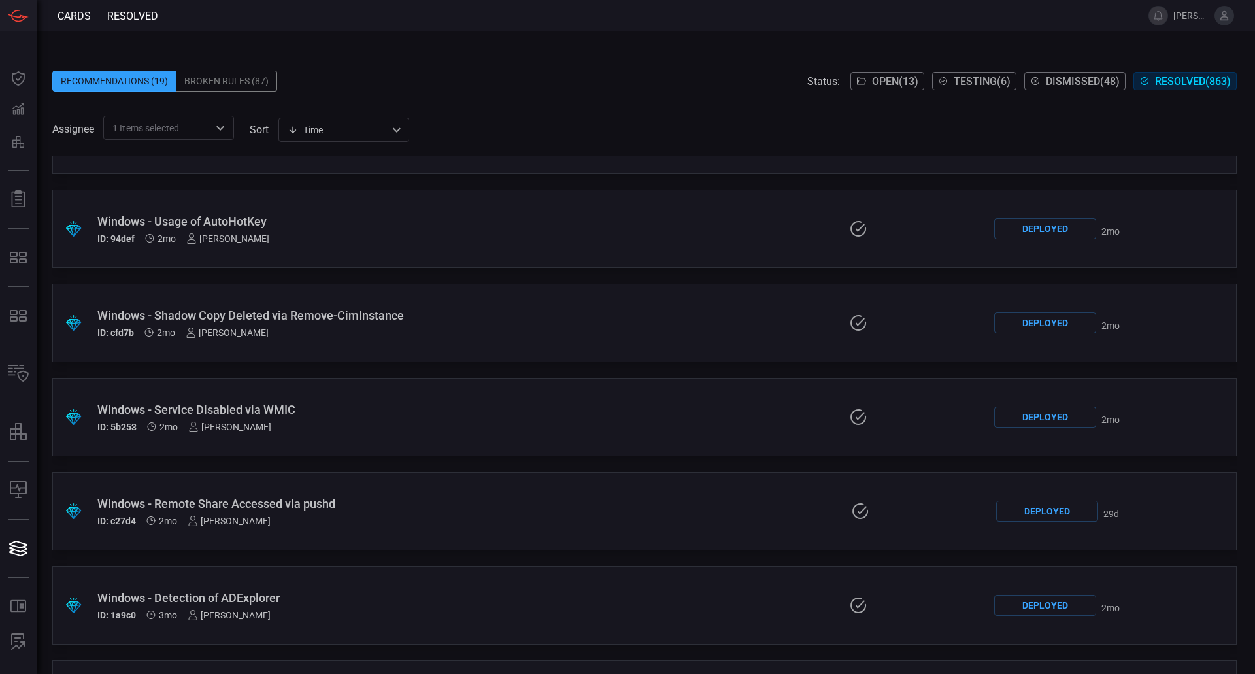
click at [280, 507] on div "Windows - Remote Share Accessed via pushd" at bounding box center [299, 504] width 404 height 14
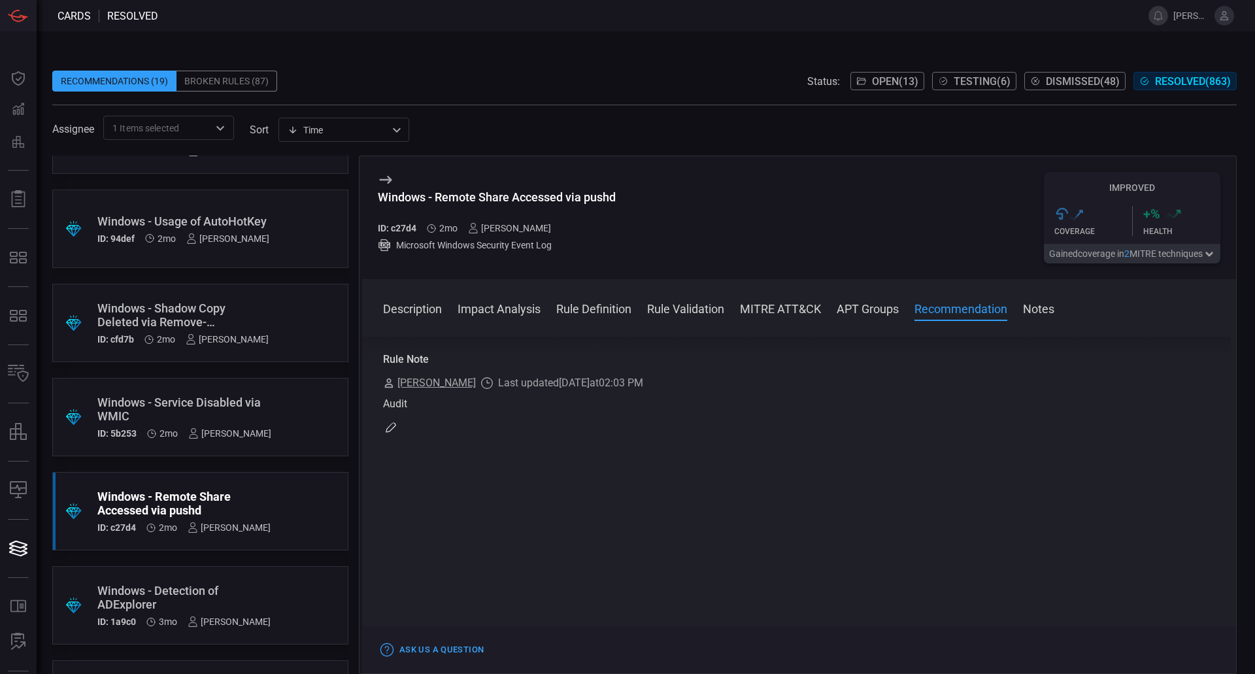
scroll to position [1699, 0]
click at [1051, 86] on span "Dismissed ( 48 )" at bounding box center [1082, 81] width 74 height 12
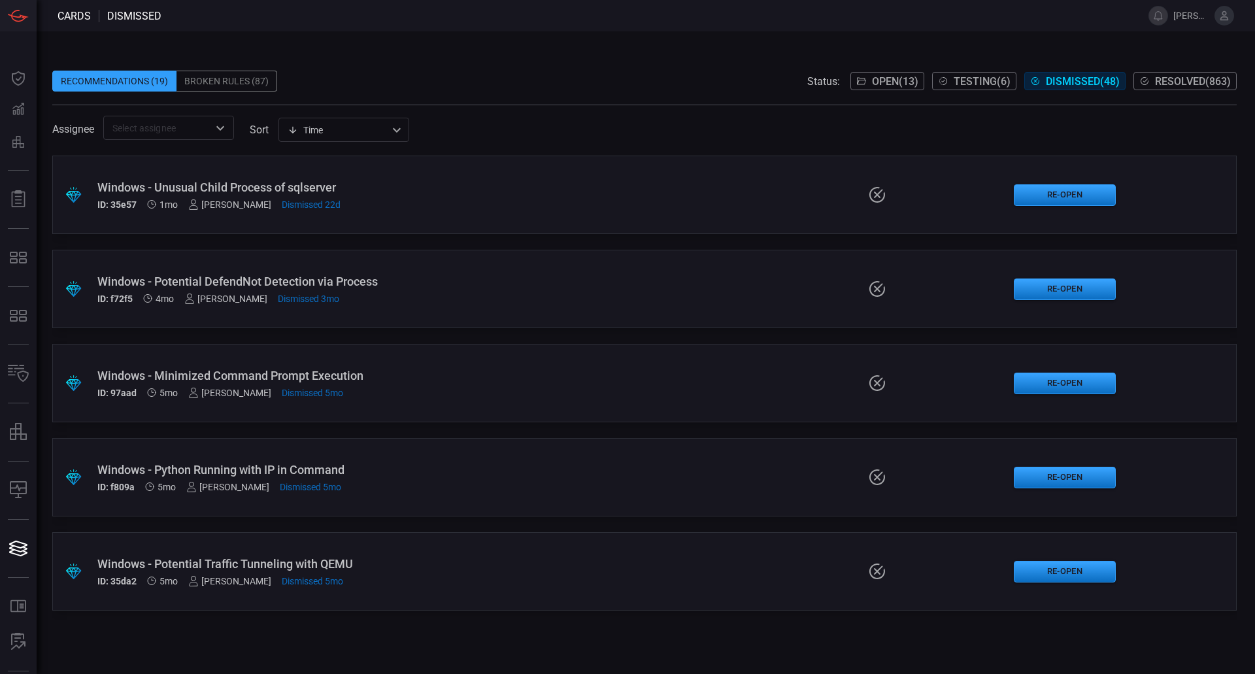
click at [329, 93] on span at bounding box center [644, 97] width 1184 height 13
